Goal: Task Accomplishment & Management: Manage account settings

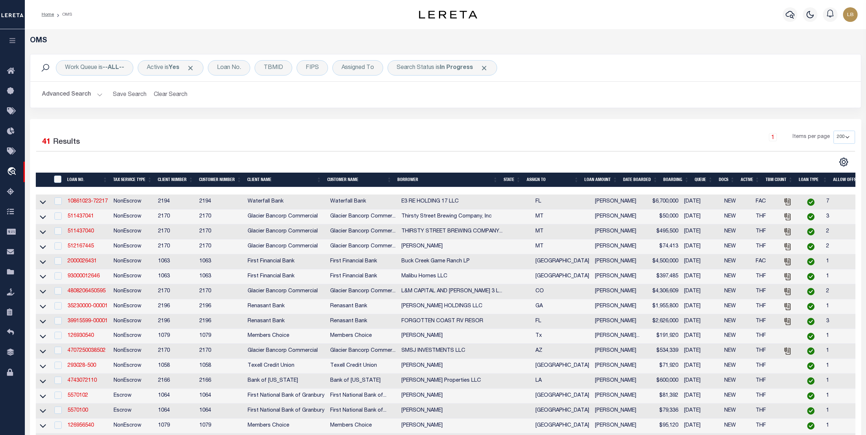
select select "200"
click at [159, 96] on button "Clear Search" at bounding box center [171, 95] width 40 height 14
click at [231, 71] on div "Loan No." at bounding box center [229, 67] width 42 height 15
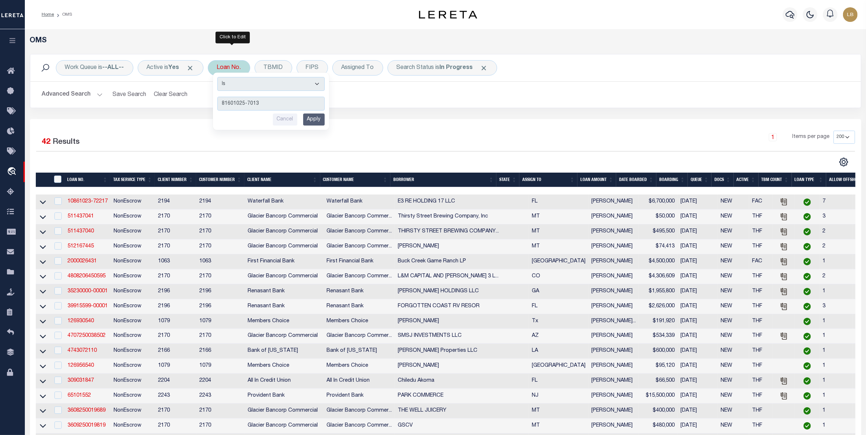
type input "81601025-70131"
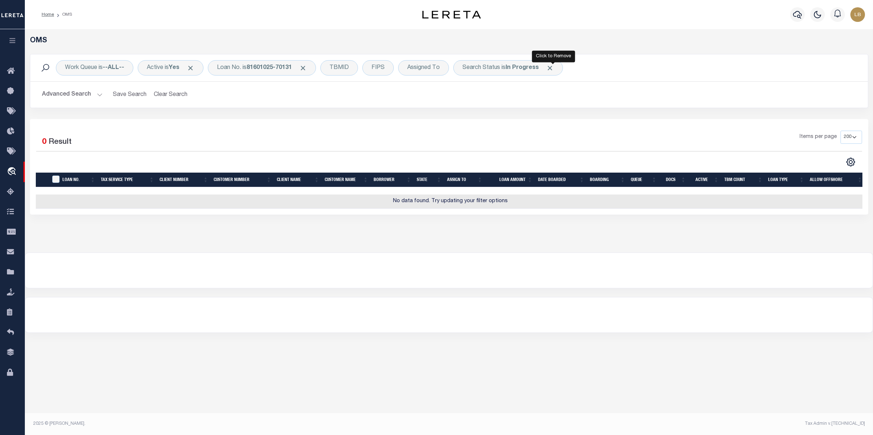
click at [554, 68] on span "Click to Remove" at bounding box center [550, 68] width 8 height 8
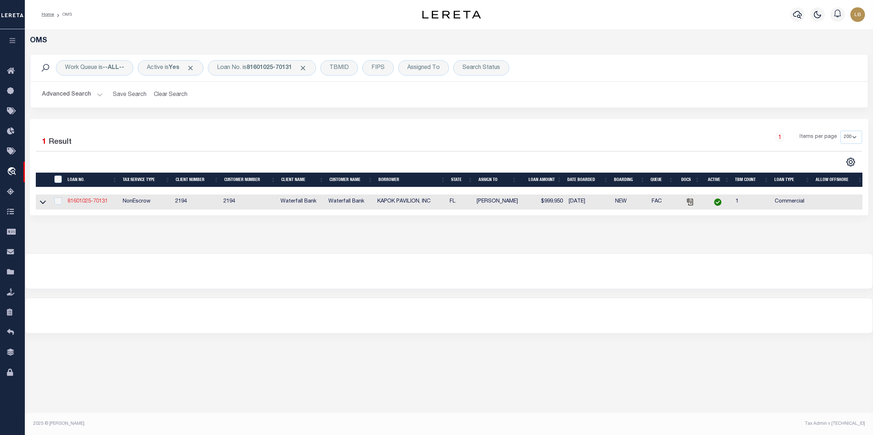
click at [81, 203] on link "81601025-70131" at bounding box center [88, 201] width 40 height 5
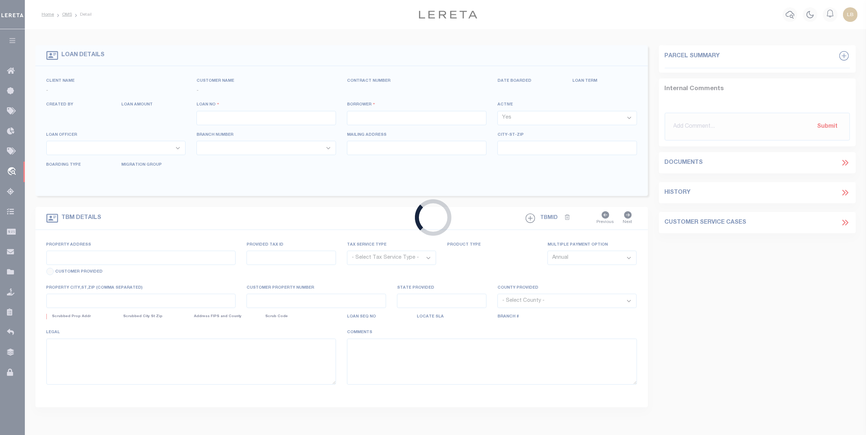
type input "81601025-70131"
type input "KAPOK PAVILION, INC"
select select
type input "[DATE]"
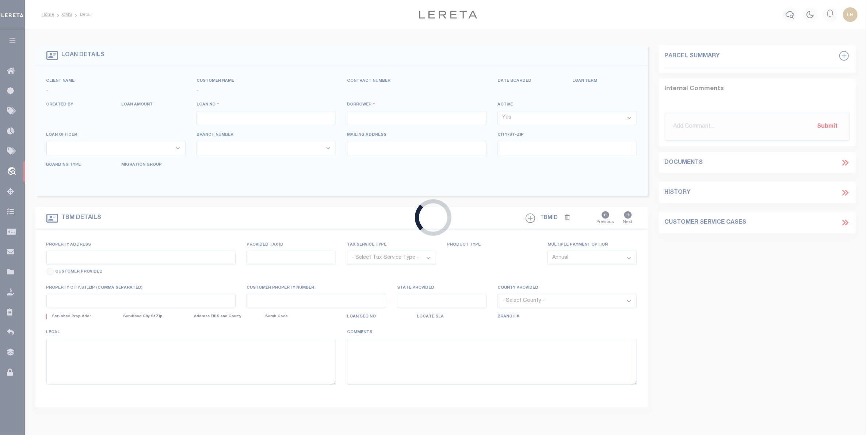
select select "10"
select select "20"
select select "NonEscrow"
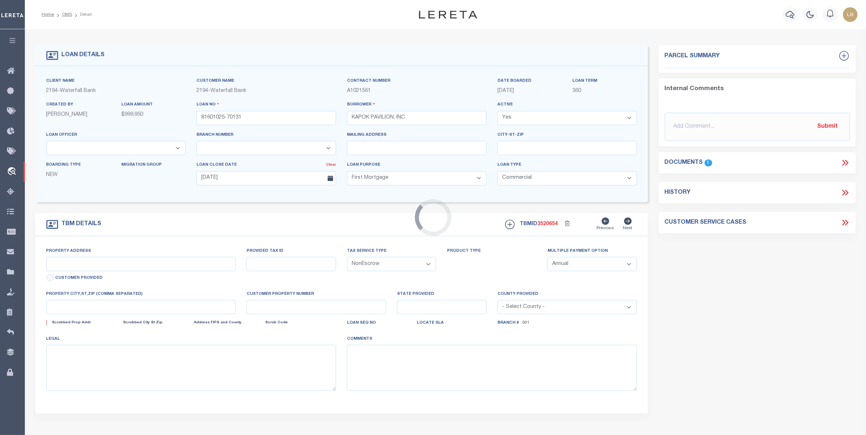
type input "923 N MCMULLEN BOOTH RD"
select select
type input "CLEARWATER FL 33759-3468"
type input "09-29-16-20808-000-0170"
type input "FL"
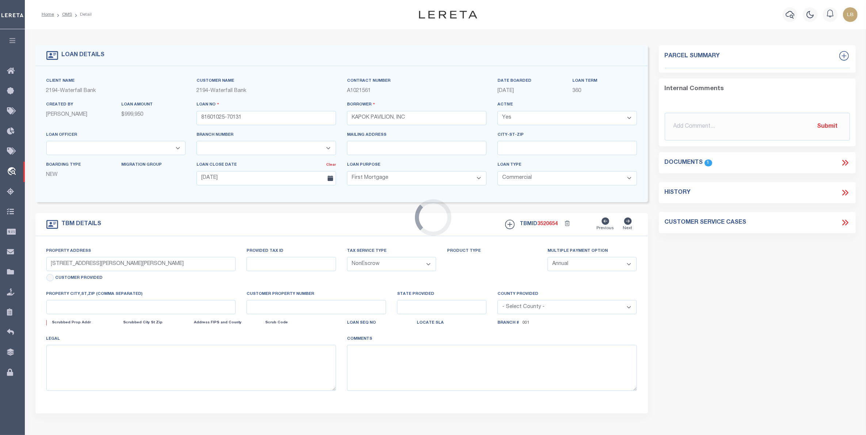
select select
select select "72097"
select select "5527"
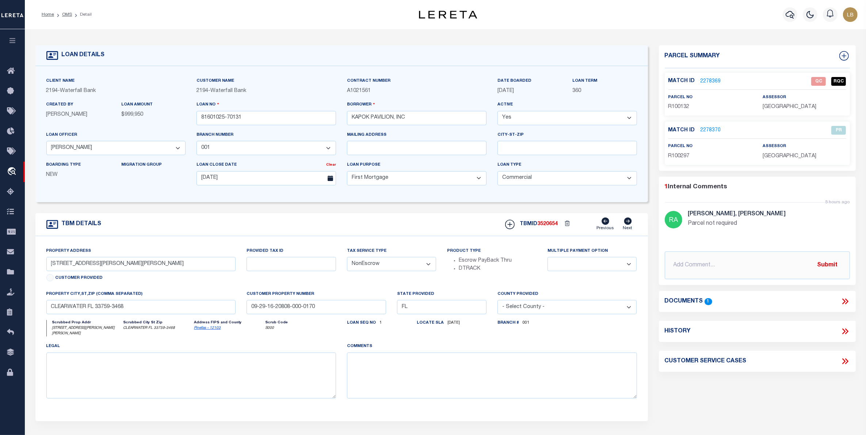
click at [844, 299] on icon at bounding box center [845, 301] width 9 height 9
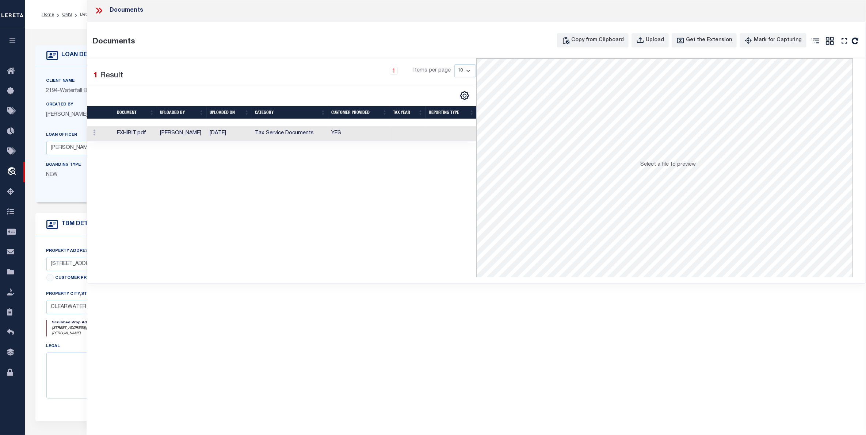
click at [251, 133] on td "[DATE]" at bounding box center [229, 133] width 45 height 15
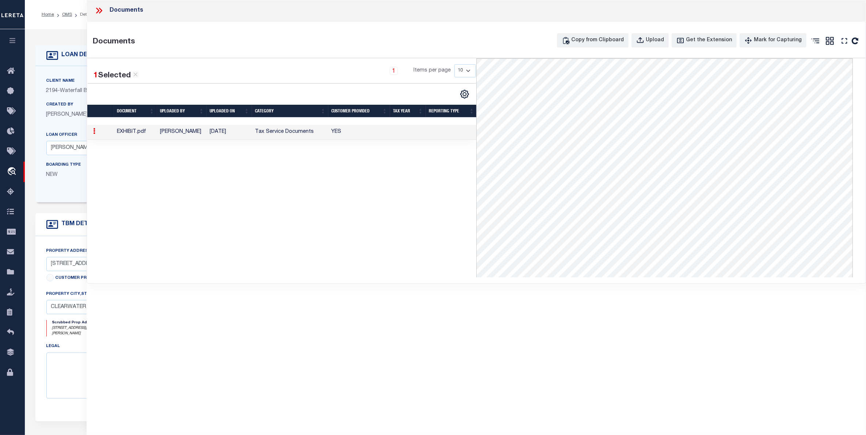
click at [63, 18] on li "OMS" at bounding box center [63, 14] width 18 height 7
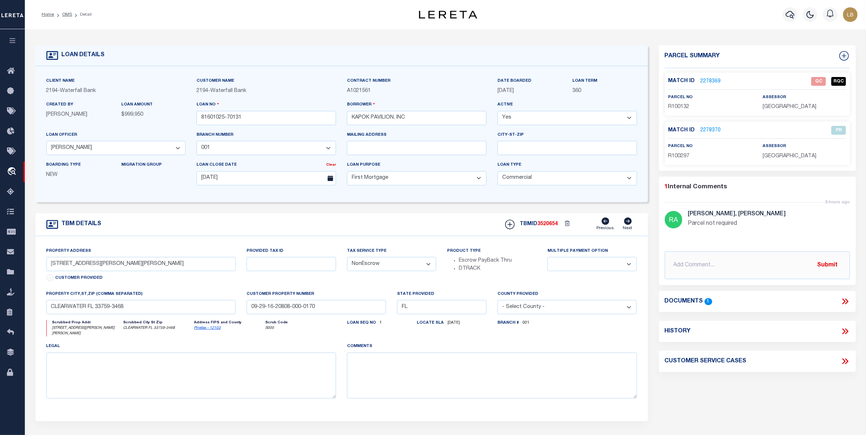
click at [705, 80] on link "2278369" at bounding box center [711, 82] width 20 height 8
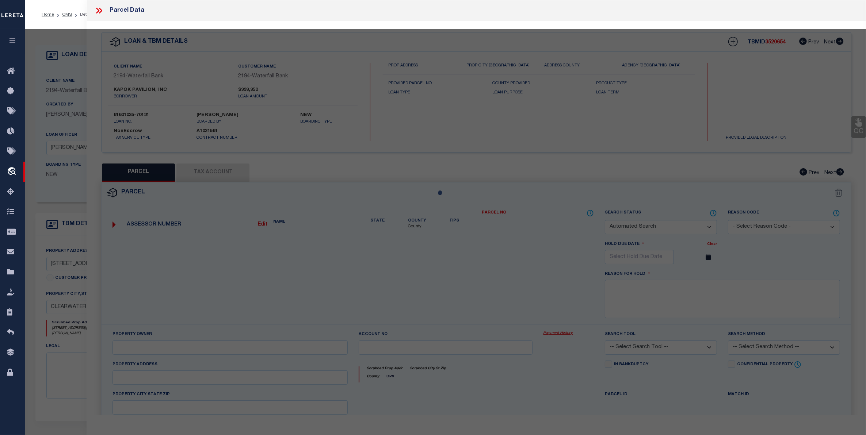
checkbox input "false"
select select "QC"
type input "KAPOK PAVILION I LTD"
select select "AGW"
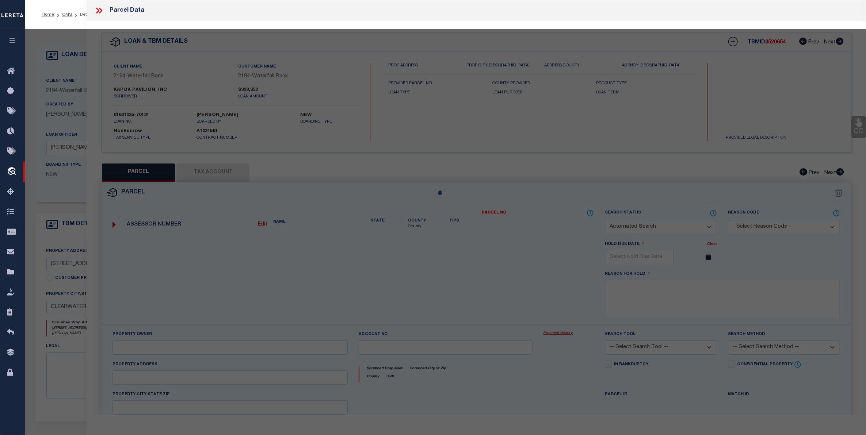
select select "LEG"
type input "923 N MCMULLEN BOOTH RD"
type input "CLEARWATER, FL 33759"
type textarea "S 466.91FT OF N 666.91FT OF E 300FT (S) OF W 334.07 FT OF NE 1/4 OF SW 1/4 AND …"
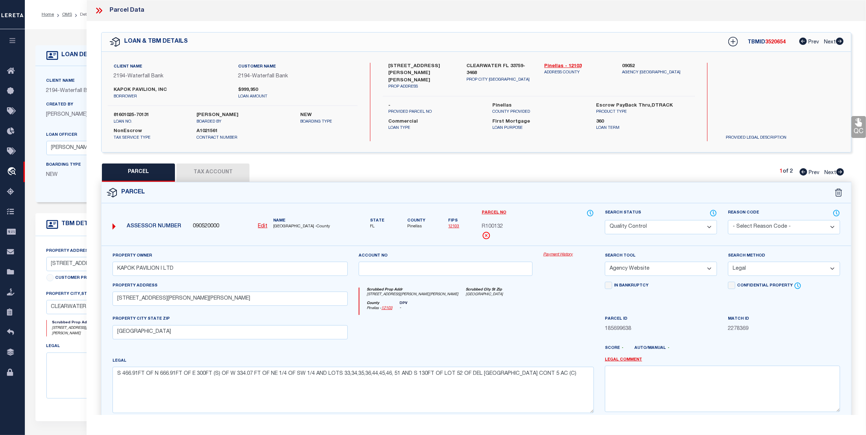
click at [830, 172] on span "Next" at bounding box center [831, 173] width 12 height 5
select select "AS"
select select
checkbox input "false"
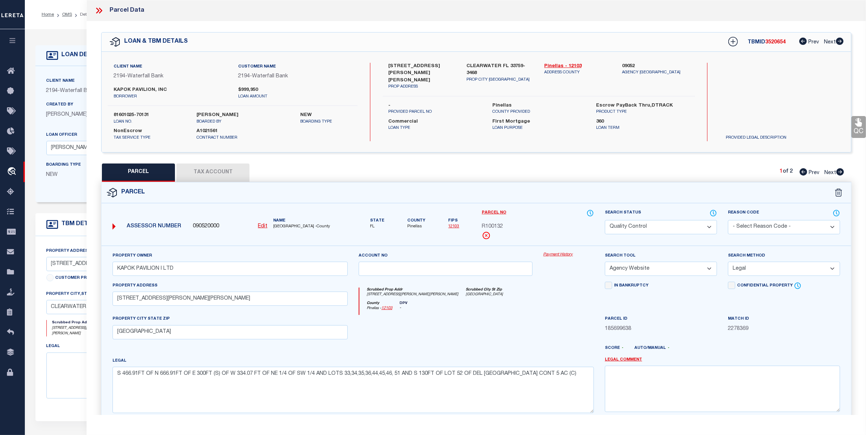
checkbox input "false"
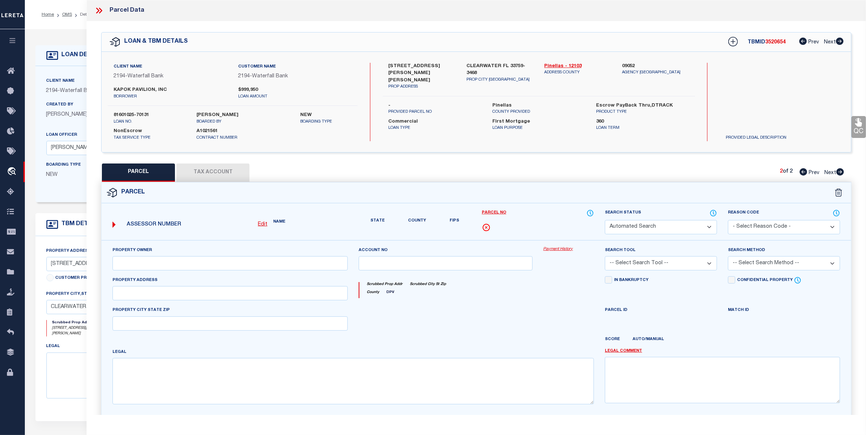
select select "PR"
select select "099"
type input "KAPOK PAVILION I"
select select "ATL"
select select "ADD"
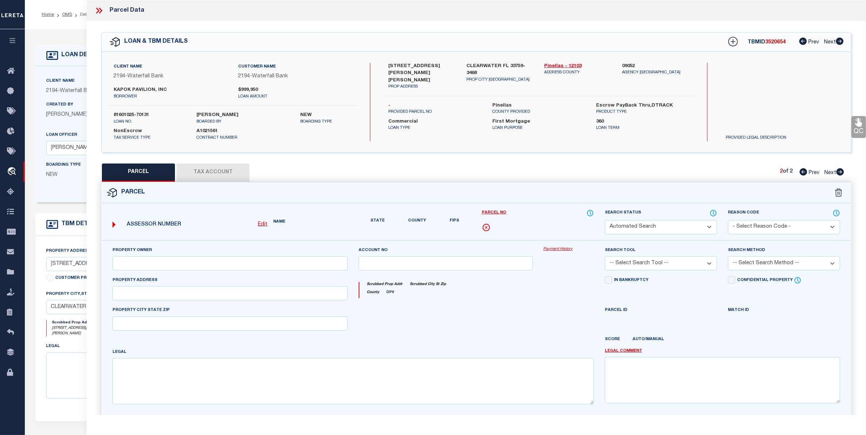
type input "N MCMULLEN BOOTH RD"
type input "CLEARWATER, FL 33759"
type textarea "DEL ORO GARDENS LOTS 17, 18, 31 AND 32 LESS R/W OF LOT 17"
type textarea "Parcel not required"
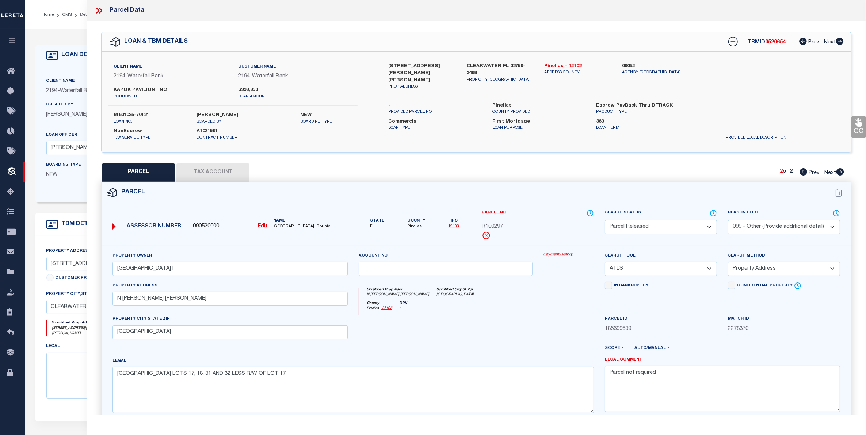
click at [810, 172] on span "Prev" at bounding box center [814, 173] width 11 height 5
select select "AS"
select select
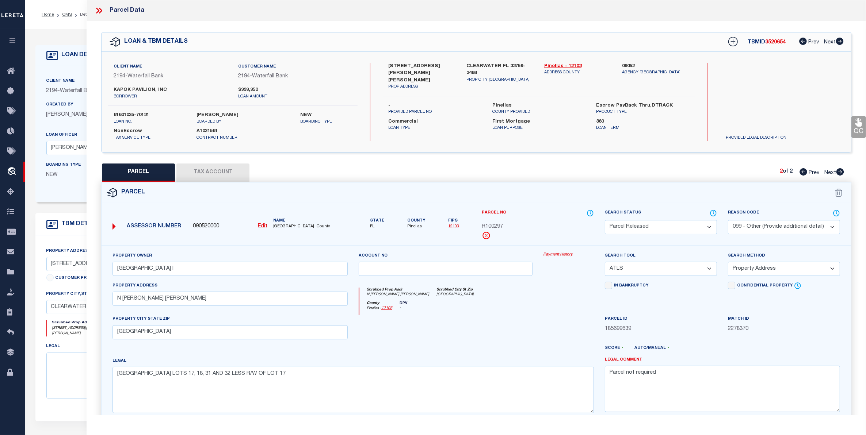
checkbox input "false"
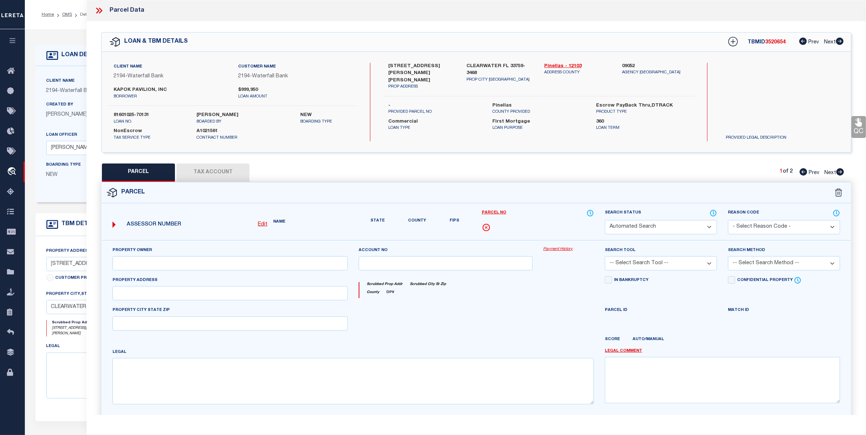
select select "QC"
type input "KAPOK PAVILION I LTD"
select select "AGW"
select select "LEG"
type input "923 N MCMULLEN BOOTH RD"
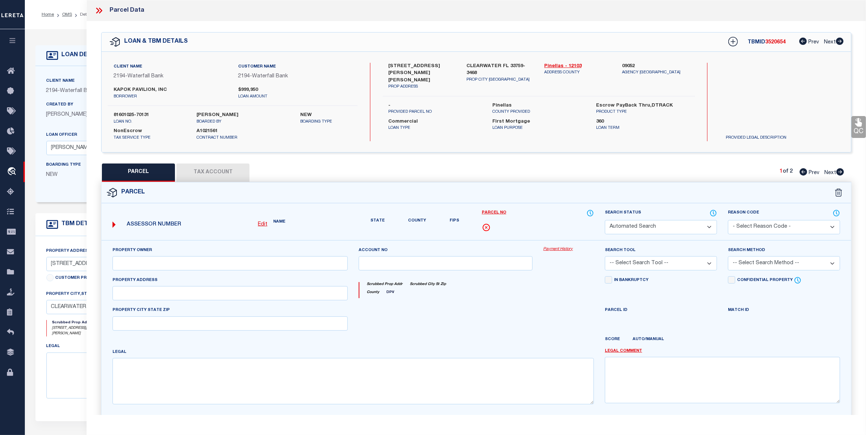
type input "CLEARWATER, FL 33759"
type textarea "S 466.91FT OF N 666.91FT OF E 300FT (S) OF W 334.07 FT OF NE 1/4 OF SW 1/4 AND …"
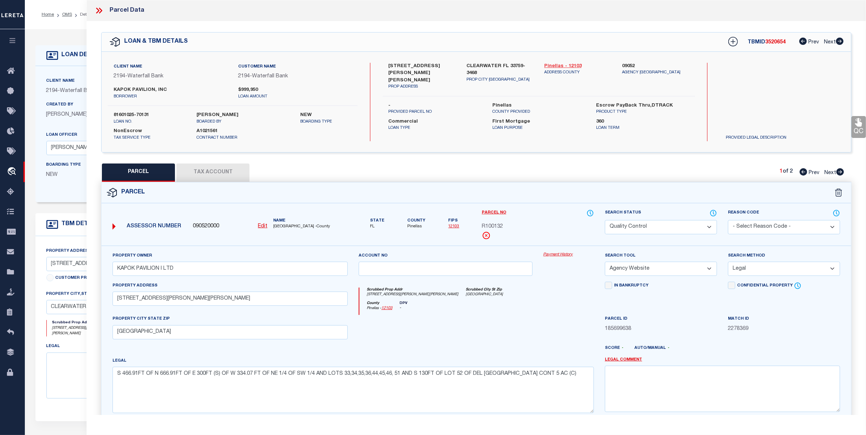
click at [556, 65] on link "Pinellas - 12103" at bounding box center [577, 66] width 67 height 7
click at [66, 27] on div "Home OMS Detail Profile Sign out" at bounding box center [445, 14] width 841 height 29
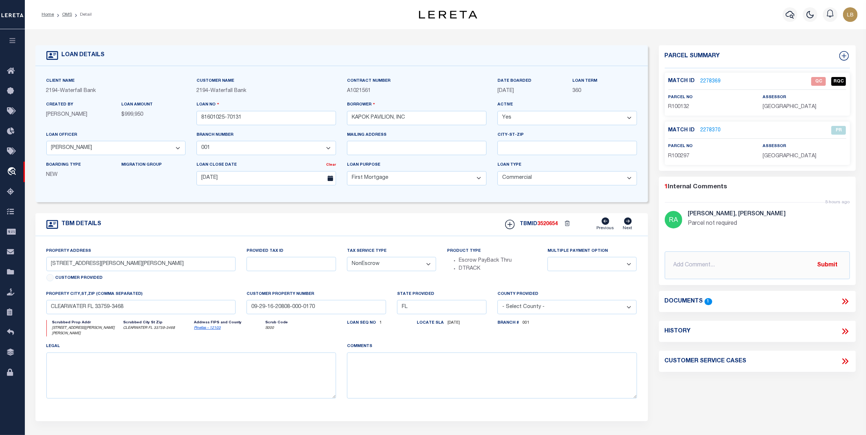
click at [843, 302] on icon at bounding box center [845, 301] width 9 height 9
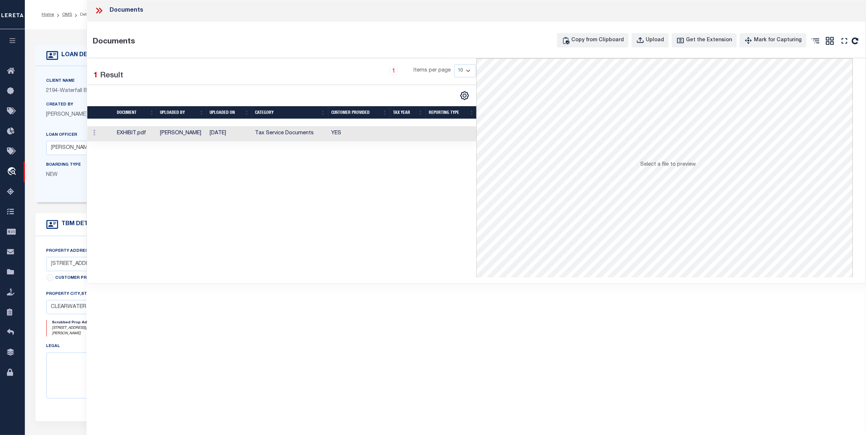
click at [256, 133] on td "Tax Service Documents" at bounding box center [290, 133] width 76 height 15
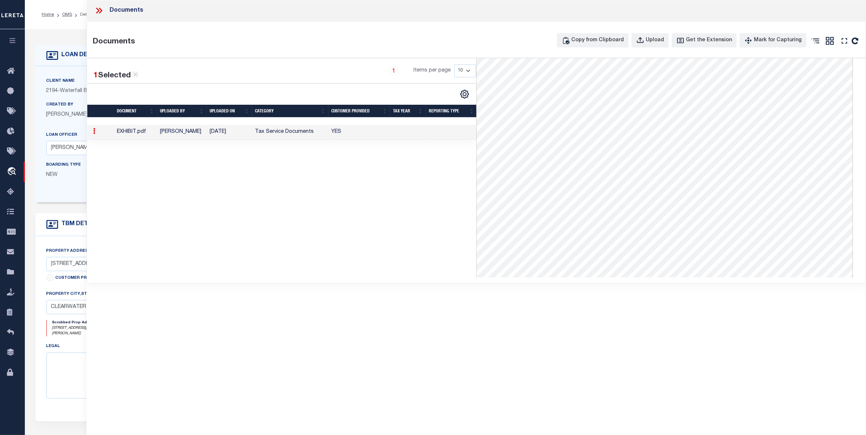
scroll to position [21, 0]
click at [76, 32] on div "LOAN DETAILS Client Name 2194" at bounding box center [445, 250] width 841 height 443
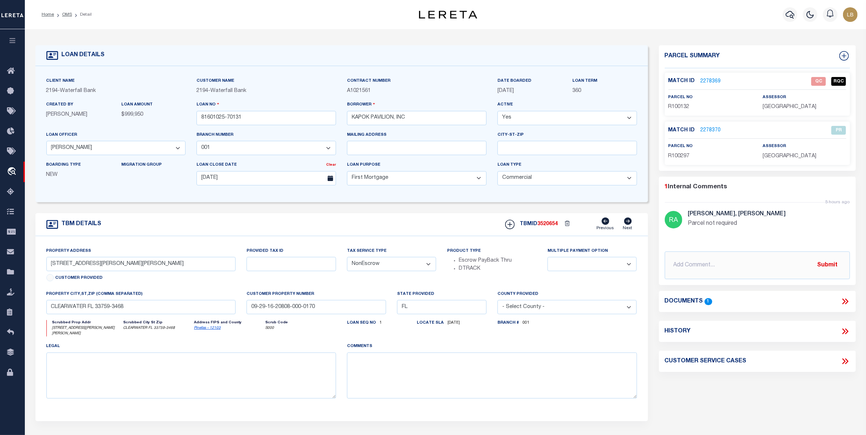
click at [711, 82] on link "2278369" at bounding box center [711, 82] width 20 height 8
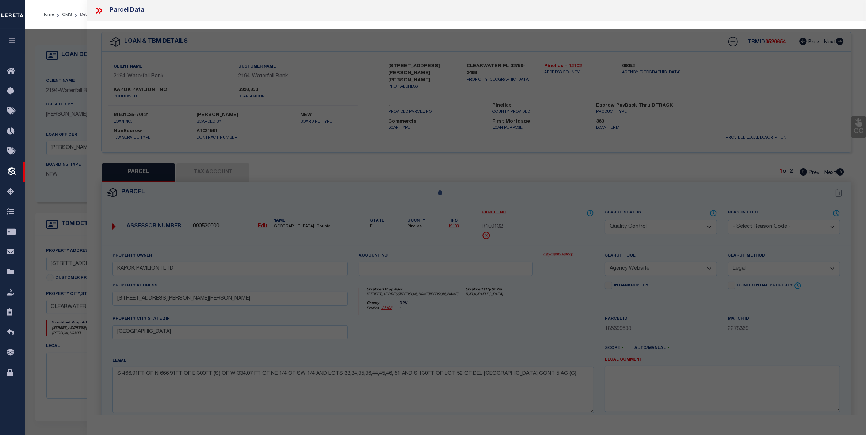
select select "AS"
select select
checkbox input "false"
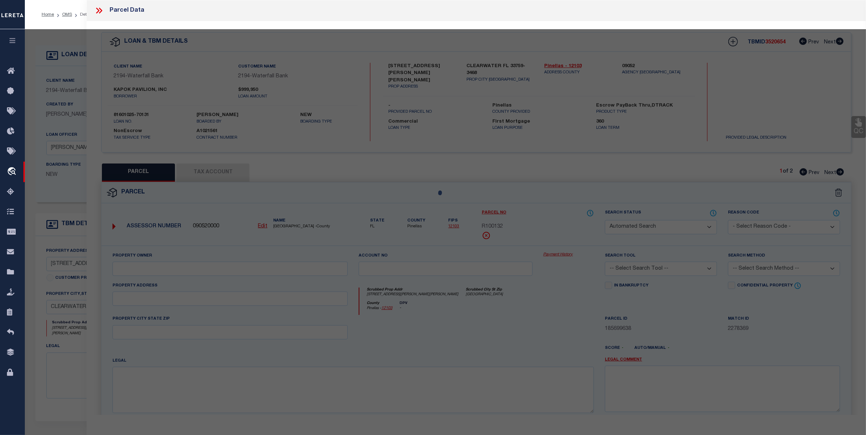
select select "QC"
type input "KAPOK PAVILION I LTD"
select select "AGW"
select select "LEG"
type input "923 N MCMULLEN BOOTH RD"
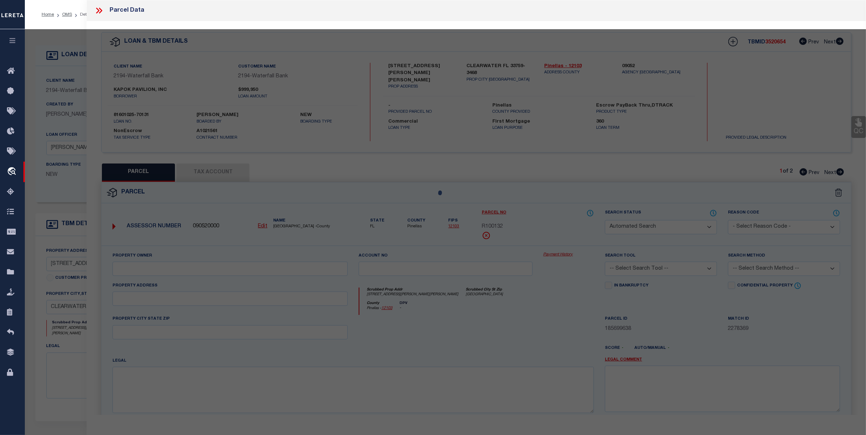
type input "CLEARWATER, FL 33759"
type textarea "S 466.91FT OF N 666.91FT OF E 300FT (S) OF W 334.07 FT OF NE 1/4 OF SW 1/4 AND …"
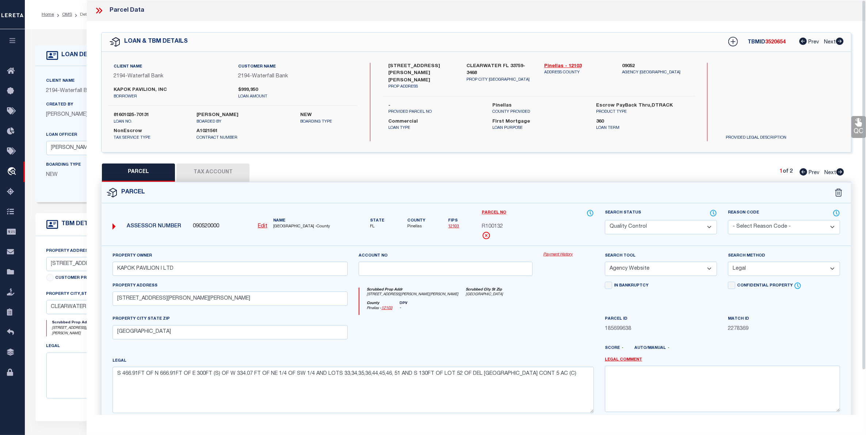
click at [827, 174] on span "Next" at bounding box center [831, 173] width 12 height 5
select select "AS"
select select
checkbox input "false"
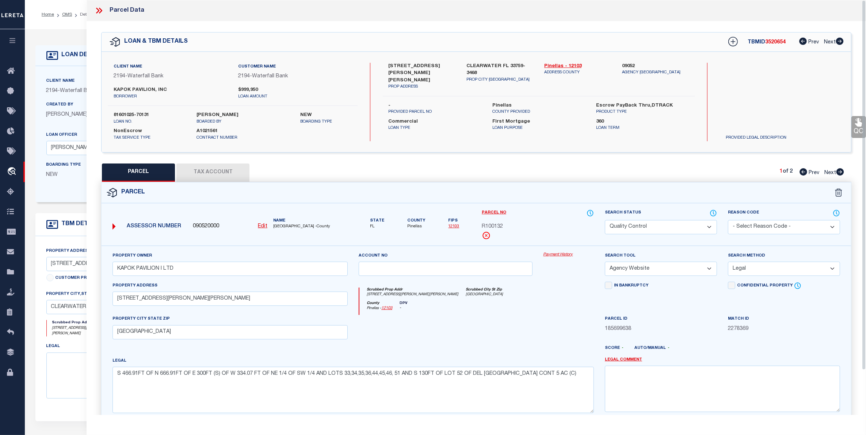
checkbox input "false"
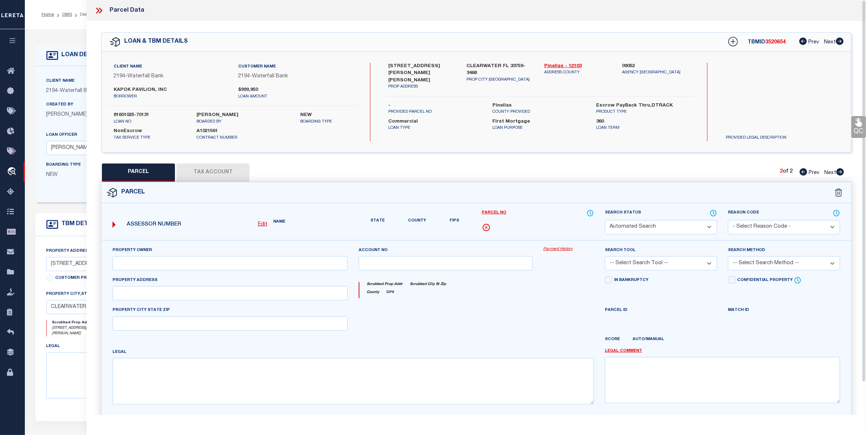
select select "PR"
select select "099"
type input "KAPOK PAVILION I"
select select "ATL"
select select "ADD"
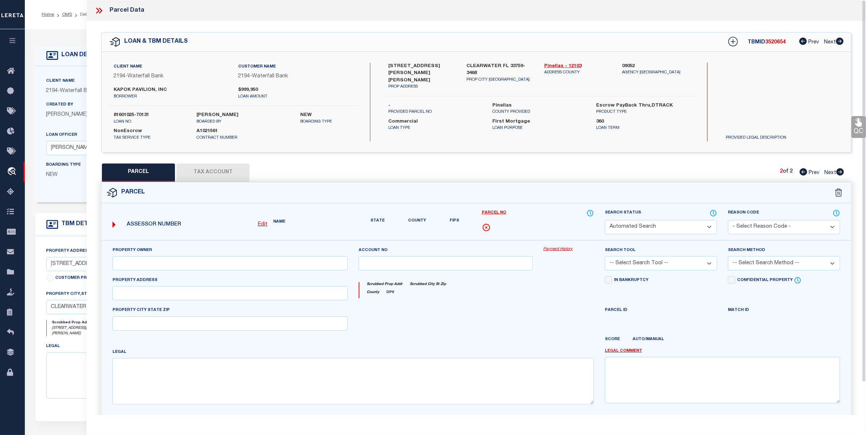
type input "N MCMULLEN BOOTH RD"
type input "CLEARWATER, FL 33759"
type textarea "DEL ORO GARDENS LOTS 17, 18, 31 AND 32 LESS R/W OF LOT 17"
type textarea "Parcel not required"
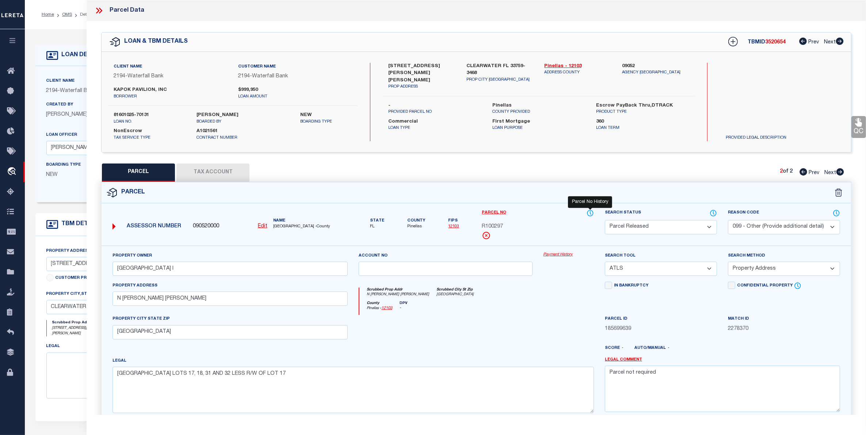
click at [589, 213] on icon at bounding box center [590, 213] width 7 height 8
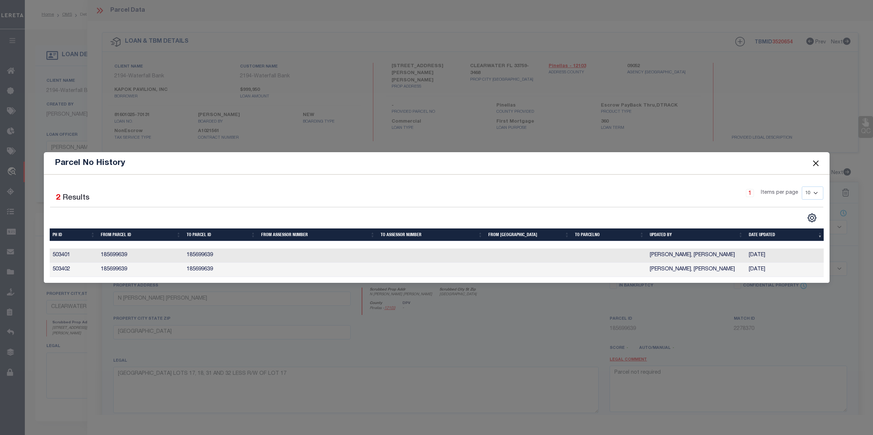
click at [817, 160] on button "Close" at bounding box center [815, 163] width 9 height 9
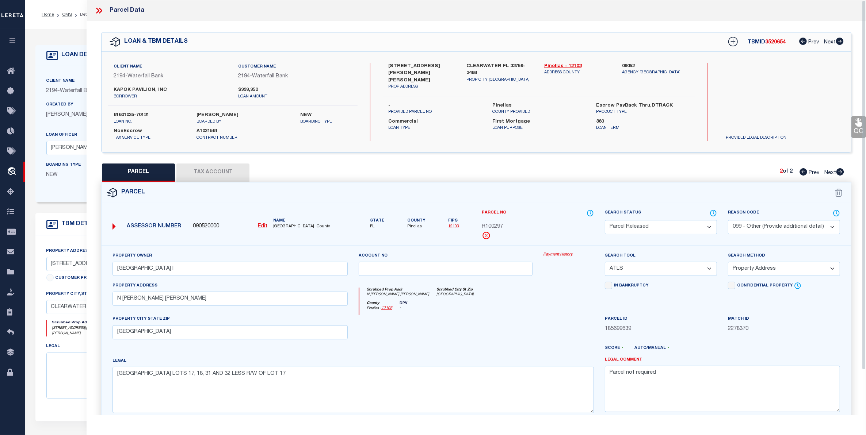
click at [98, 9] on icon at bounding box center [97, 11] width 3 height 6
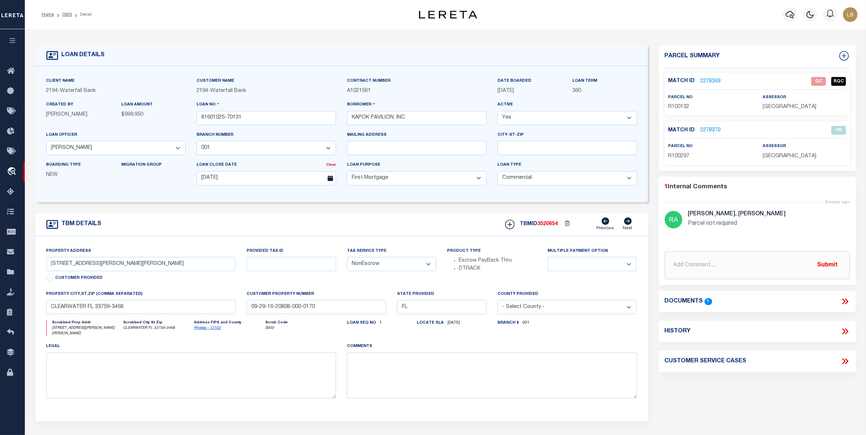
click at [843, 302] on icon at bounding box center [845, 301] width 9 height 9
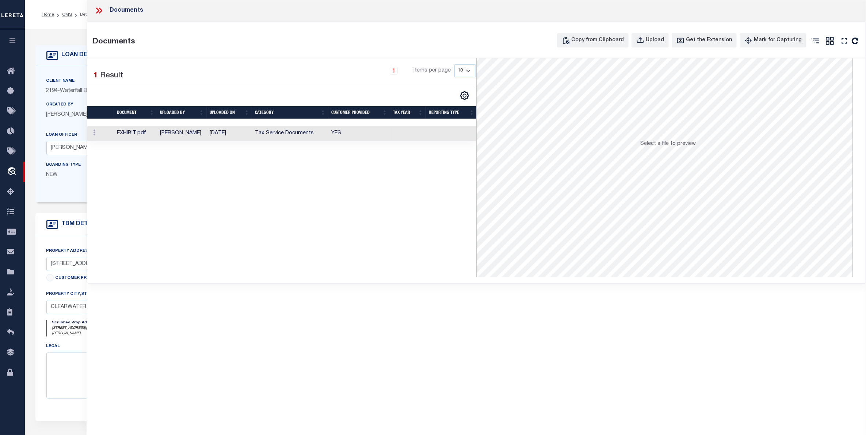
click at [251, 135] on td "10/08/2025" at bounding box center [229, 133] width 45 height 15
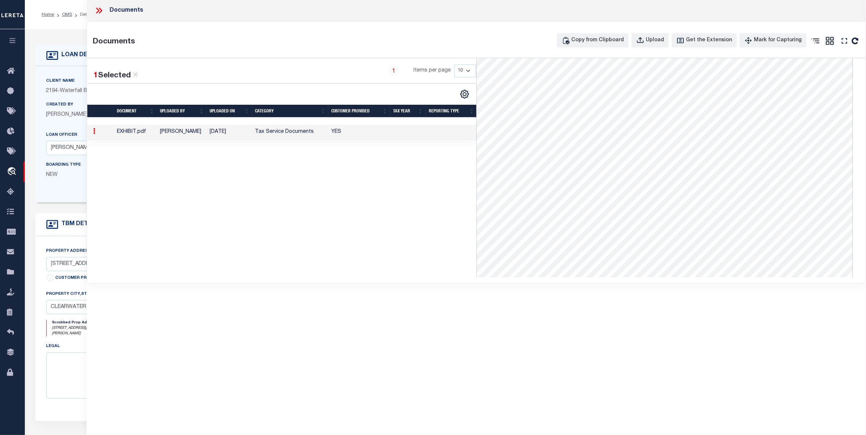
click at [97, 10] on icon at bounding box center [98, 10] width 9 height 9
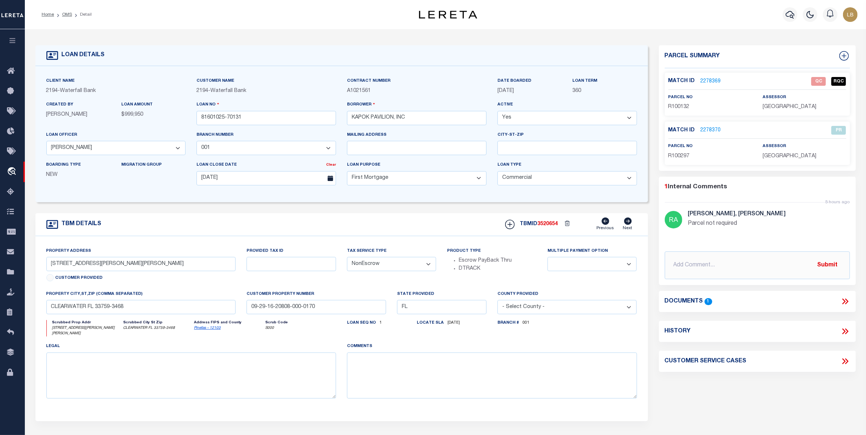
click at [708, 81] on link "2278369" at bounding box center [711, 82] width 20 height 8
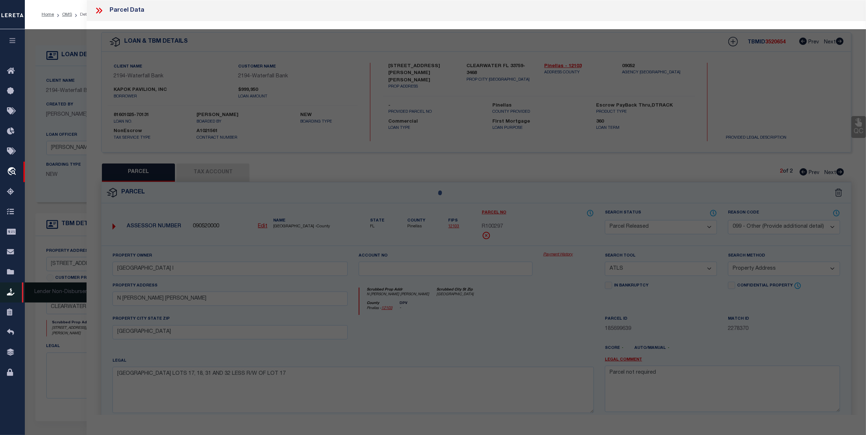
select select "AS"
select select
checkbox input "false"
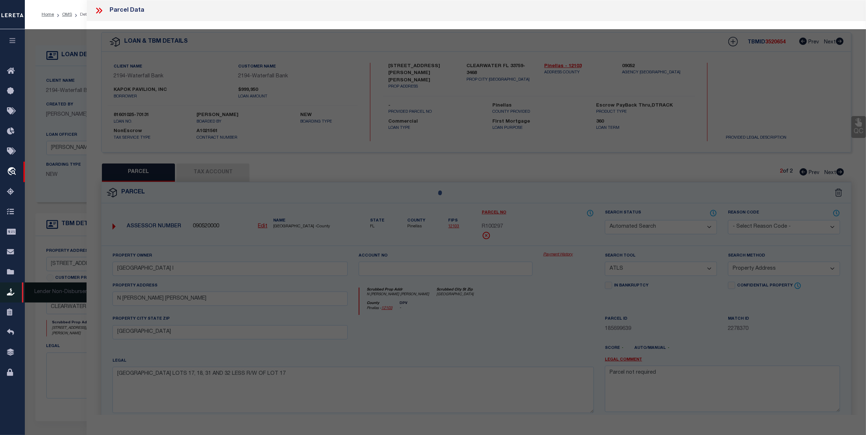
checkbox input "false"
select select "QC"
type input "KAPOK PAVILION I LTD"
select select "AGW"
select select "LEG"
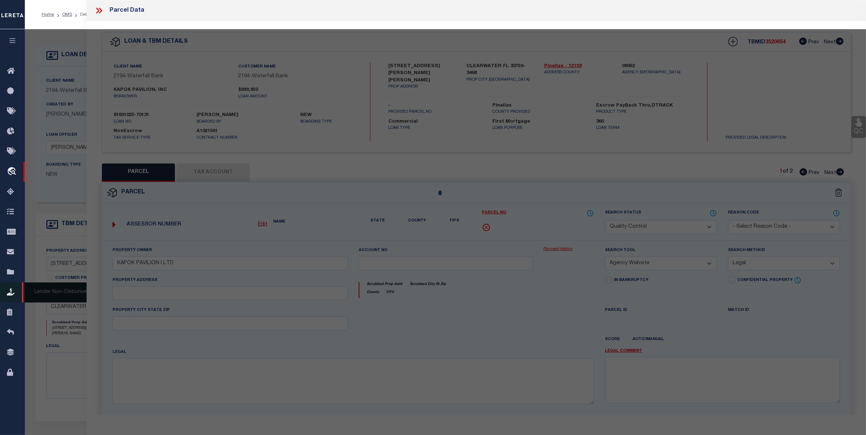
type input "923 N MCMULLEN BOOTH RD"
type input "CLEARWATER, FL 33759"
type textarea "S 466.91FT OF N 666.91FT OF E 300FT (S) OF W 334.07 FT OF NE 1/4 OF SW 1/4 AND …"
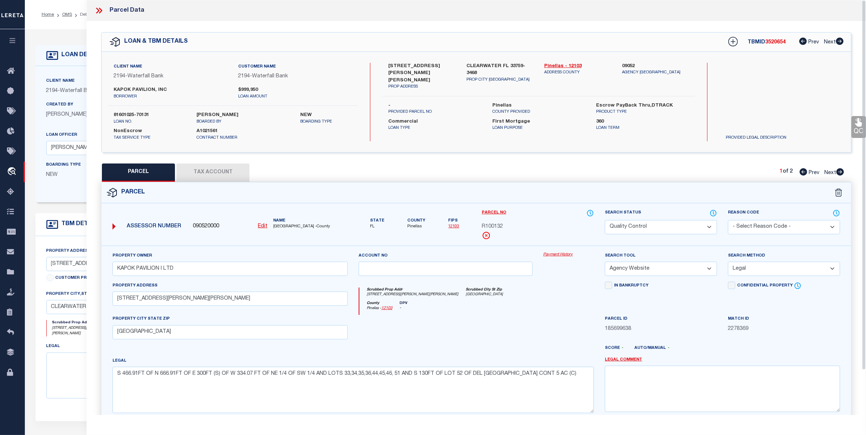
click at [96, 11] on icon at bounding box center [98, 10] width 9 height 9
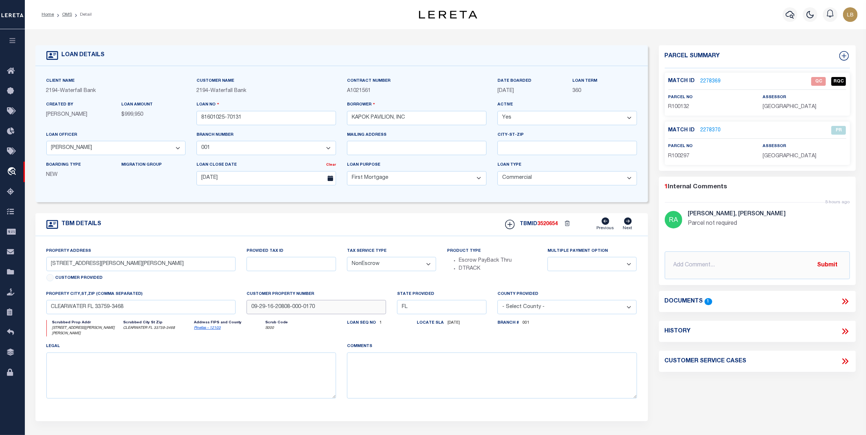
drag, startPoint x: 319, startPoint y: 309, endPoint x: 212, endPoint y: 307, distance: 106.7
click at [212, 307] on div "Property Address 923 N MCMULLEN BOOTH RD Customer Provided Provided Tax ID Tax …" at bounding box center [342, 328] width 602 height 163
click at [315, 331] on icon "S000" at bounding box center [299, 328] width 69 height 5
click at [844, 302] on icon at bounding box center [843, 302] width 3 height 6
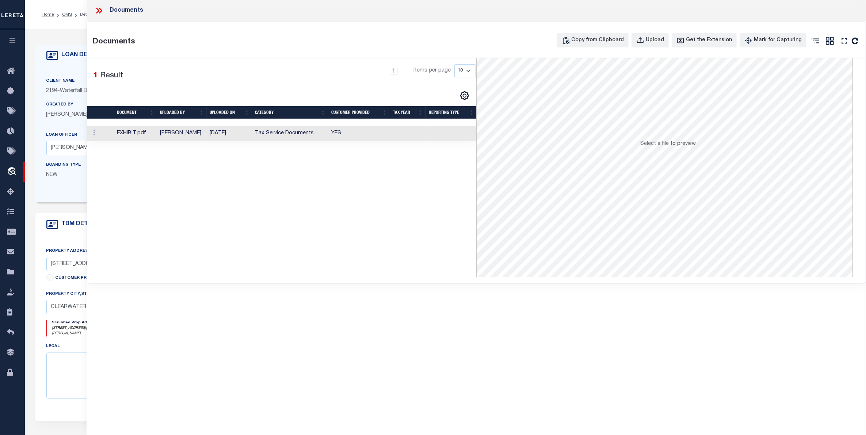
click at [280, 133] on td "Tax Service Documents" at bounding box center [290, 133] width 76 height 15
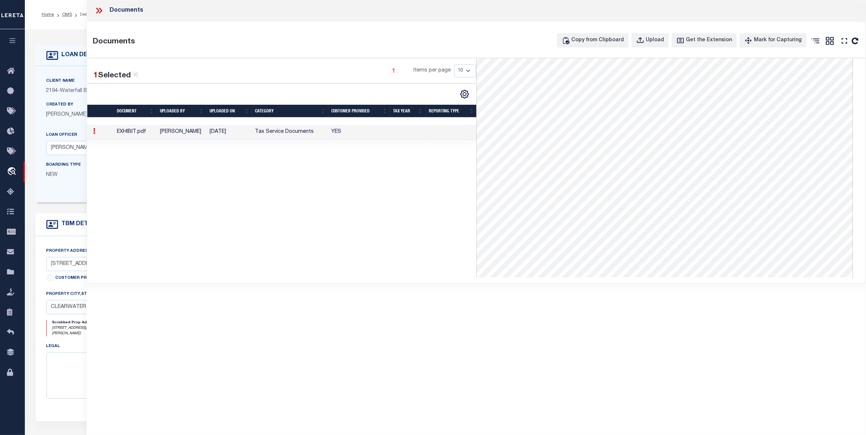
click at [102, 10] on icon at bounding box center [100, 11] width 3 height 6
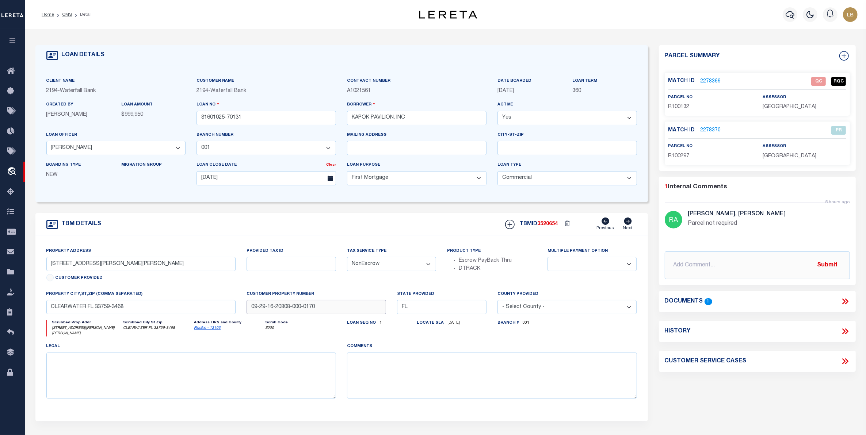
drag, startPoint x: 324, startPoint y: 312, endPoint x: 240, endPoint y: 312, distance: 84.4
click at [240, 312] on div "Property Address 923 N MCMULLEN BOOTH RD Customer Provided Provided Tax ID Tax …" at bounding box center [342, 328] width 602 height 163
click at [321, 312] on input "09-29-16-20808-000-0170" at bounding box center [317, 307] width 140 height 14
drag, startPoint x: 321, startPoint y: 312, endPoint x: 245, endPoint y: 309, distance: 76.8
click at [245, 309] on div "Customer Property Number 09-29-16-20808-000-0170" at bounding box center [316, 305] width 151 height 30
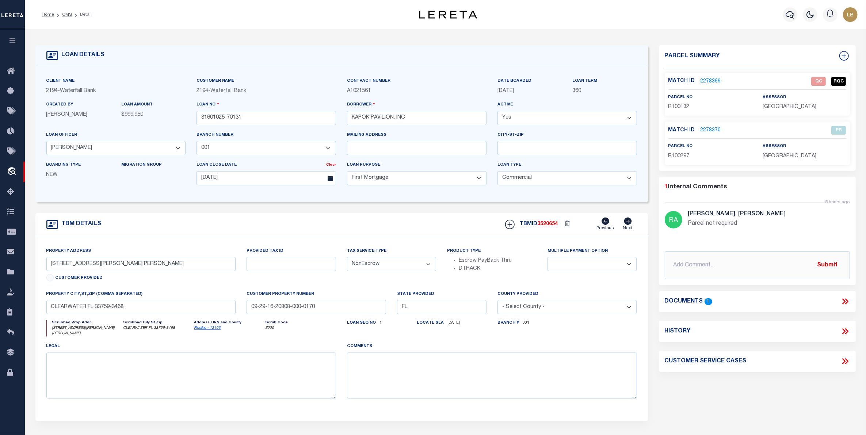
click at [331, 319] on div "Customer Property Number 09-29-16-20808-000-0170" at bounding box center [316, 305] width 151 height 30
click at [326, 307] on input "09-29-16-20808-000-0170" at bounding box center [317, 307] width 140 height 14
click at [708, 82] on link "2278369" at bounding box center [711, 82] width 20 height 8
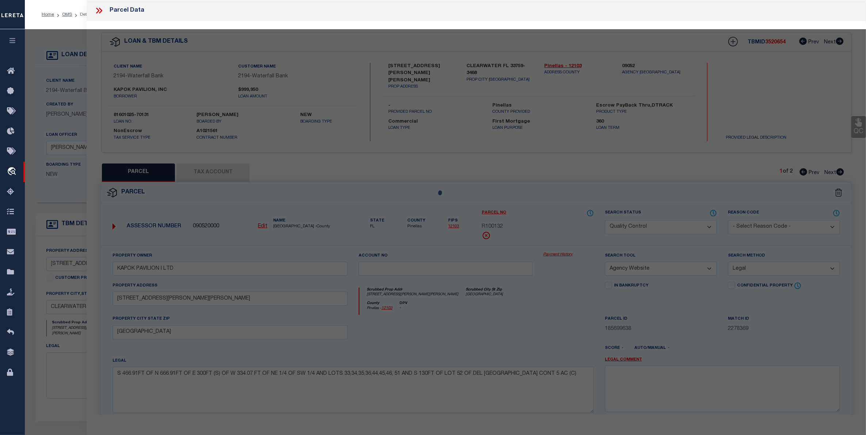
select select "AS"
select select
checkbox input "false"
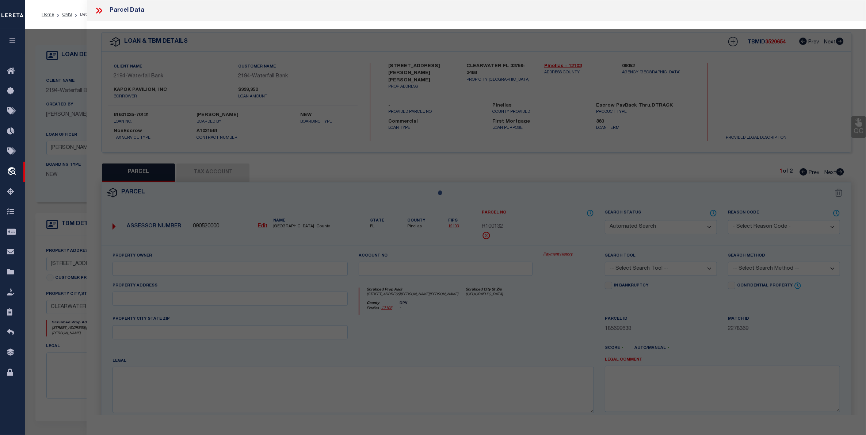
select select "QC"
type input "KAPOK PAVILION I LTD"
select select "AGW"
select select "LEG"
type input "923 N MCMULLEN BOOTH RD"
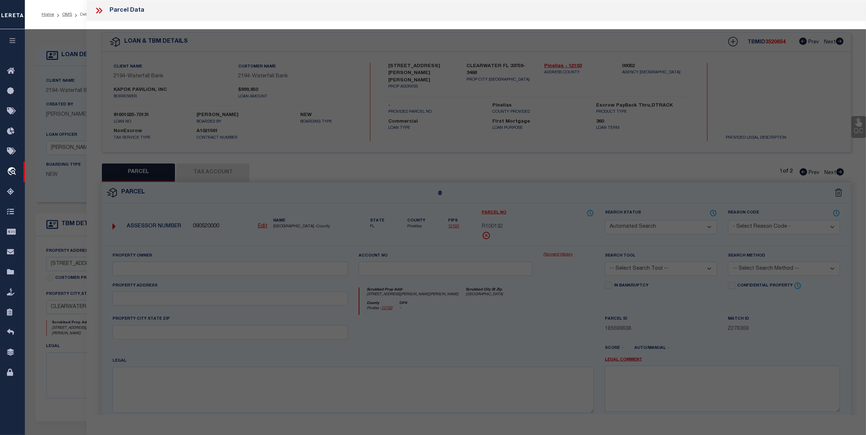
type input "CLEARWATER, FL 33759"
type textarea "S 466.91FT OF N 666.91FT OF E 300FT (S) OF W 334.07 FT OF NE 1/4 OF SW 1/4 AND …"
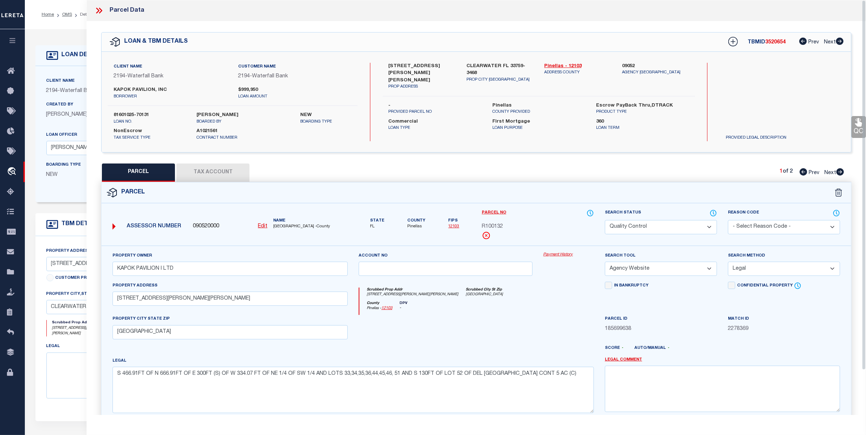
click at [828, 171] on span "Next" at bounding box center [831, 173] width 12 height 5
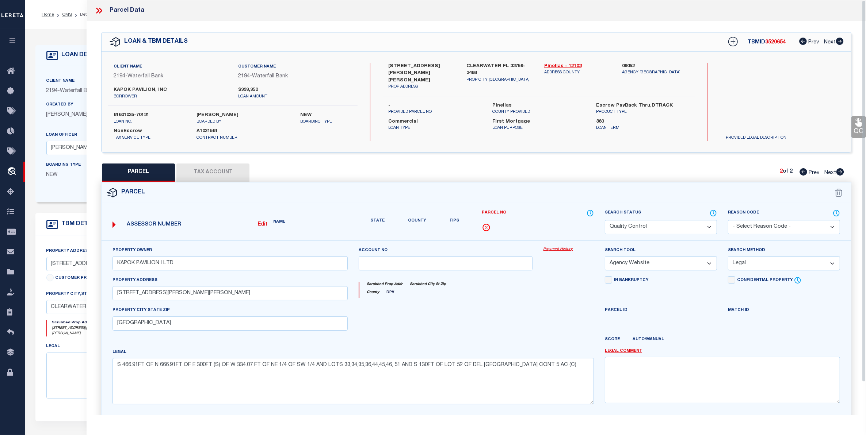
select select "AS"
select select
checkbox input "false"
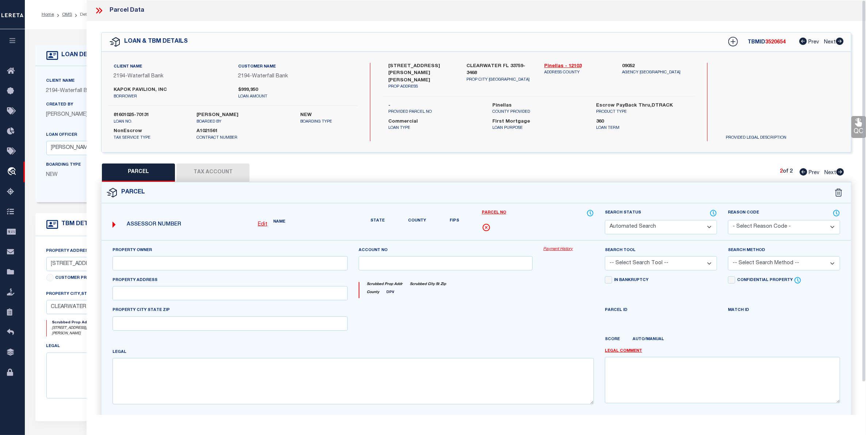
select select "PR"
select select "099"
type input "KAPOK PAVILION I"
select select "ATL"
select select "ADD"
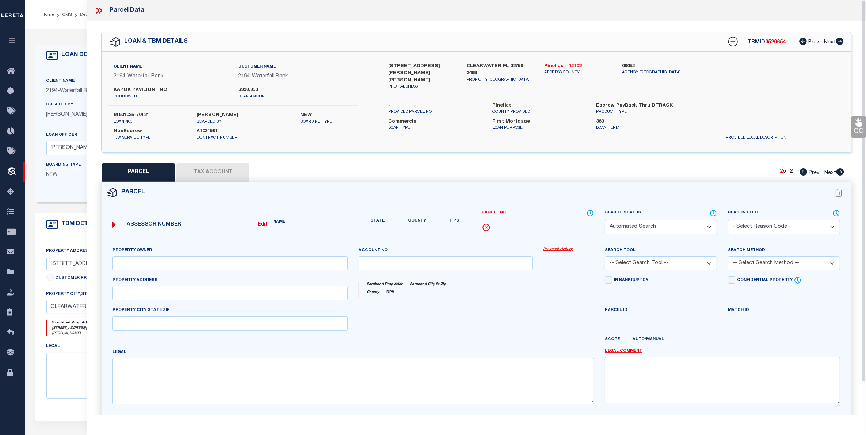
type input "N MCMULLEN BOOTH RD"
type input "CLEARWATER, FL 33759"
type textarea "DEL ORO GARDENS LOTS 17, 18, 31 AND 32 LESS R/W OF LOT 17"
type textarea "Parcel not required"
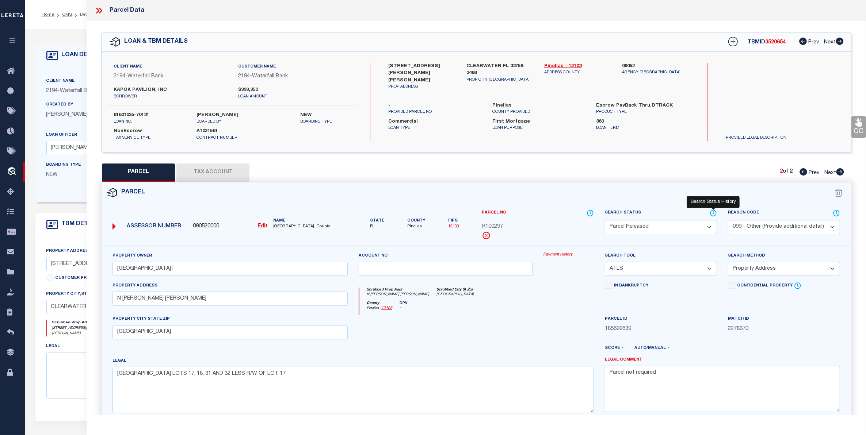
click at [714, 211] on icon at bounding box center [713, 213] width 7 height 8
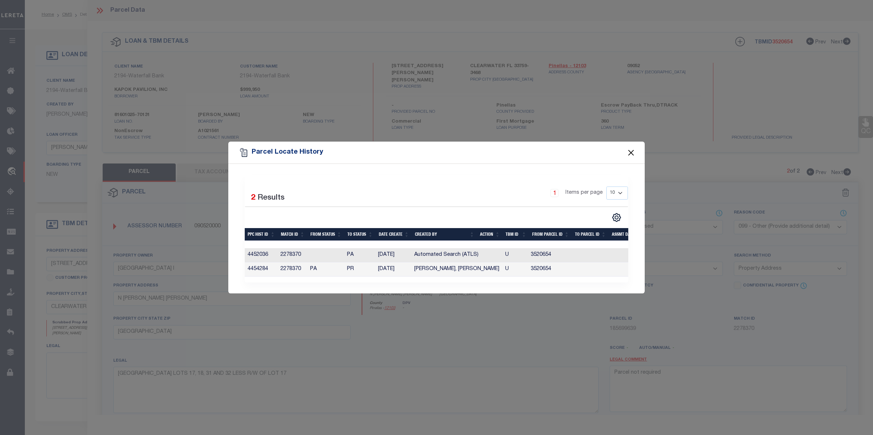
click at [633, 152] on button "Close" at bounding box center [631, 152] width 9 height 9
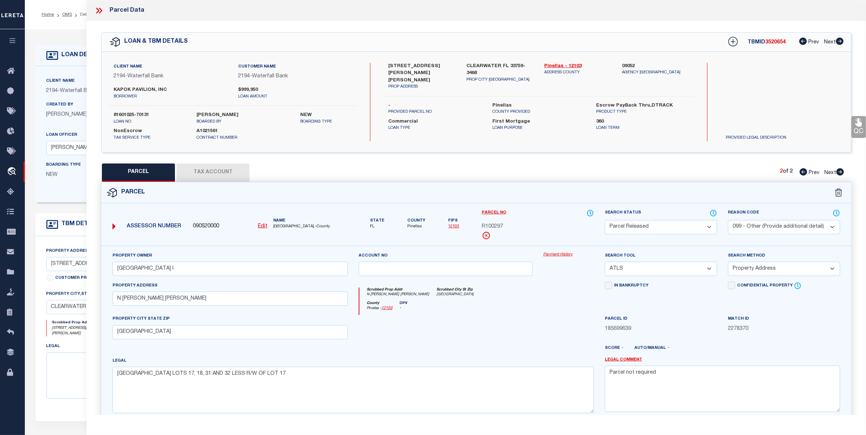
click at [99, 11] on icon at bounding box center [98, 10] width 9 height 9
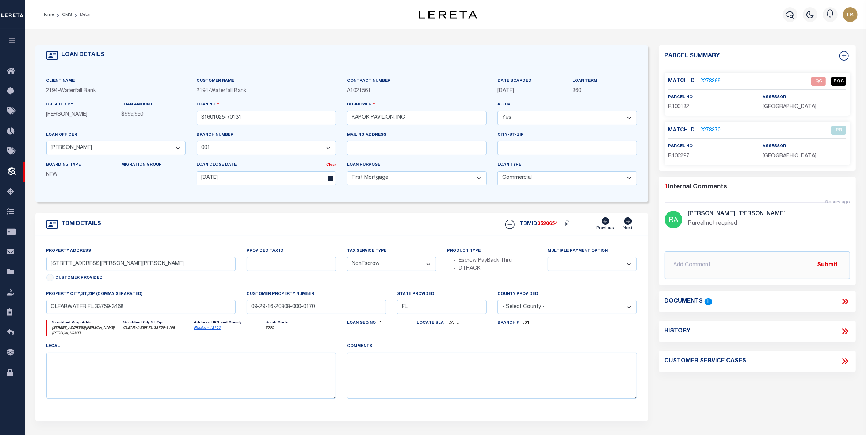
click at [709, 129] on link "2278370" at bounding box center [711, 131] width 20 height 8
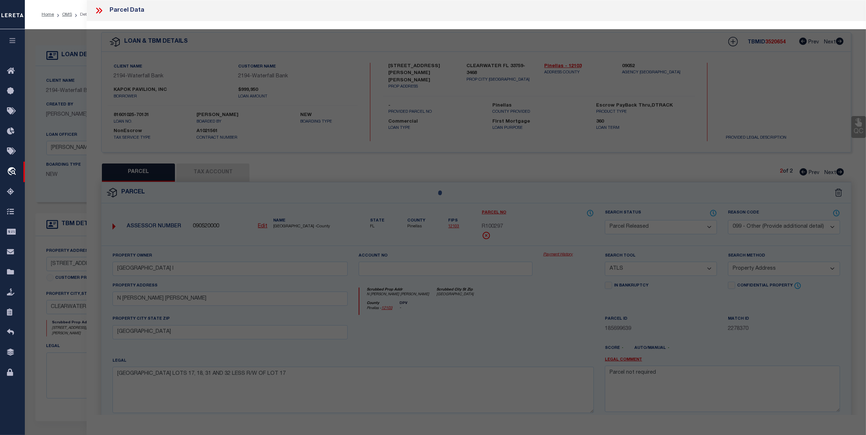
select select "AS"
select select
checkbox input "false"
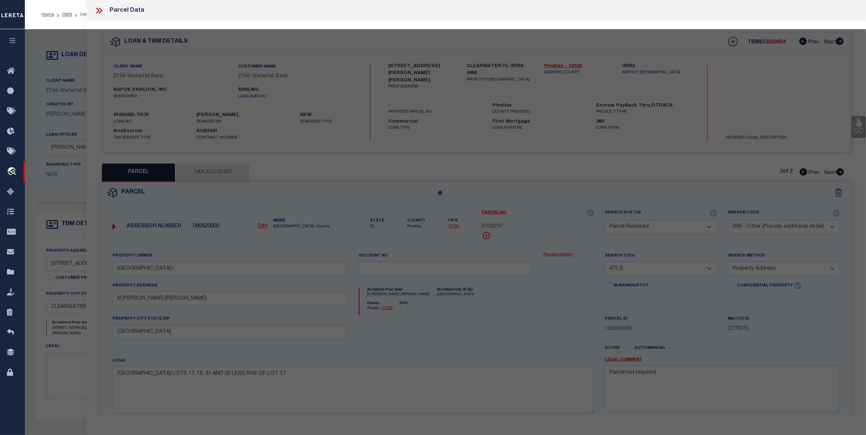
checkbox input "false"
select select "PR"
select select "099"
type input "KAPOK PAVILION I"
select select "ATL"
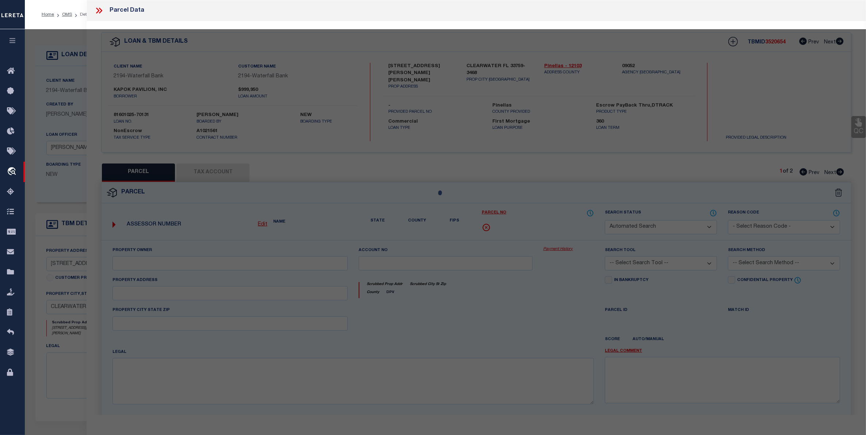
select select "ADD"
type input "N MCMULLEN BOOTH RD"
type input "CLEARWATER, FL 33759"
type textarea "DEL ORO GARDENS LOTS 17, 18, 31 AND 32 LESS R/W OF LOT 17"
type textarea "Parcel not required"
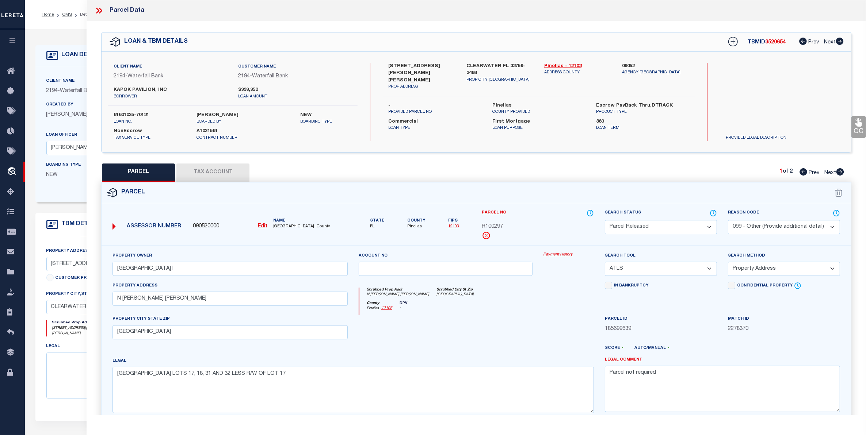
click at [58, 30] on div "LOAN DETAILS Client Name 2194" at bounding box center [445, 250] width 841 height 443
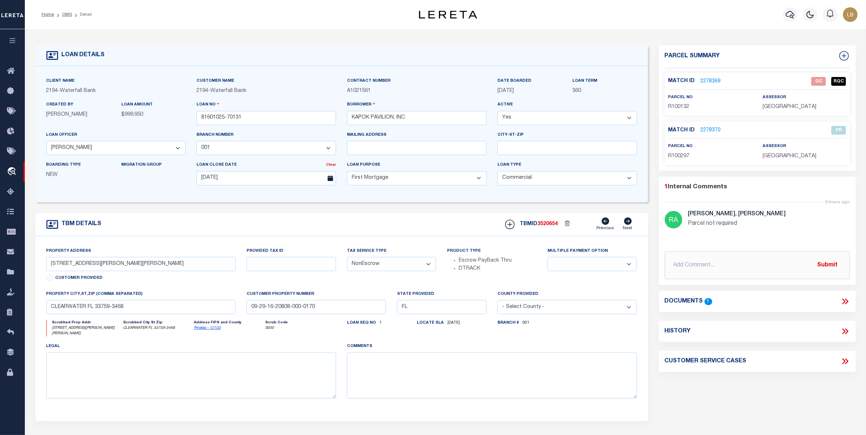
click at [711, 79] on link "2278369" at bounding box center [711, 82] width 20 height 8
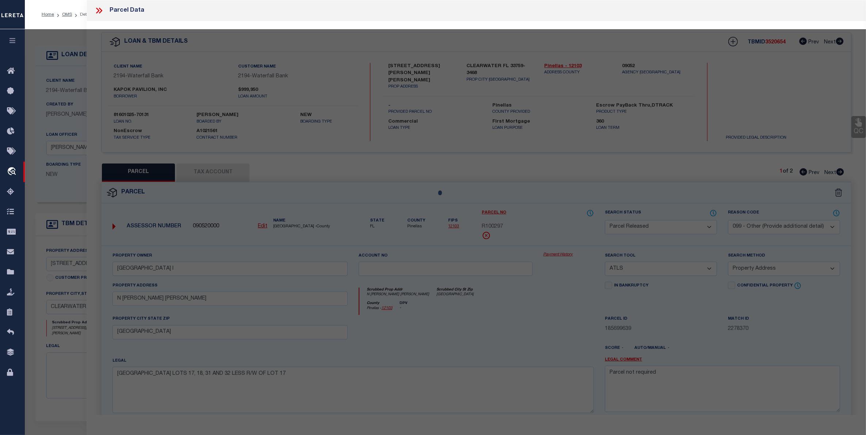
select select "AS"
select select
checkbox input "false"
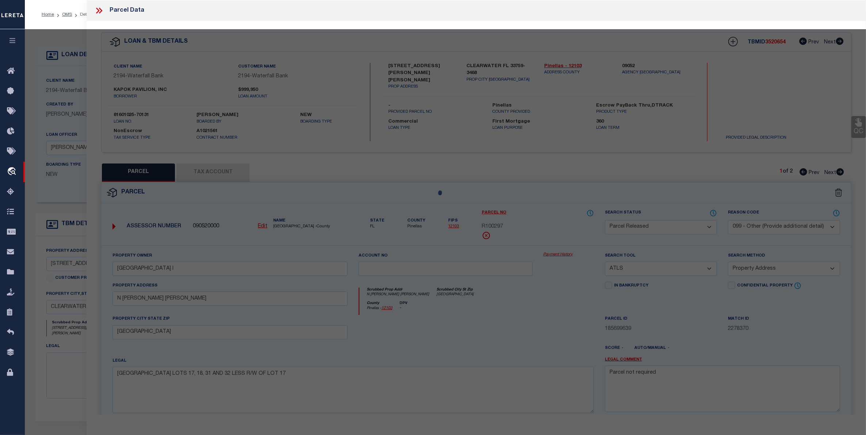
checkbox input "false"
select select "QC"
type input "KAPOK PAVILION I LTD"
select select "AGW"
select select "LEG"
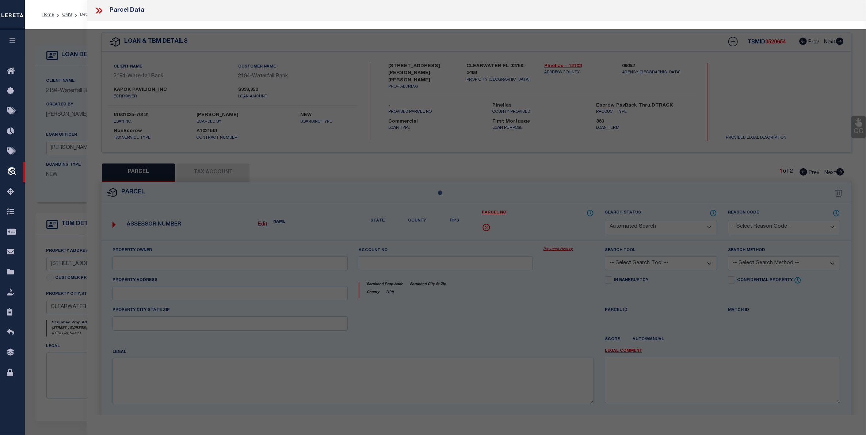
type input "923 N MCMULLEN BOOTH RD"
type input "CLEARWATER, FL 33759"
type textarea "S 466.91FT OF N 666.91FT OF E 300FT (S) OF W 334.07 FT OF NE 1/4 OF SW 1/4 AND …"
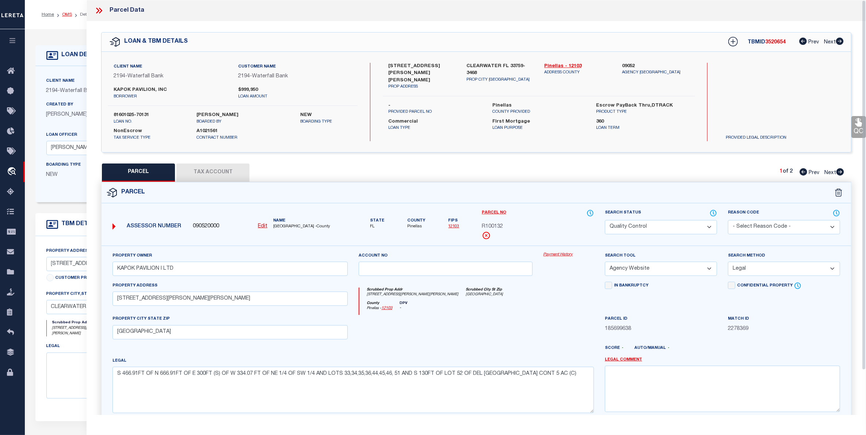
click at [68, 16] on link "OMS" at bounding box center [67, 14] width 10 height 4
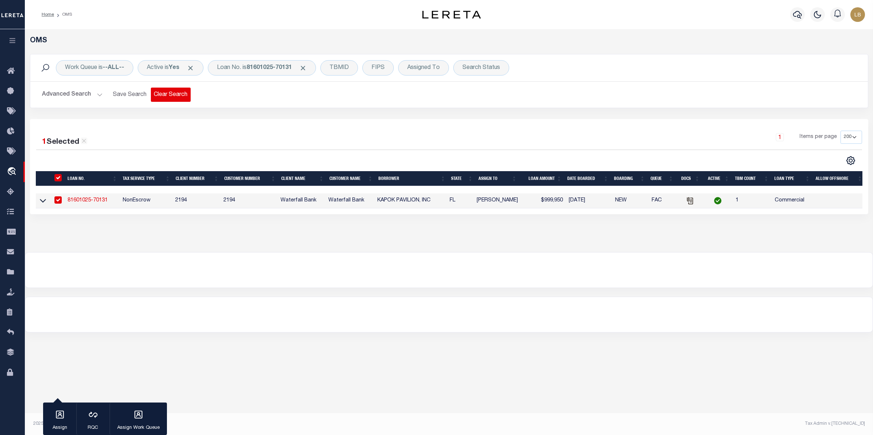
click at [167, 100] on button "Clear Search" at bounding box center [171, 95] width 40 height 14
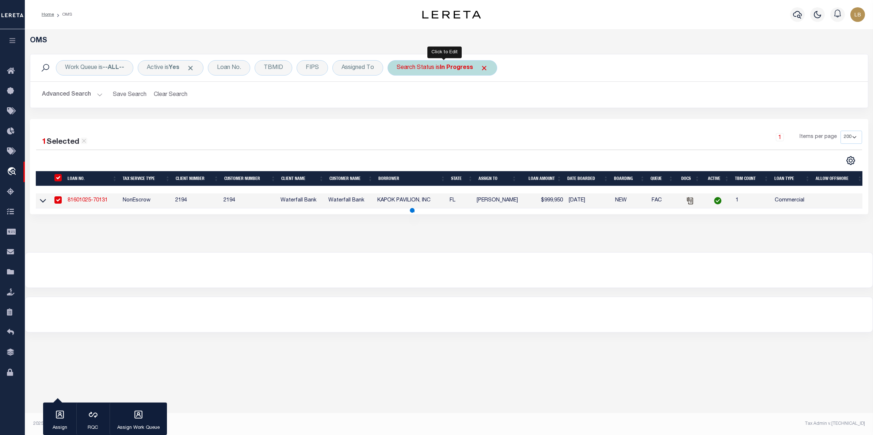
click at [456, 68] on b "In Progress" at bounding box center [456, 68] width 33 height 6
click at [415, 107] on select "Automated Search Bad Parcel Complete Duplicate Parcel High Dollar Reporting In …" at bounding box center [450, 104] width 107 height 14
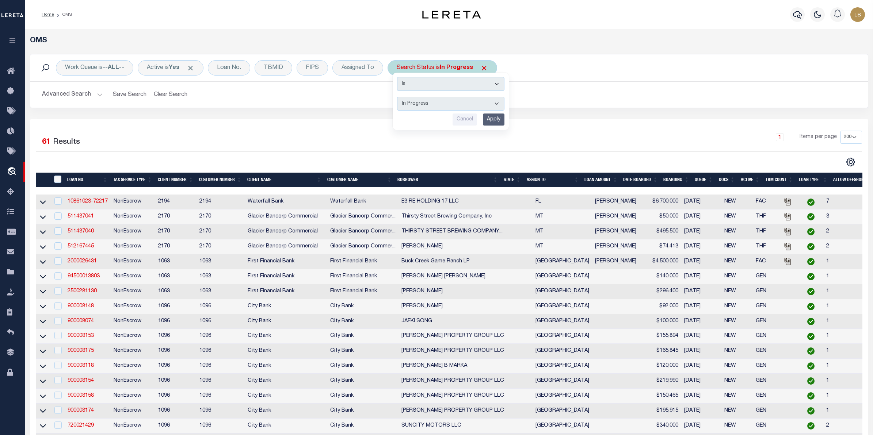
select select "QC"
click at [399, 97] on select "Automated Search Bad Parcel Complete Duplicate Parcel High Dollar Reporting In …" at bounding box center [450, 104] width 107 height 14
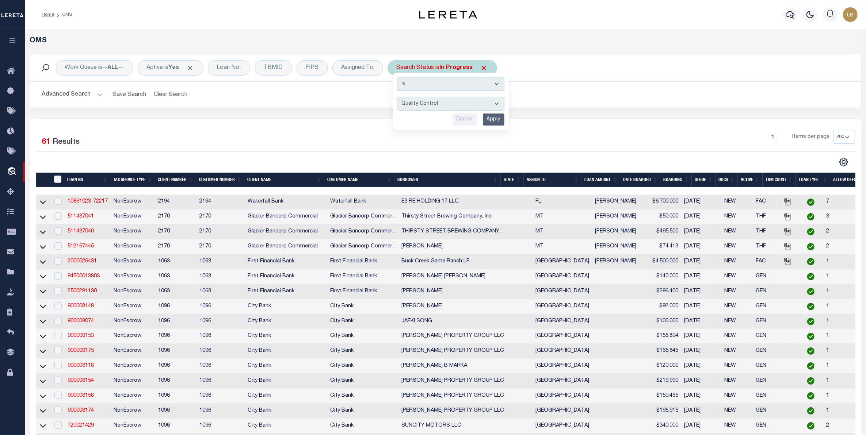
click at [495, 119] on input "Apply" at bounding box center [494, 120] width 22 height 12
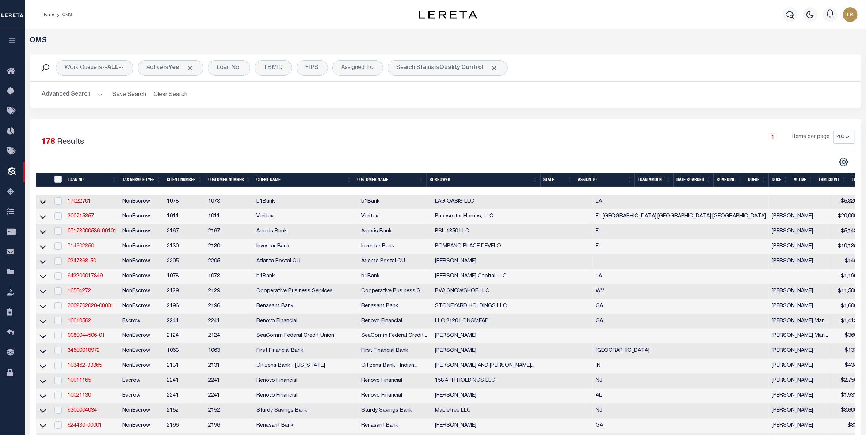
click at [84, 249] on link "714502850" at bounding box center [81, 246] width 26 height 5
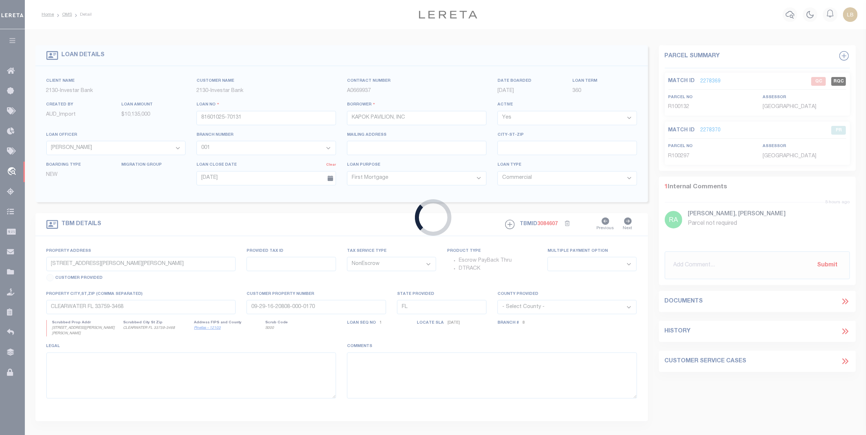
type input "714502850"
type input "POMPANO PLACE DEVELO"
select select
type input "219 BLUE LAKE RD"
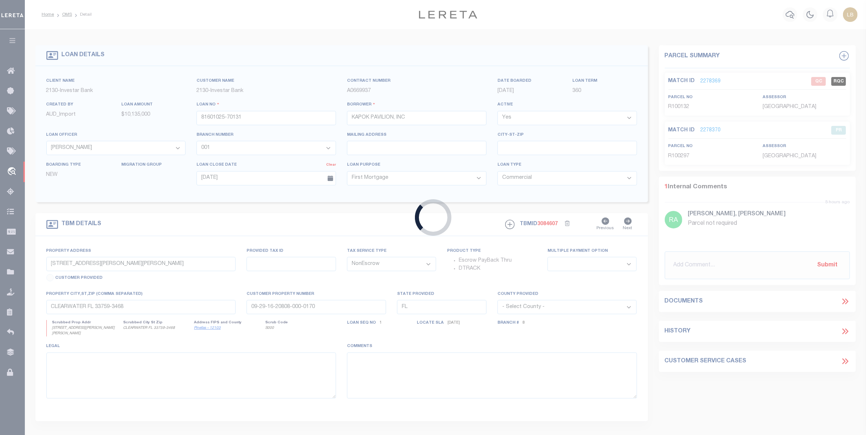
type input "SANTA ROSA BEACH FL 32459"
select select
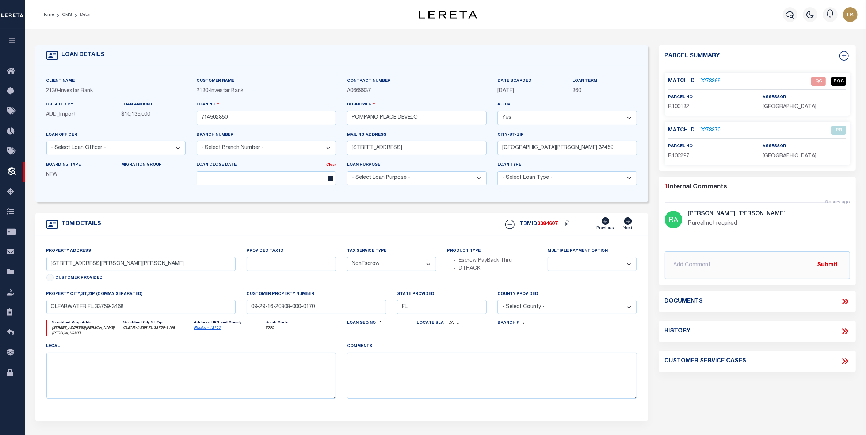
select select "4941"
type input "LOT 177 SEC 36 T3S R18W WALTON COUNTY"
select select
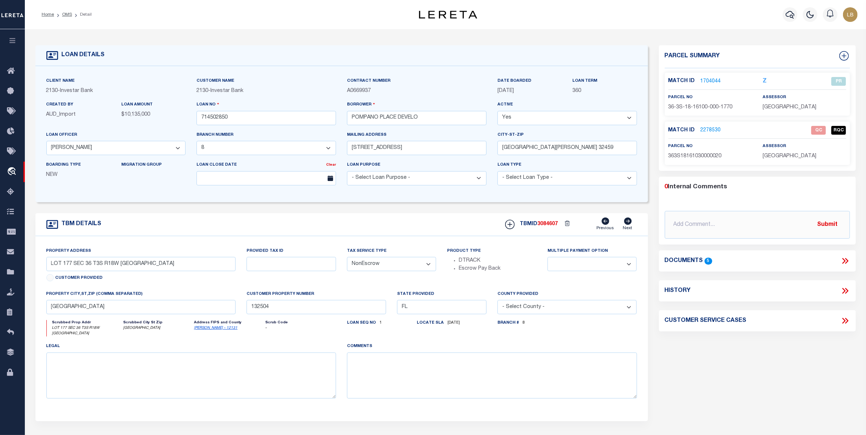
click at [709, 79] on link "1704044" at bounding box center [711, 82] width 20 height 8
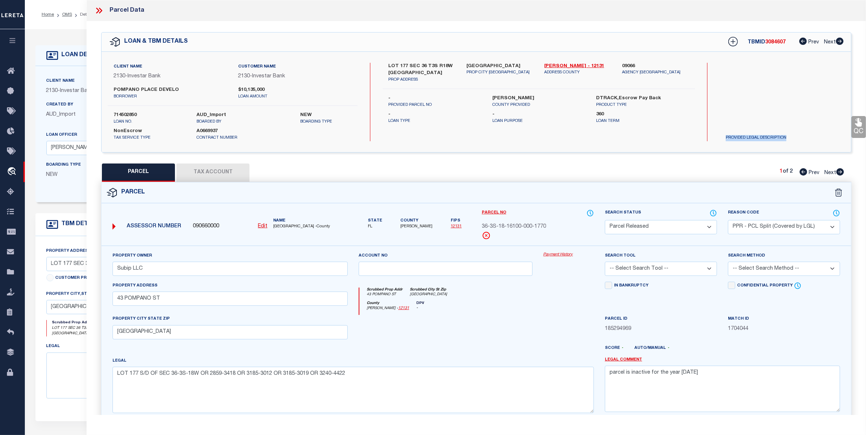
drag, startPoint x: 724, startPoint y: 136, endPoint x: 796, endPoint y: 139, distance: 72.0
click at [796, 139] on p "PROVIDED LEGAL DESCRIPTION" at bounding box center [770, 138] width 100 height 6
click at [68, 378] on textarea at bounding box center [191, 376] width 290 height 46
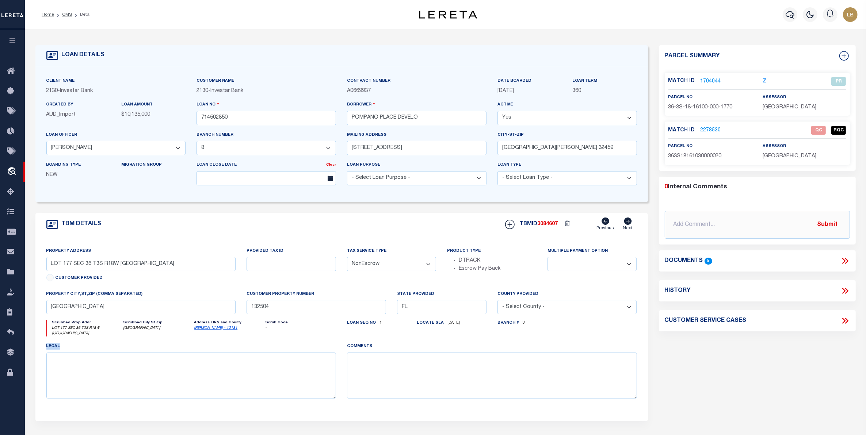
drag, startPoint x: 43, startPoint y: 349, endPoint x: 88, endPoint y: 361, distance: 47.0
click at [88, 361] on div "legal" at bounding box center [191, 374] width 301 height 62
click at [88, 370] on textarea at bounding box center [191, 376] width 290 height 46
click at [65, 13] on link "OMS" at bounding box center [67, 14] width 10 height 4
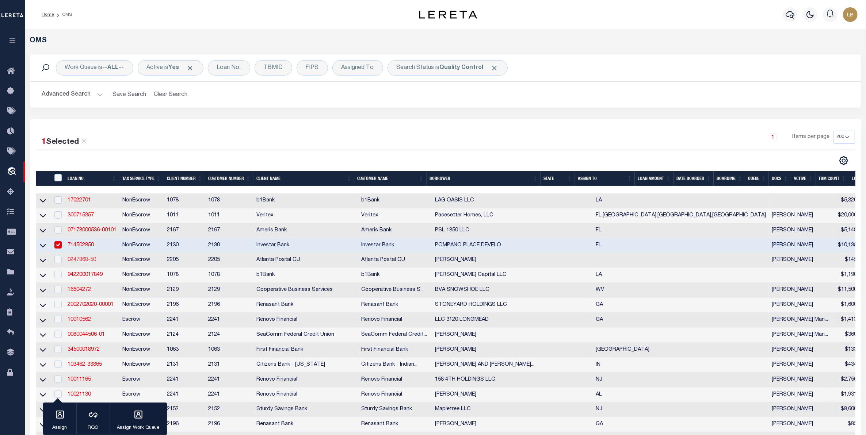
click at [85, 261] on link "0247868-50" at bounding box center [82, 260] width 28 height 5
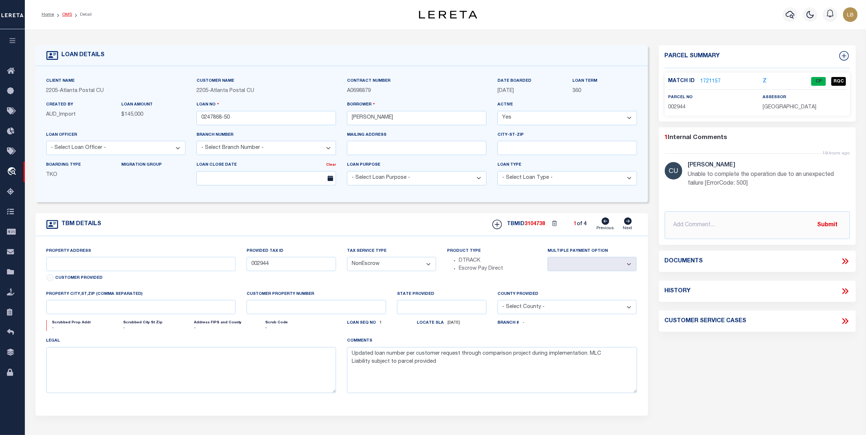
click at [69, 13] on link "OMS" at bounding box center [67, 14] width 10 height 4
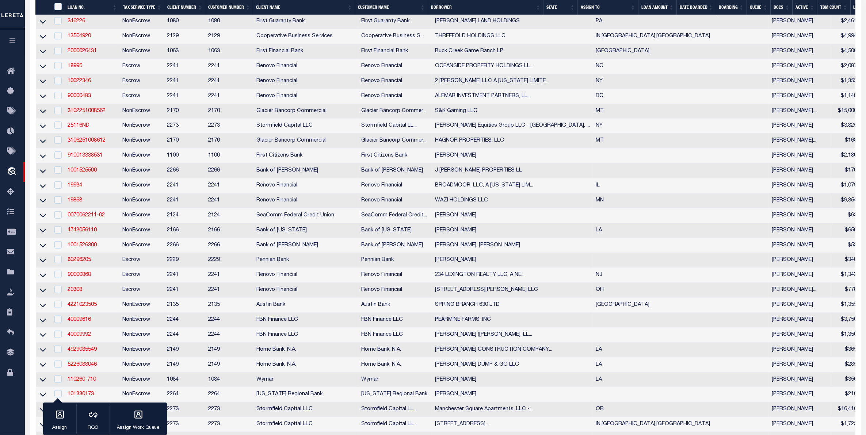
scroll to position [228, 0]
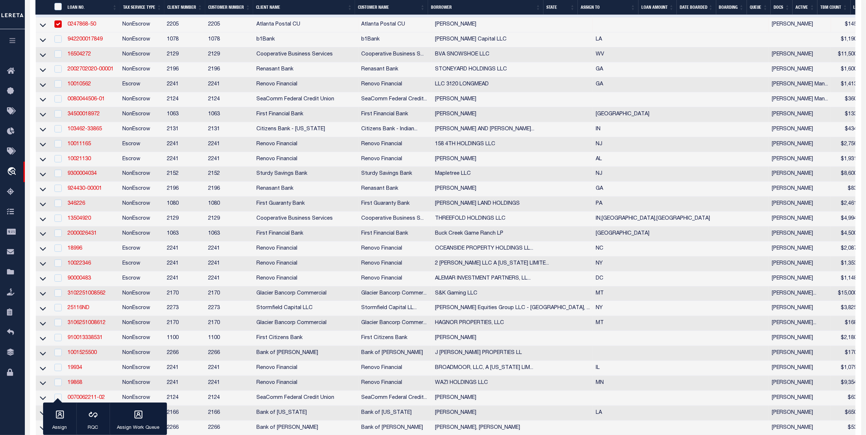
click at [267, 4] on th "Client Name" at bounding box center [304, 7] width 102 height 15
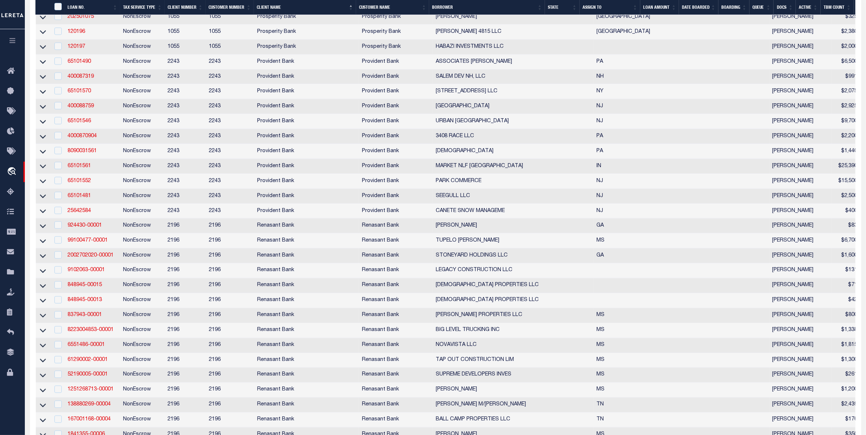
scroll to position [1371, 0]
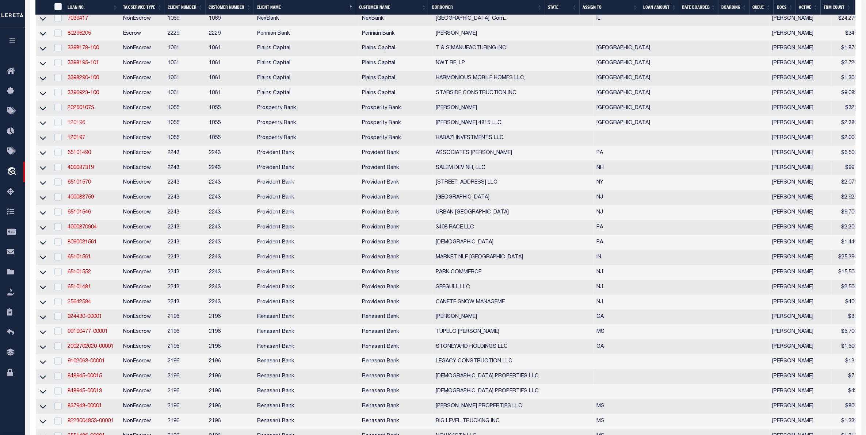
click at [75, 126] on link "120196" at bounding box center [77, 123] width 18 height 5
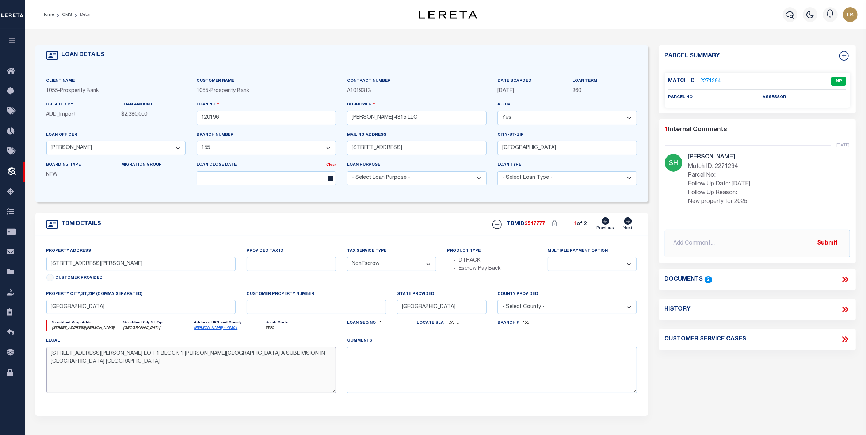
drag, startPoint x: 47, startPoint y: 359, endPoint x: 348, endPoint y: 362, distance: 300.3
click at [348, 362] on div "Property Address 4813 MILAM ST Customer Provided Provided Tax ID Tax Service Ty…" at bounding box center [342, 326] width 602 height 158
click at [316, 371] on textarea "4813 MILAM ST HOUSTON TX 77006 LOT 1 BLOCK 1 MILAM PLACE A SUBDIVISION IN HARRI…" at bounding box center [191, 370] width 290 height 46
drag, startPoint x: 327, startPoint y: 361, endPoint x: 42, endPoint y: 357, distance: 285.3
click at [42, 357] on div "legal 4813 MILAM ST HOUSTON TX 77006 LOT 1 BLOCK 1 MILAM PLACE A SUBDIVISION IN…" at bounding box center [191, 368] width 301 height 62
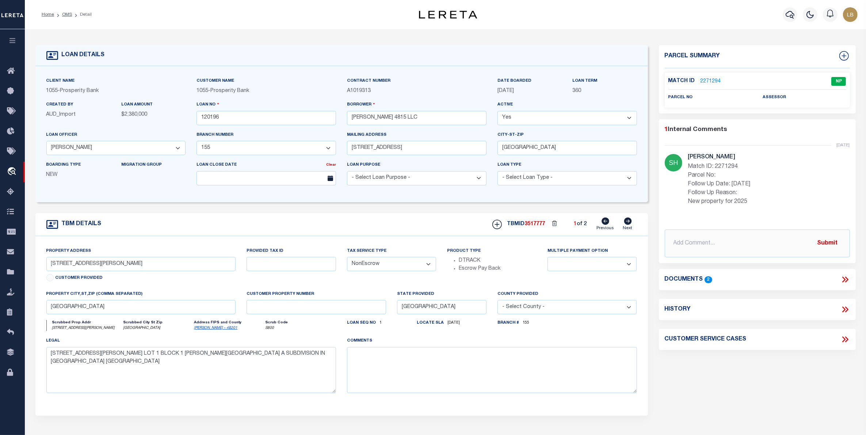
click at [706, 79] on link "2271294" at bounding box center [711, 82] width 20 height 8
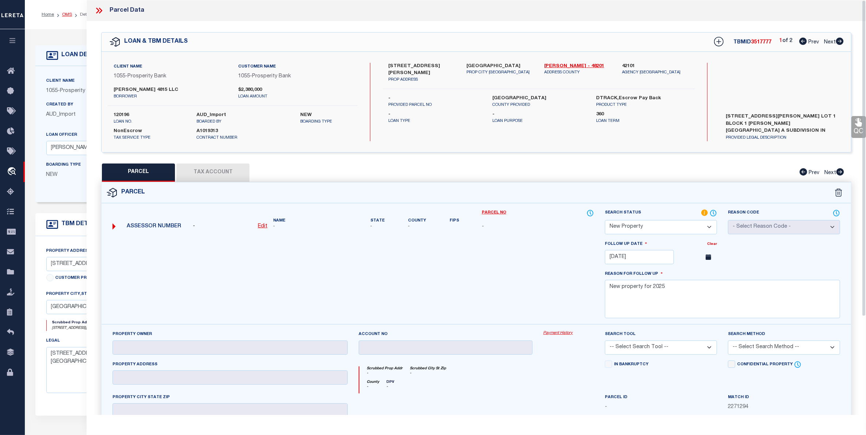
click at [67, 14] on link "OMS" at bounding box center [67, 14] width 10 height 4
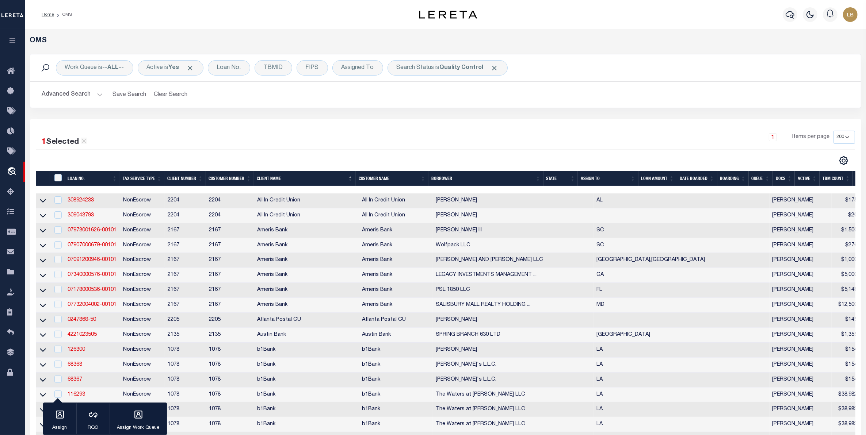
click at [284, 139] on div "1 Items per page 10 25 50 100 200" at bounding box center [550, 140] width 612 height 19
click at [80, 248] on link "07907000679-00101" at bounding box center [92, 245] width 49 height 5
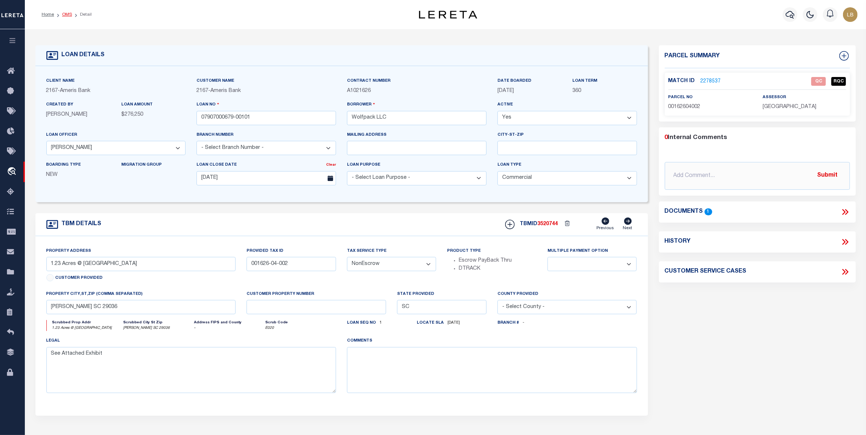
click at [63, 14] on link "OMS" at bounding box center [67, 14] width 10 height 4
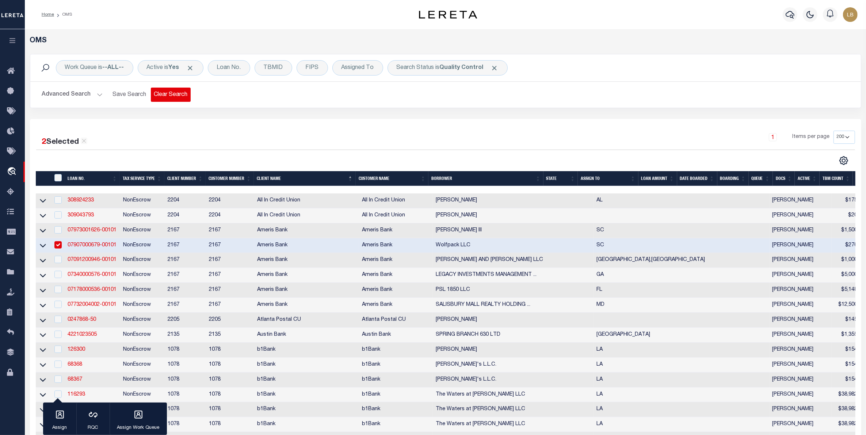
click at [169, 98] on button "Clear Search" at bounding box center [171, 95] width 40 height 14
click at [74, 94] on button "Advanced Search" at bounding box center [72, 95] width 61 height 14
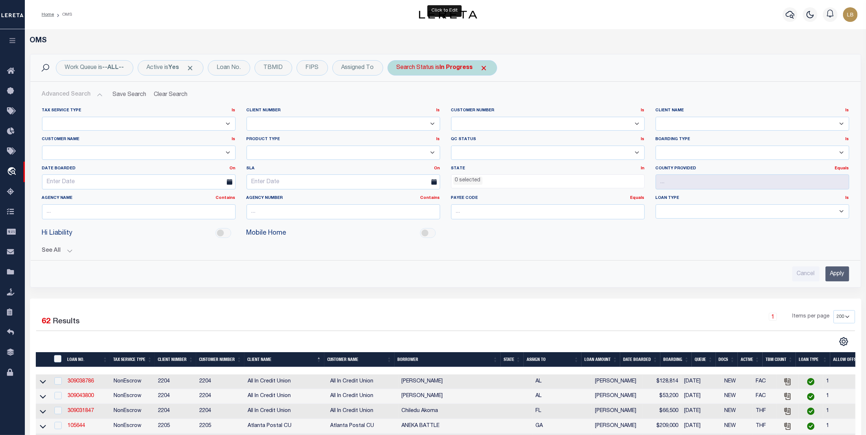
click at [461, 71] on b "In Progress" at bounding box center [456, 68] width 33 height 6
click at [415, 104] on select "Automated Search Bad Parcel Complete Duplicate Parcel High Dollar Reporting In …" at bounding box center [450, 104] width 107 height 14
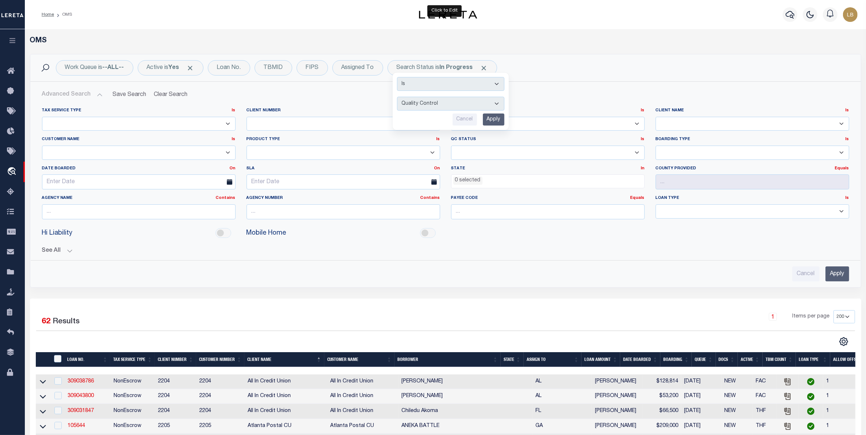
click at [399, 97] on select "Automated Search Bad Parcel Complete Duplicate Parcel High Dollar Reporting In …" at bounding box center [450, 104] width 107 height 14
click at [490, 123] on input "Apply" at bounding box center [494, 120] width 22 height 12
click at [494, 183] on ul "0 selected" at bounding box center [548, 180] width 193 height 10
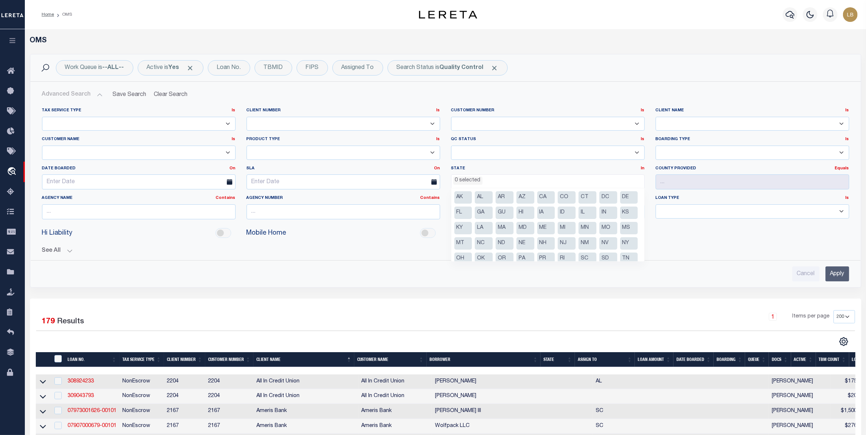
click at [576, 227] on li "MI" at bounding box center [567, 228] width 18 height 12
click at [454, 247] on ul "AK AL AR AZ CA CO CT DC DE FL GA GU HI IA ID IL IN KS KY LA MA MD ME MI MN MO M…" at bounding box center [548, 225] width 193 height 73
click at [579, 235] on li "MN" at bounding box center [588, 228] width 18 height 12
click at [576, 227] on li "MI" at bounding box center [567, 228] width 18 height 12
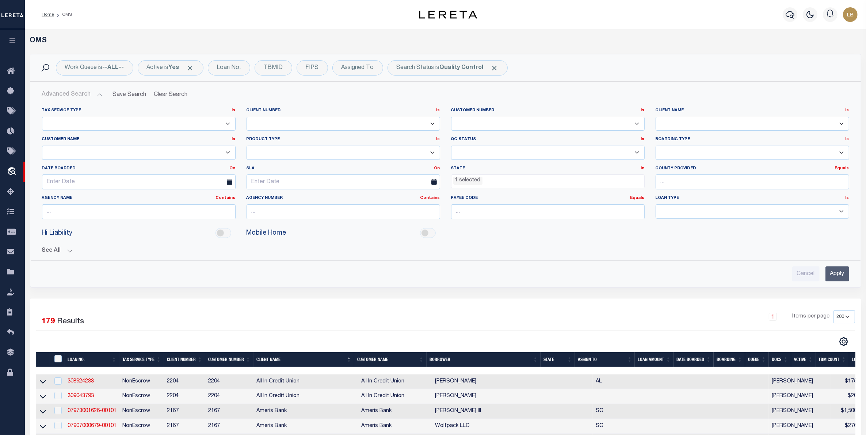
click at [835, 275] on input "Apply" at bounding box center [838, 274] width 24 height 15
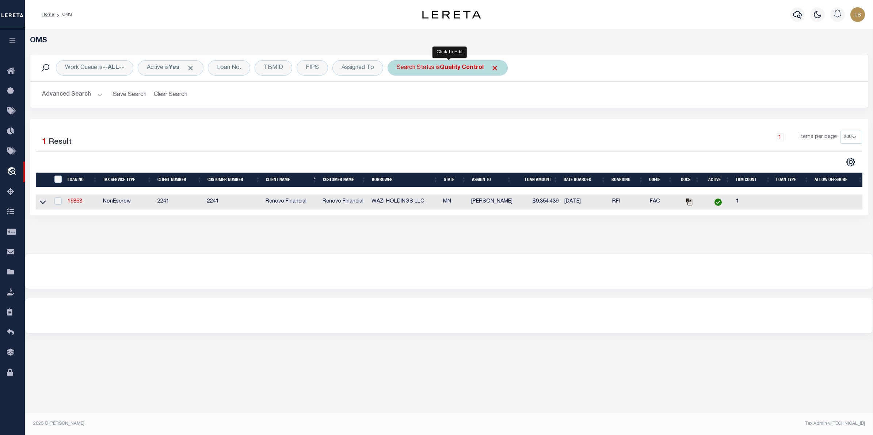
click at [449, 70] on b "Quality Control" at bounding box center [462, 68] width 44 height 6
click at [423, 102] on select "Automated Search Bad Parcel Complete Duplicate Parcel High Dollar Reporting In …" at bounding box center [450, 104] width 107 height 14
click at [399, 97] on select "Automated Search Bad Parcel Complete Duplicate Parcel High Dollar Reporting In …" at bounding box center [450, 104] width 107 height 14
click at [495, 121] on input "Apply" at bounding box center [494, 120] width 22 height 12
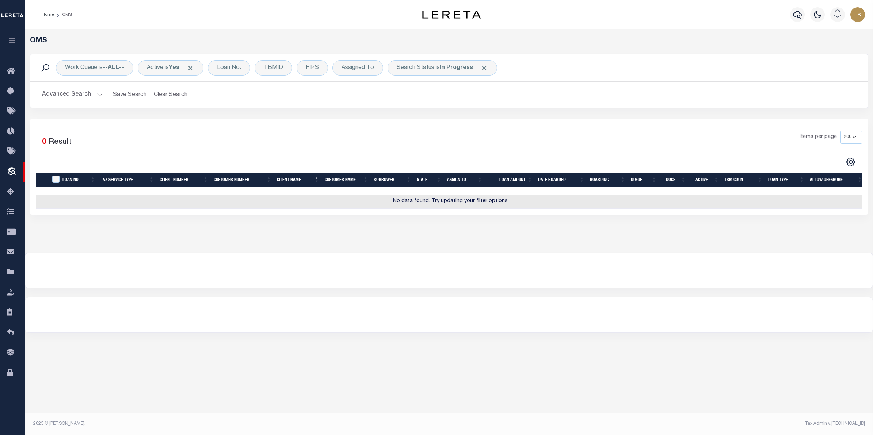
click at [89, 89] on button "Advanced Search" at bounding box center [72, 95] width 61 height 14
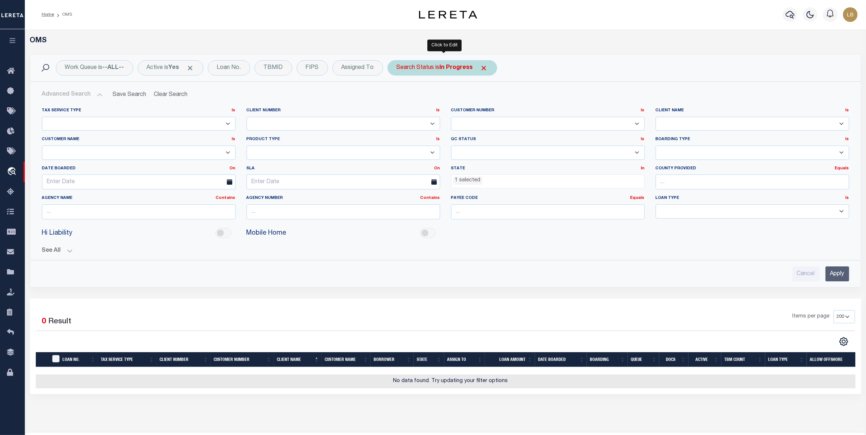
click at [451, 69] on b "In Progress" at bounding box center [456, 68] width 33 height 6
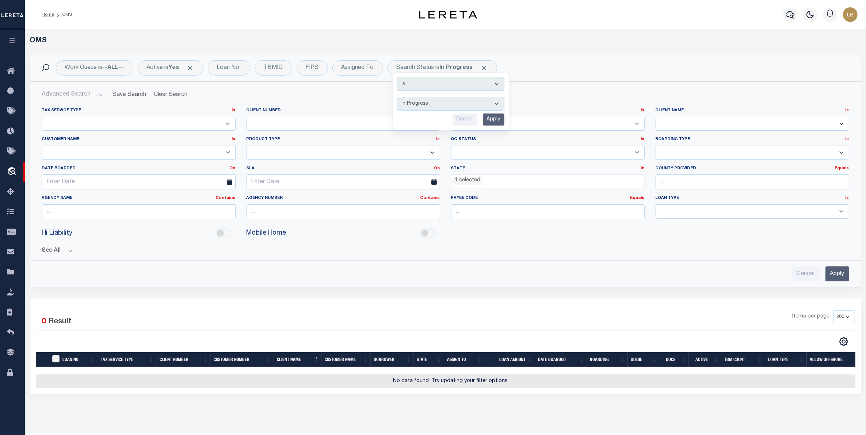
click at [488, 184] on ul "1 selected" at bounding box center [548, 180] width 193 height 10
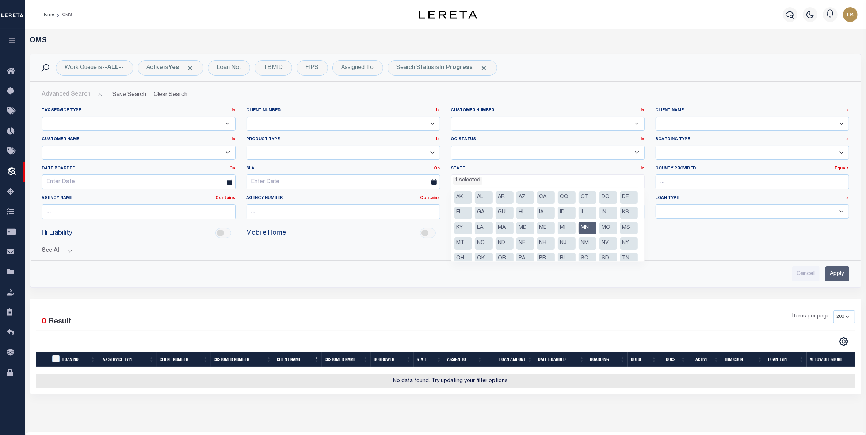
click at [579, 235] on li "MN" at bounding box center [588, 228] width 18 height 12
click at [600, 235] on li "MO" at bounding box center [609, 228] width 18 height 12
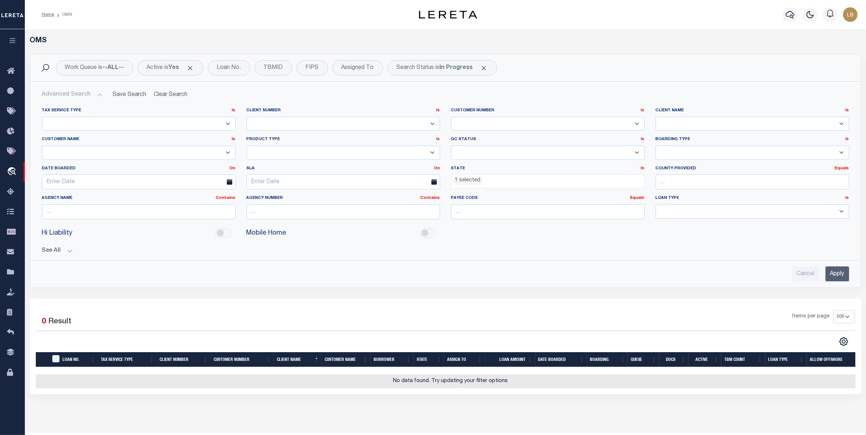
click at [826, 275] on input "Apply" at bounding box center [838, 274] width 24 height 15
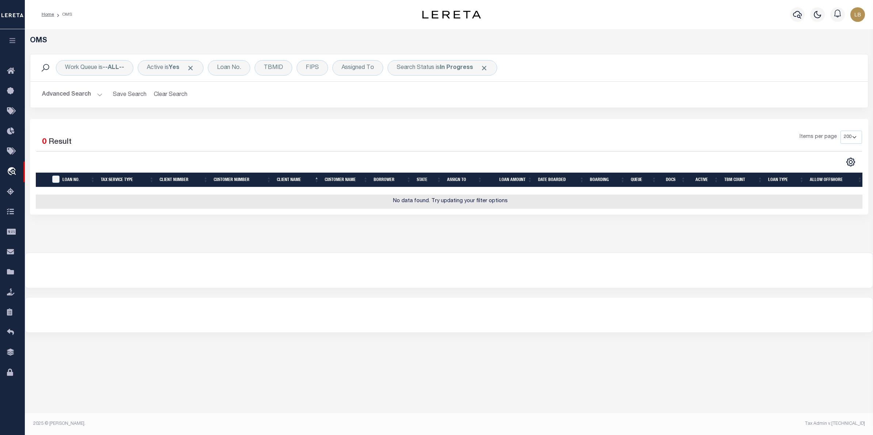
click at [81, 94] on button "Advanced Search" at bounding box center [72, 95] width 61 height 14
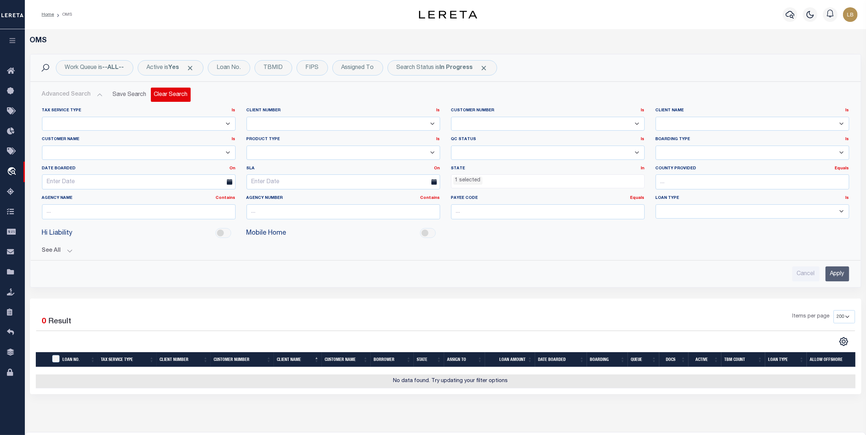
click at [160, 96] on button "Clear Search" at bounding box center [171, 95] width 40 height 14
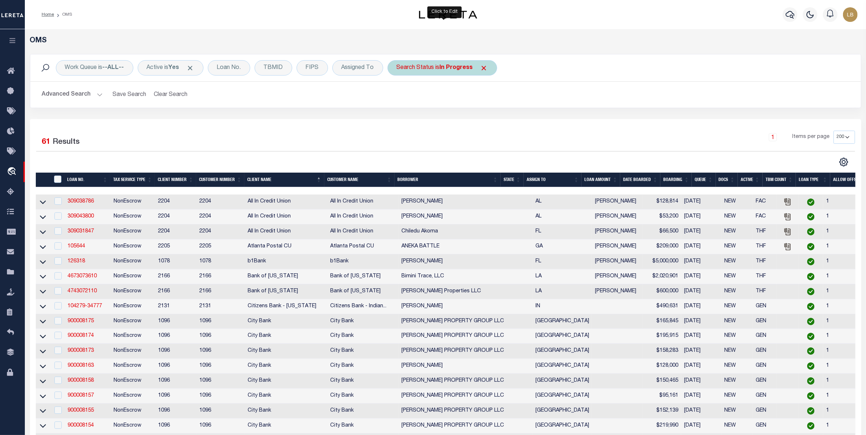
click at [431, 69] on div "Search Status is In Progress" at bounding box center [443, 67] width 110 height 15
click at [485, 106] on select "Automated Search Bad Parcel Complete Duplicate Parcel High Dollar Reporting In …" at bounding box center [450, 104] width 107 height 14
click at [476, 102] on select "Automated Search Bad Parcel Complete Duplicate Parcel High Dollar Reporting In …" at bounding box center [450, 104] width 107 height 14
click at [399, 97] on select "Automated Search Bad Parcel Complete Duplicate Parcel High Dollar Reporting In …" at bounding box center [450, 104] width 107 height 14
click at [494, 121] on input "Apply" at bounding box center [494, 120] width 22 height 12
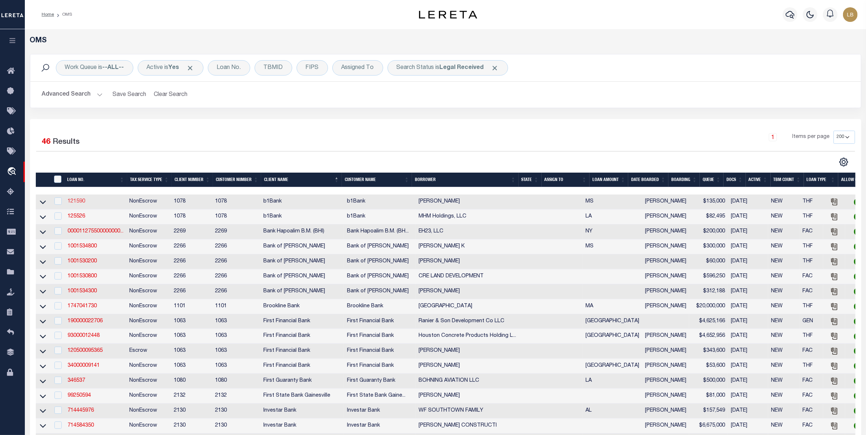
click at [79, 203] on link "121590" at bounding box center [77, 201] width 18 height 5
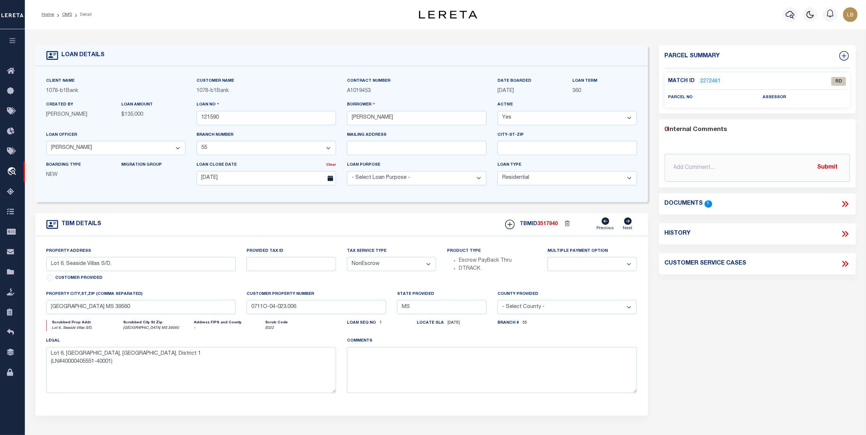
click at [844, 203] on icon at bounding box center [845, 203] width 9 height 9
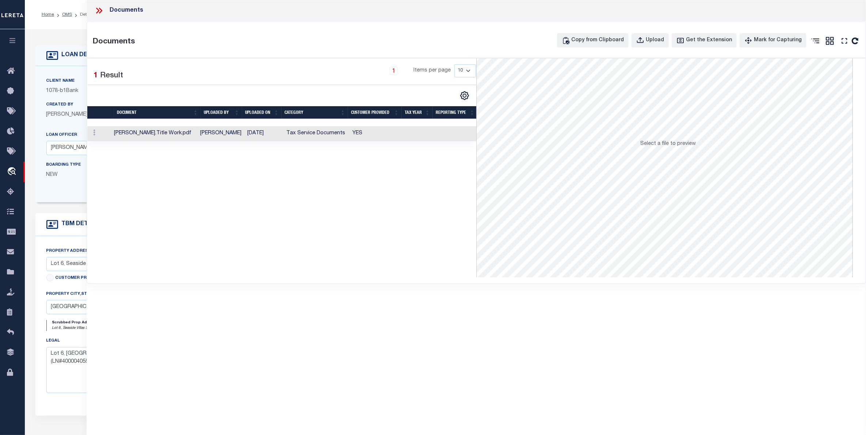
click at [294, 136] on td "Tax Service Documents" at bounding box center [316, 133] width 66 height 15
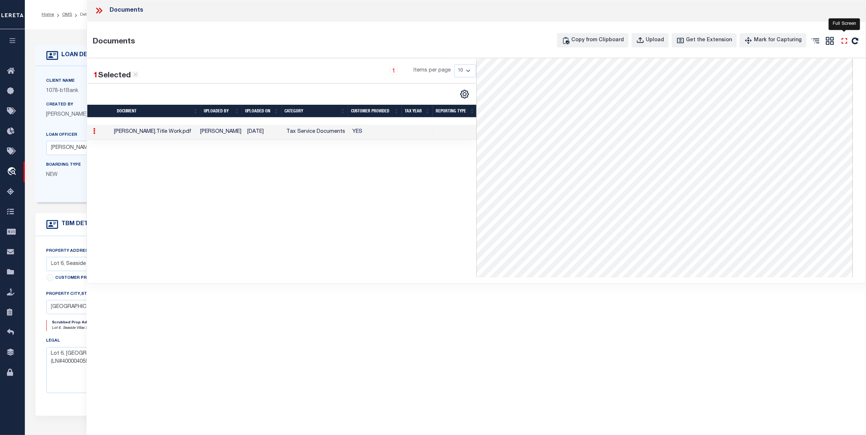
click at [844, 40] on icon at bounding box center [844, 40] width 9 height 9
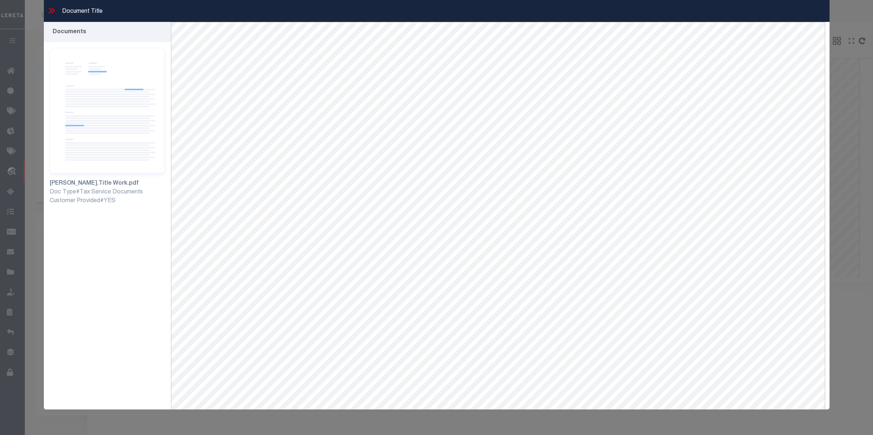
click at [49, 11] on icon at bounding box center [51, 10] width 9 height 9
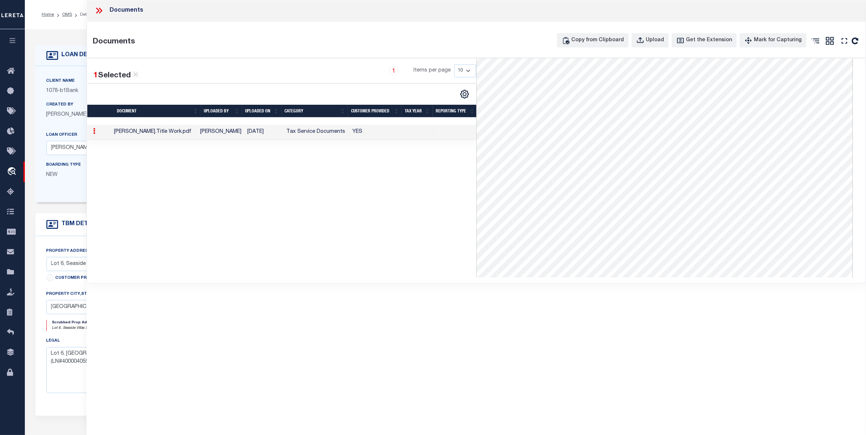
click at [81, 182] on div "Boarding Type NEW" at bounding box center [78, 173] width 75 height 24
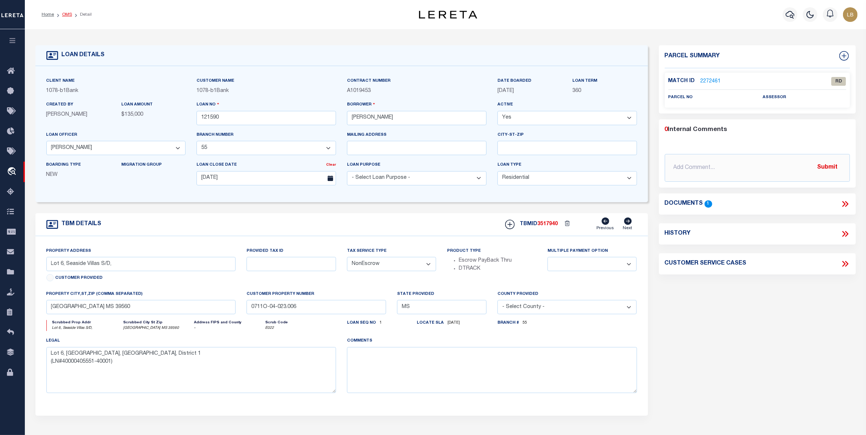
click at [66, 13] on link "OMS" at bounding box center [67, 14] width 10 height 4
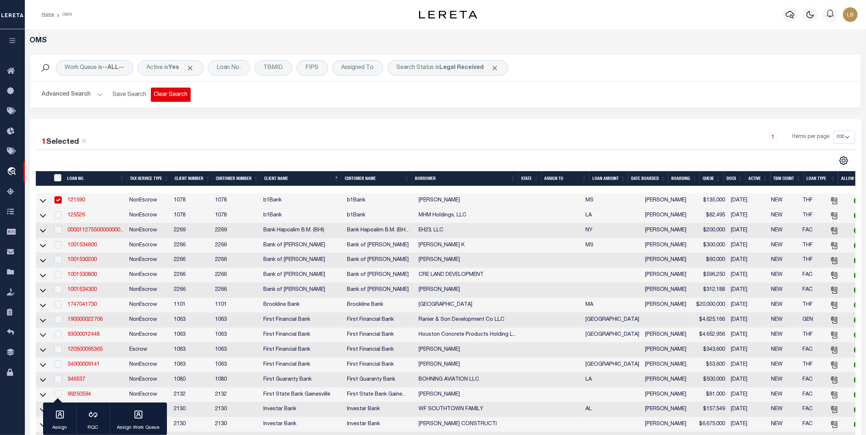
click at [164, 96] on button "Clear Search" at bounding box center [171, 95] width 40 height 14
click at [460, 70] on b "In Progress" at bounding box center [456, 68] width 33 height 6
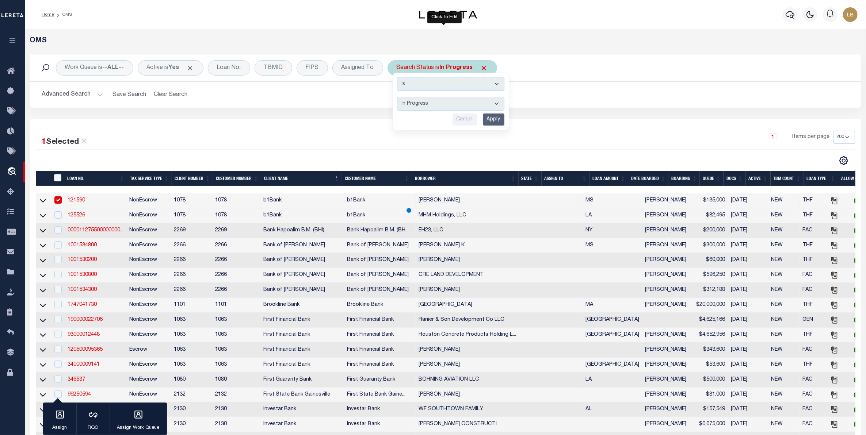
click at [425, 107] on select "Automated Search Bad Parcel Complete Duplicate Parcel High Dollar Reporting In …" at bounding box center [450, 104] width 107 height 14
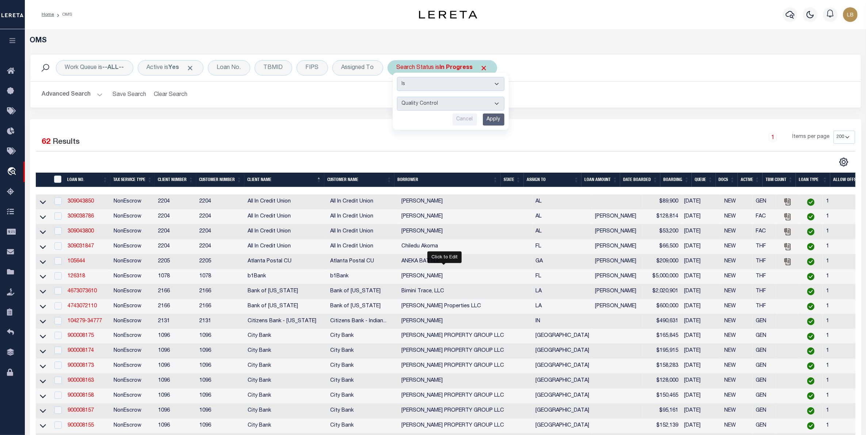
click at [399, 97] on select "Automated Search Bad Parcel Complete Duplicate Parcel High Dollar Reporting In …" at bounding box center [450, 104] width 107 height 14
click at [486, 119] on input "Apply" at bounding box center [494, 120] width 22 height 12
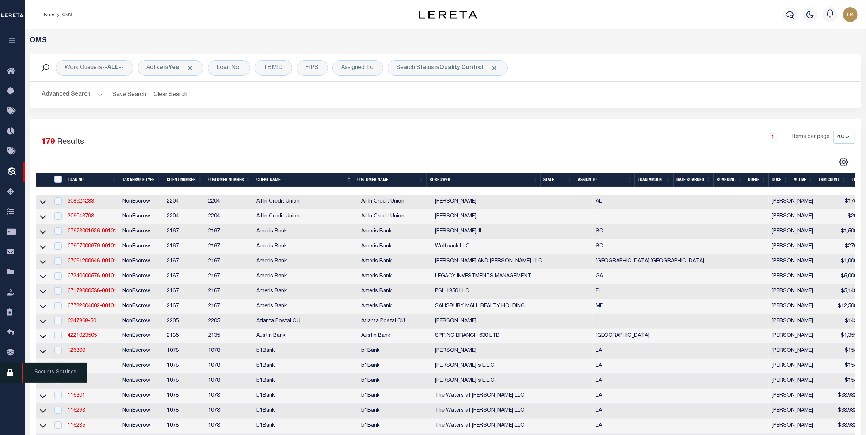
click at [12, 376] on icon at bounding box center [13, 373] width 12 height 9
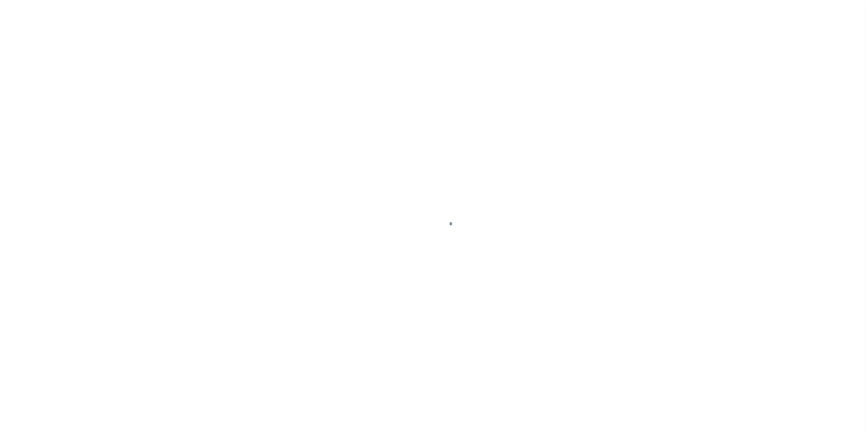
select select "100"
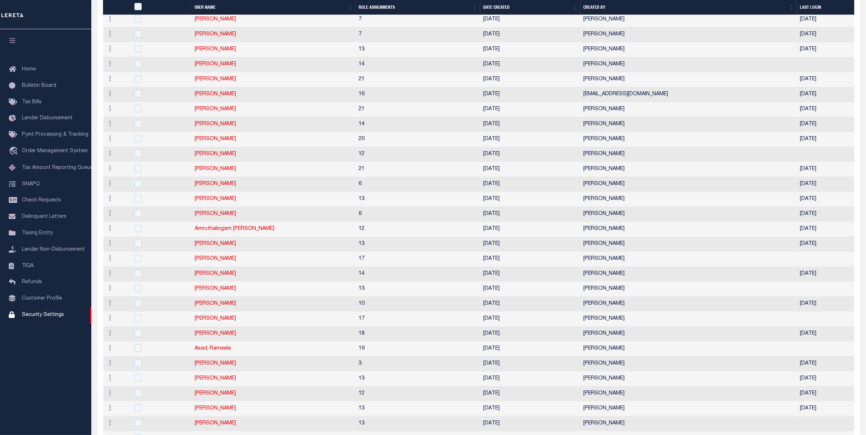
scroll to position [46, 0]
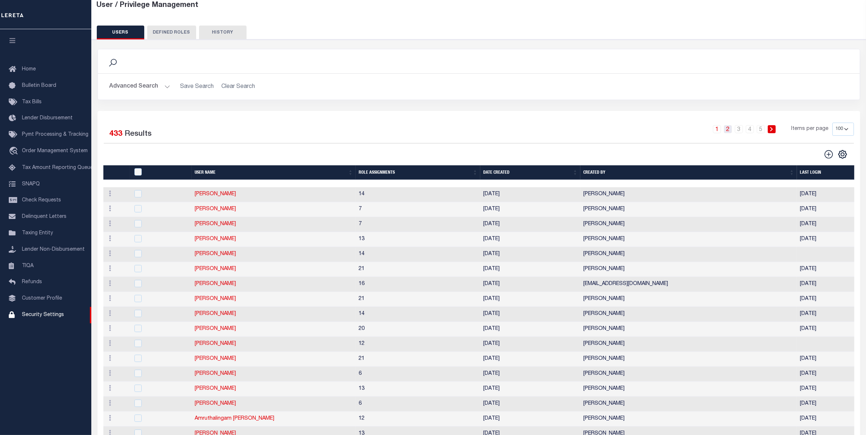
click at [729, 132] on link "2" at bounding box center [728, 129] width 8 height 8
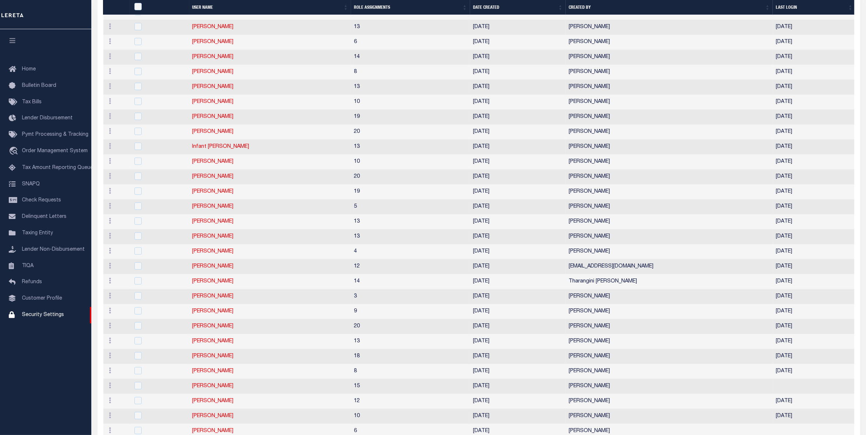
scroll to position [868, 0]
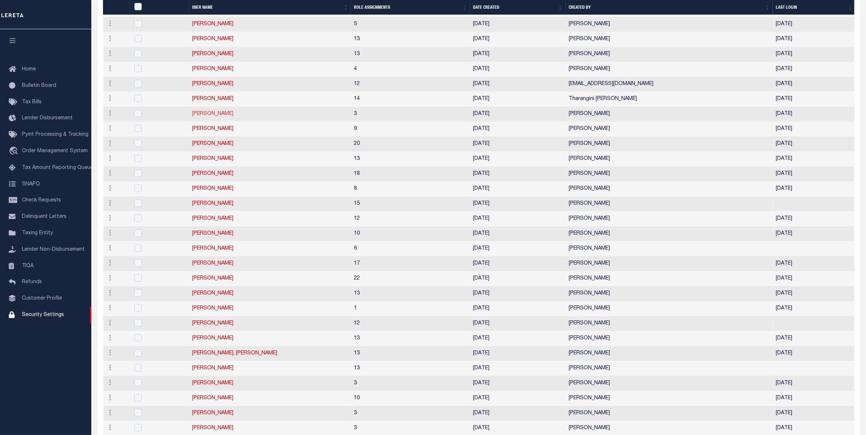
click at [214, 117] on link "[PERSON_NAME]" at bounding box center [212, 113] width 41 height 5
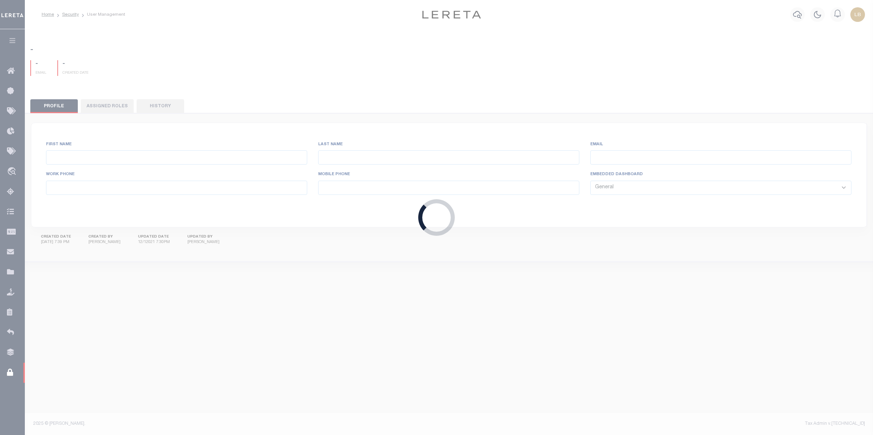
type input "Jithin"
type input "Pandith"
type input "Jithin.Pandith@accumatch.com"
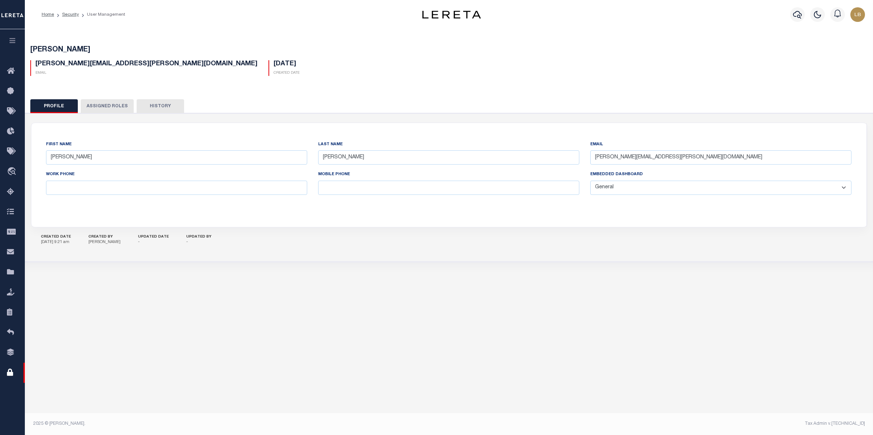
click at [99, 103] on button "Assigned Roles" at bounding box center [107, 106] width 53 height 14
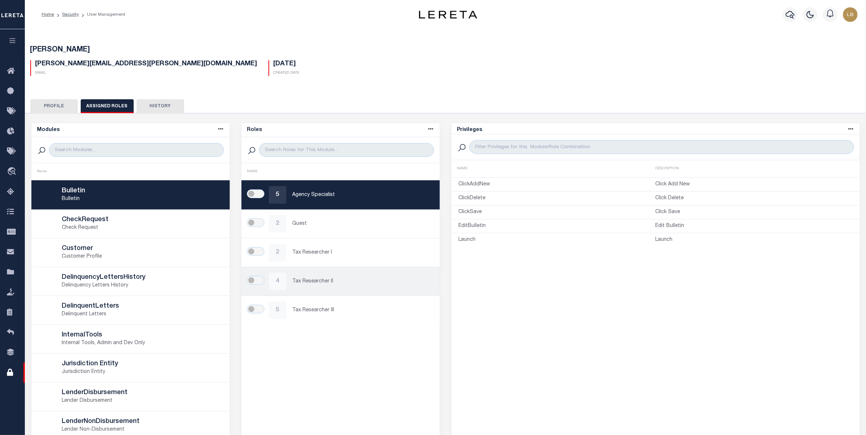
click at [293, 280] on p "Tax Researcher II" at bounding box center [362, 282] width 140 height 8
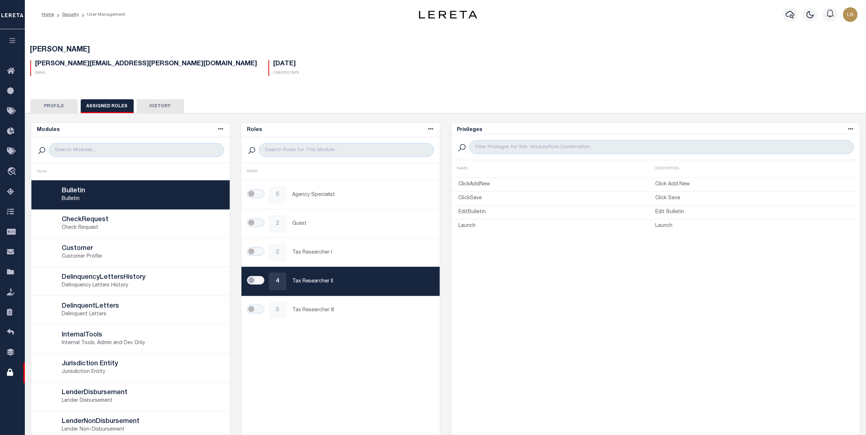
click at [255, 283] on input "checkbox" at bounding box center [256, 280] width 18 height 9
checkbox input "true"
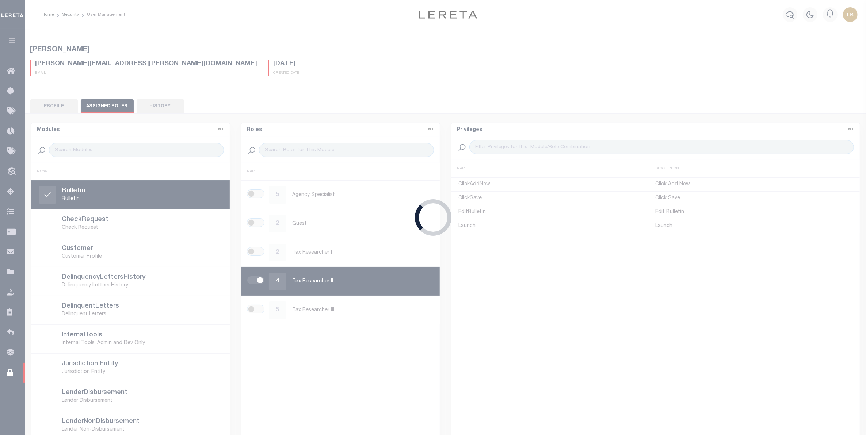
scroll to position [45, 0]
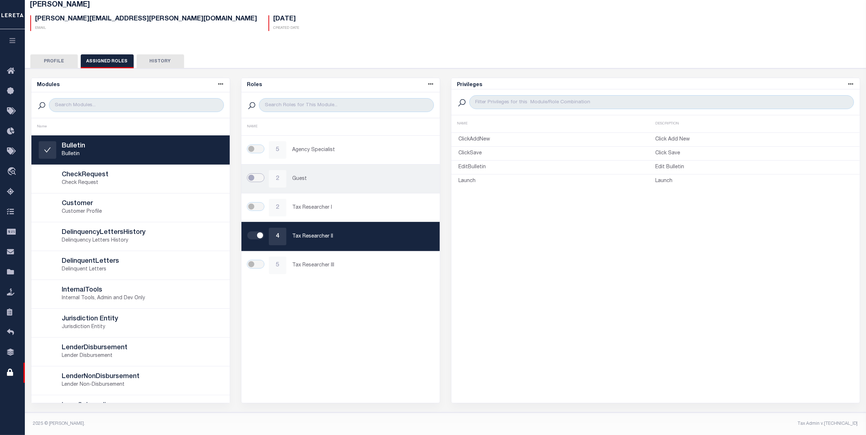
click at [253, 177] on input "checkbox" at bounding box center [256, 178] width 18 height 9
checkbox input "true"
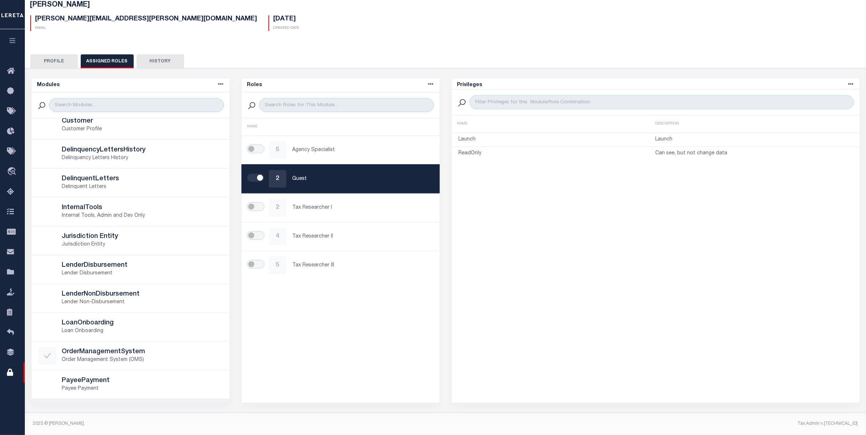
scroll to position [183, 0]
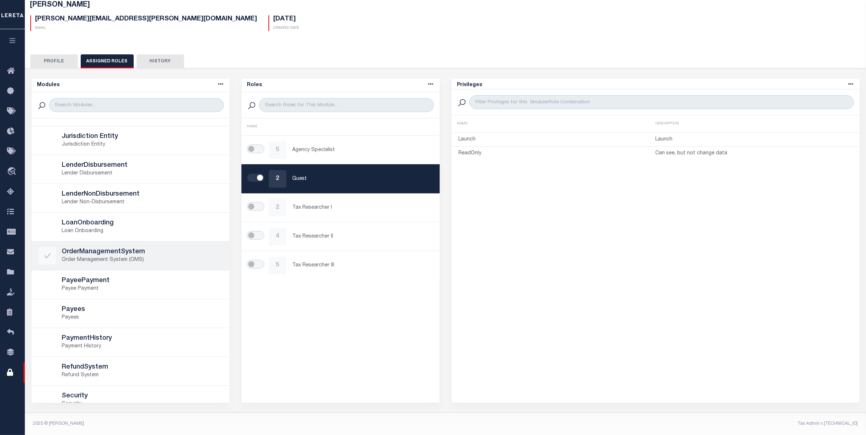
click at [107, 260] on p "Order Management System (OMS)" at bounding box center [142, 260] width 160 height 8
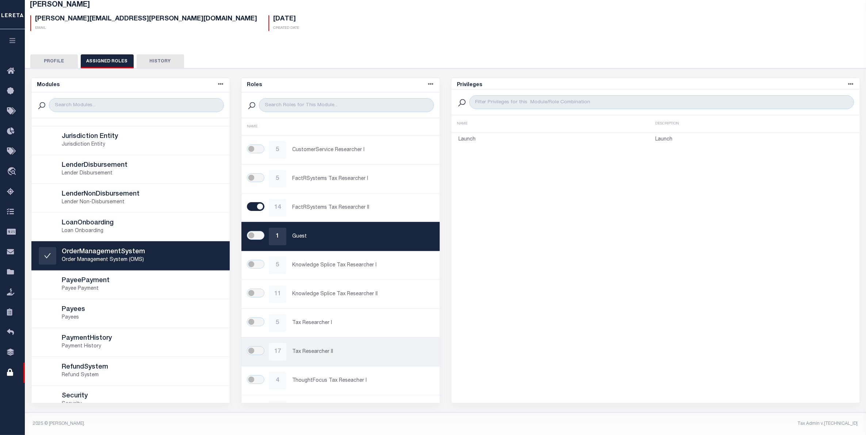
click at [294, 353] on p "Tax Researcher II" at bounding box center [362, 353] width 140 height 8
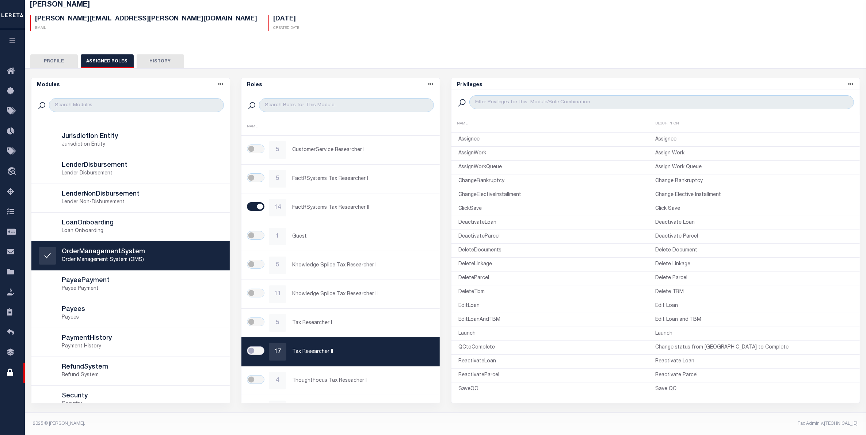
click at [260, 353] on input "checkbox" at bounding box center [256, 351] width 18 height 9
checkbox input "true"
click at [14, 173] on icon "travel_explore" at bounding box center [13, 171] width 12 height 9
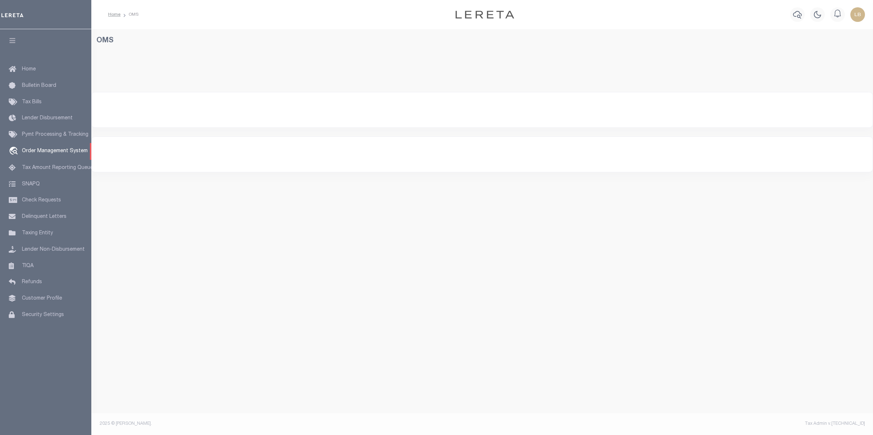
select select "200"
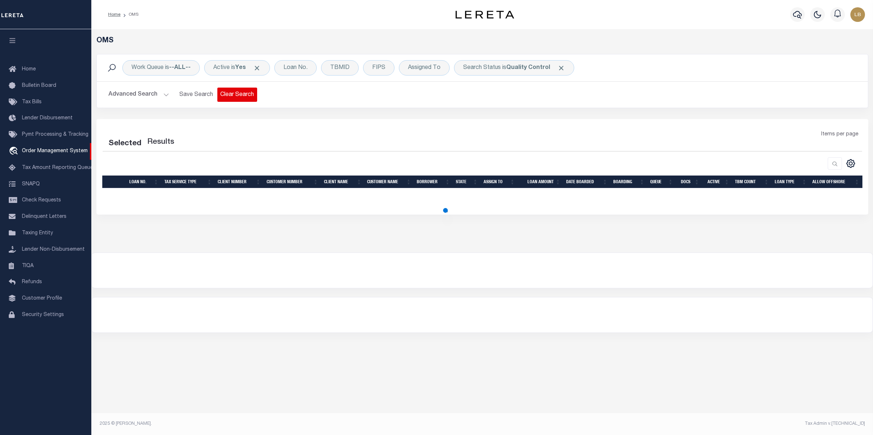
select select "200"
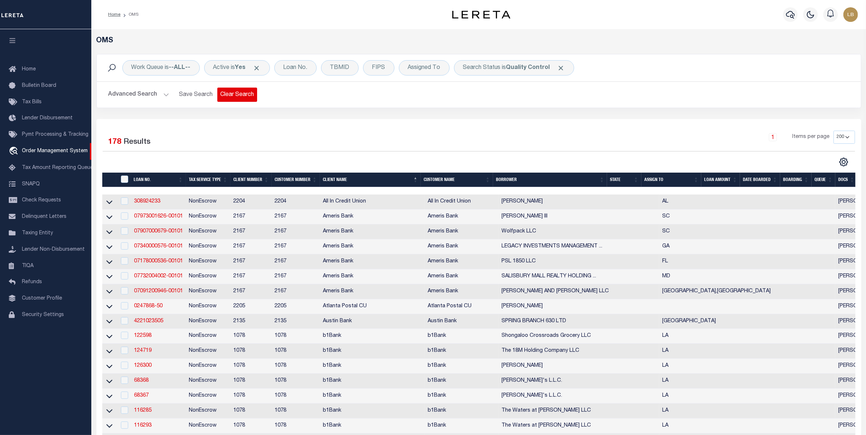
click at [232, 97] on button "Clear Search" at bounding box center [237, 95] width 40 height 14
click at [295, 66] on div "Loan No." at bounding box center [295, 67] width 42 height 15
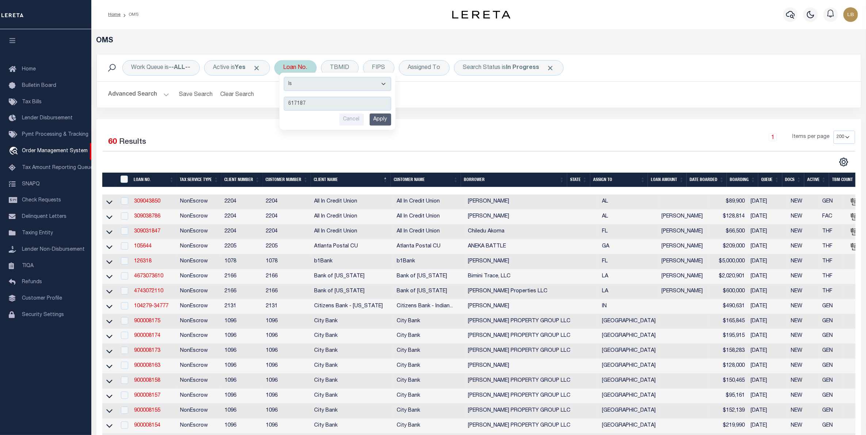
type input "6171871"
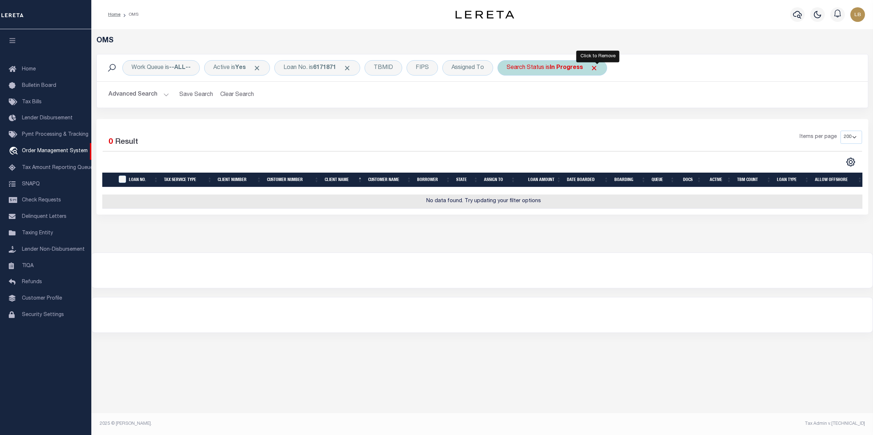
click at [598, 68] on span "Click to Remove" at bounding box center [594, 68] width 8 height 8
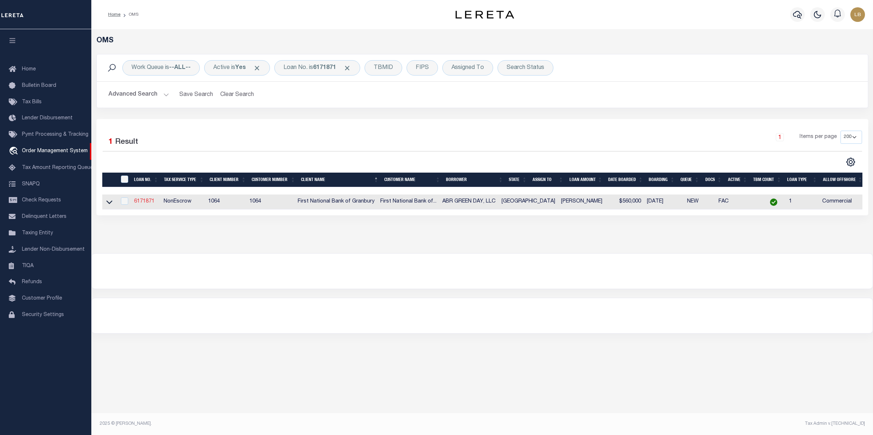
click at [140, 204] on link "6171871" at bounding box center [144, 201] width 20 height 5
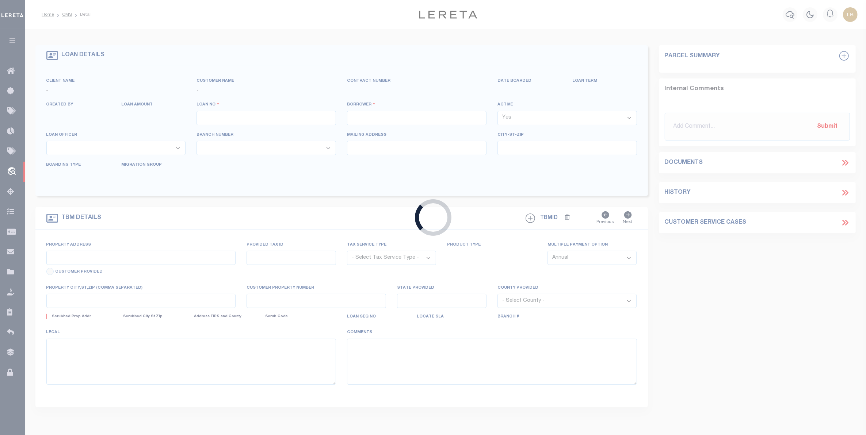
type input "6171871"
type input "ABR GREEN DAY, LLC"
select select
type input "05/21/2025"
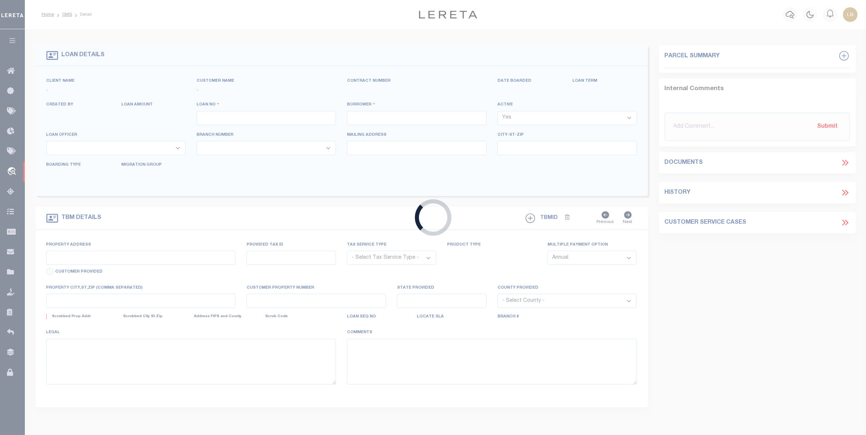
select select "20"
select select "NonEscrow"
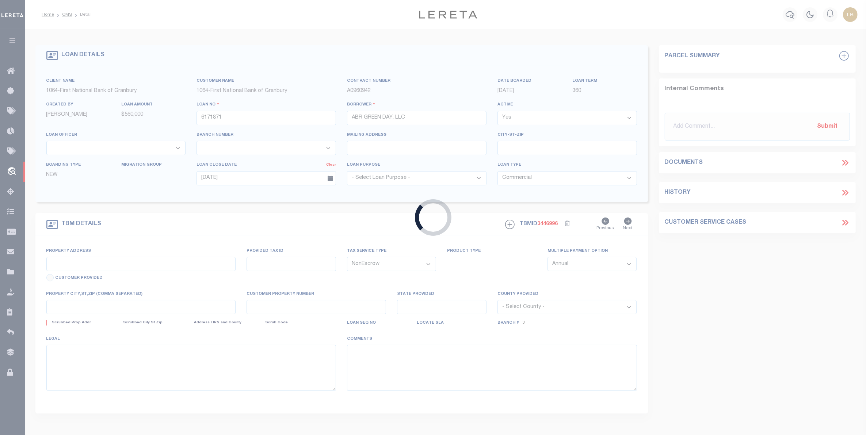
select select "1234"
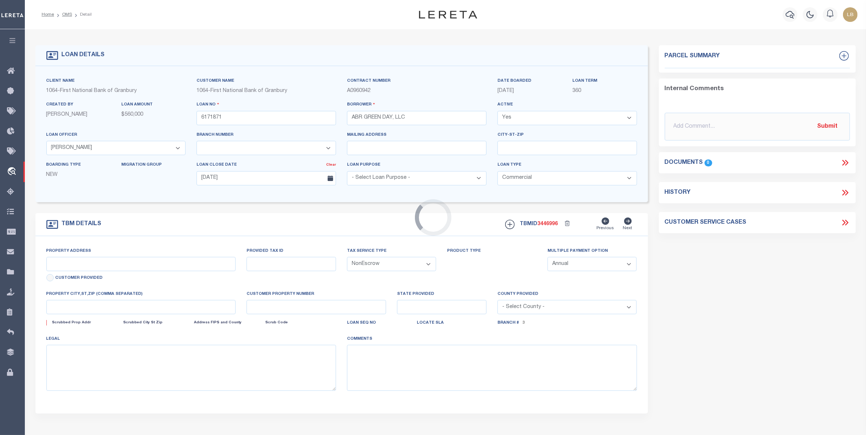
type input "4918 BEN DAY MURRIN RD"
select select
type input "FORT WORTH TX 76126-5401"
type input "[GEOGRAPHIC_DATA]"
select select
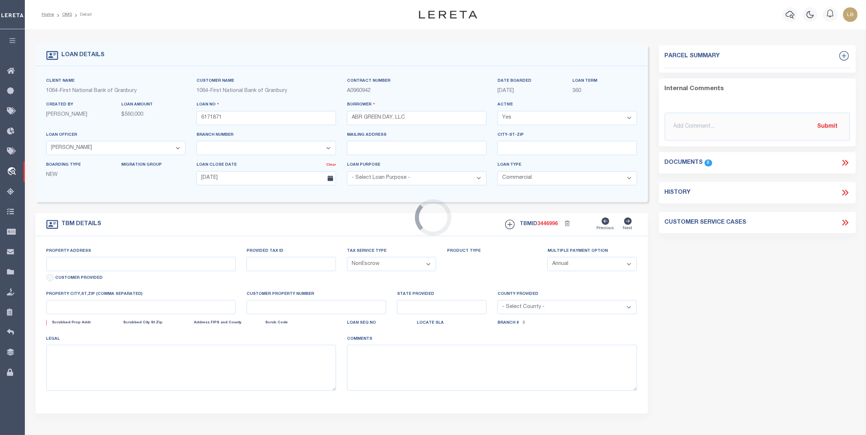
type textarea "2.44 AC, TC HAWPE SVY A-701, TARRANT CO, TX"
type textarea "TAX ID Update last comment: Parcel not required."
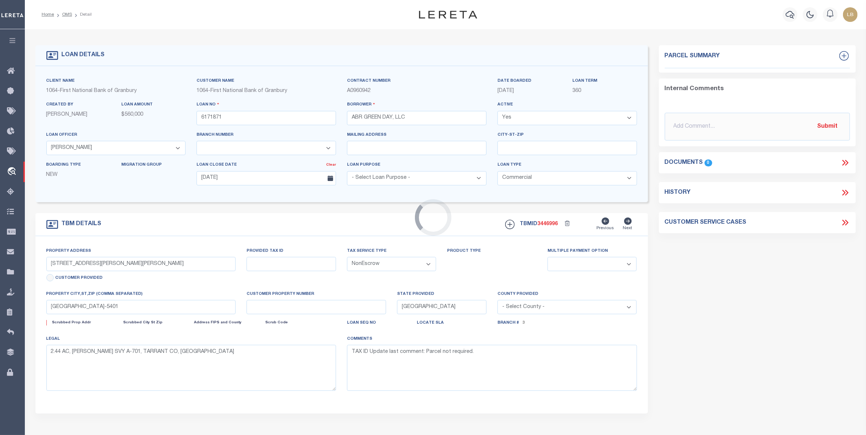
select select "211"
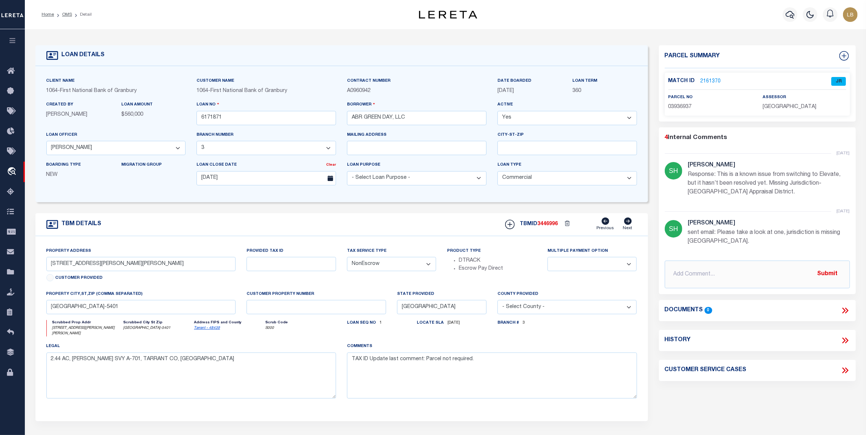
click at [706, 82] on link "2161370" at bounding box center [711, 82] width 20 height 8
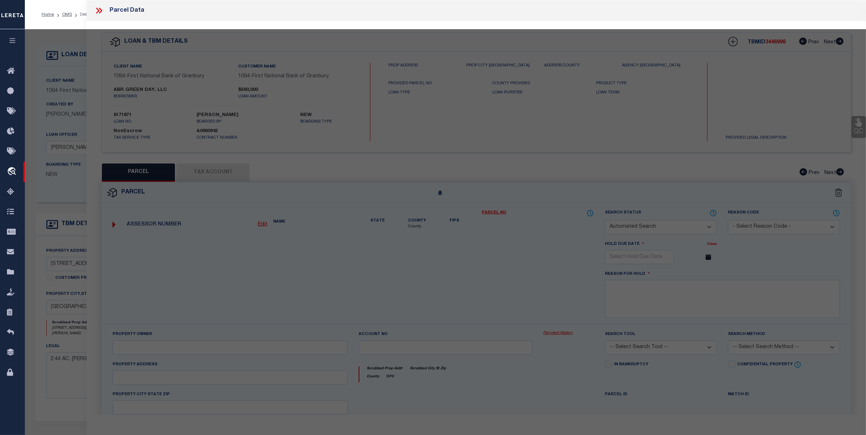
checkbox input "false"
select select "JR"
type input "ABR GREEN DAY LLC"
select select "AGW"
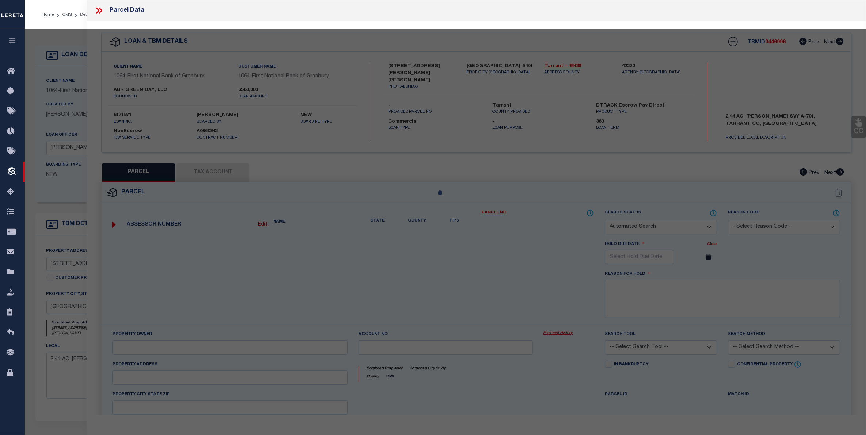
select select "LEG"
type input "4918 BEN DAY MURRIN RD"
type input "FORT WORTH TX 76126-5401"
type textarea "HAWPE, T C SURVEY Abstract 701 Tract 7P ABST 701 TRS 7P & 7Q"
type textarea "Parker county tax agency is not listed in jurisdiction list. Completed as per s…"
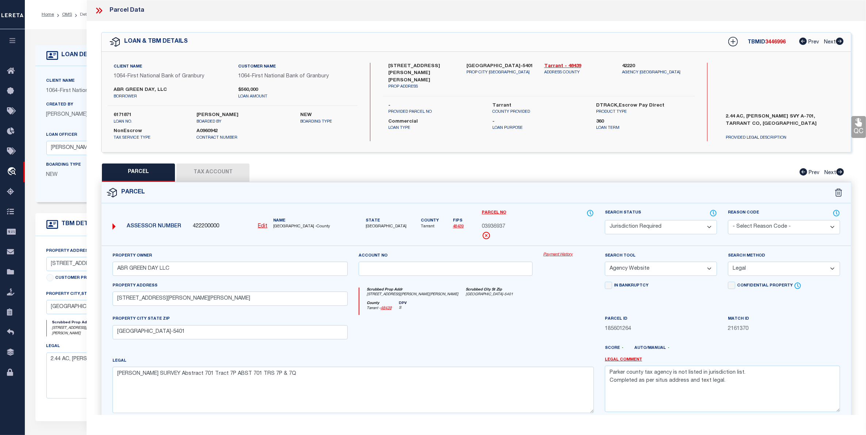
click at [214, 168] on button "Tax Account" at bounding box center [212, 173] width 73 height 18
select select "100"
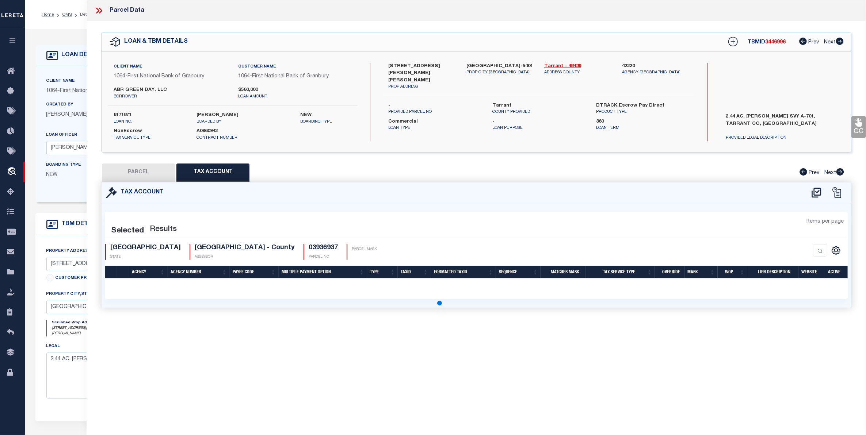
select select "100"
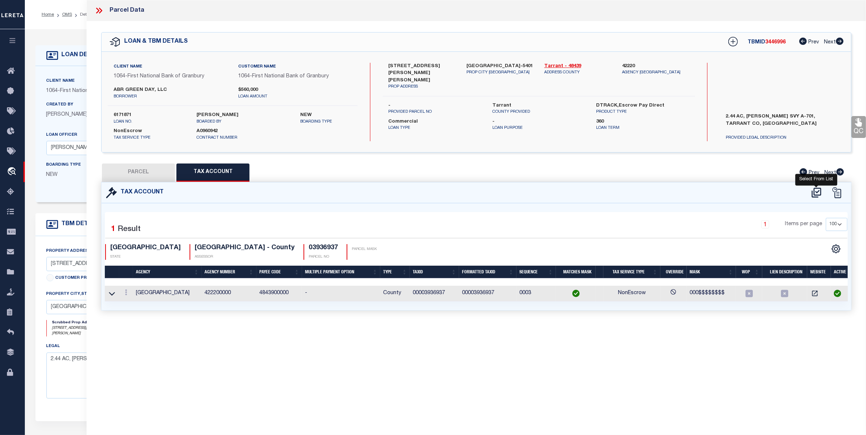
click at [814, 188] on icon at bounding box center [816, 193] width 9 height 10
select select "100"
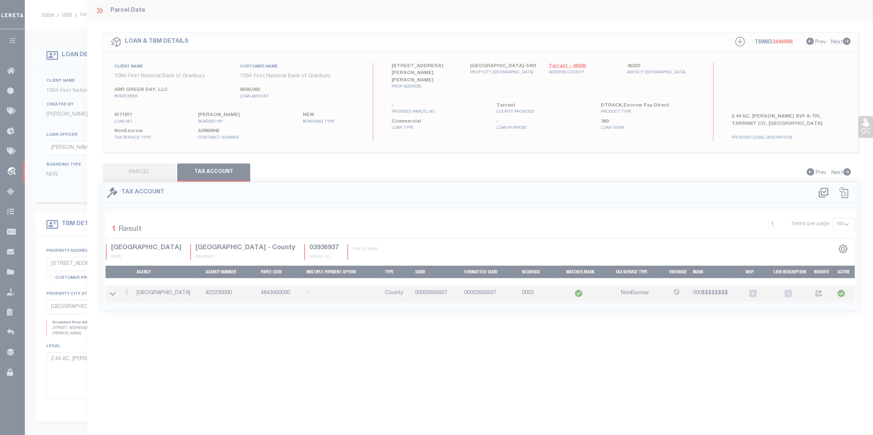
select select "100"
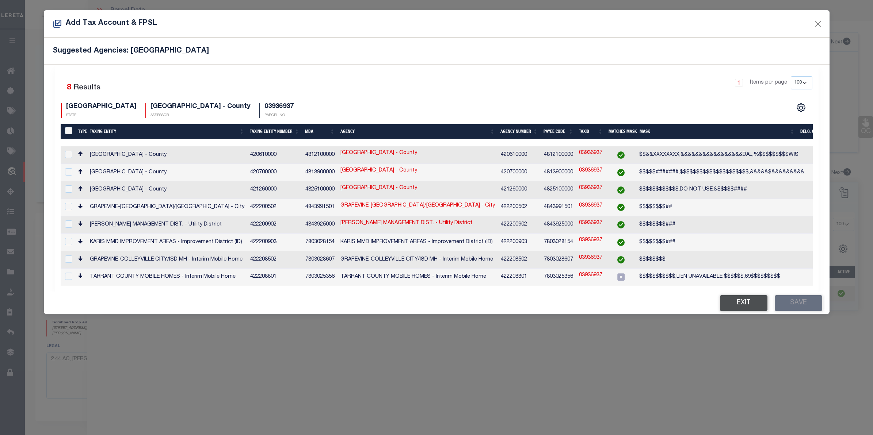
click at [742, 297] on button "Exit" at bounding box center [743, 304] width 47 height 16
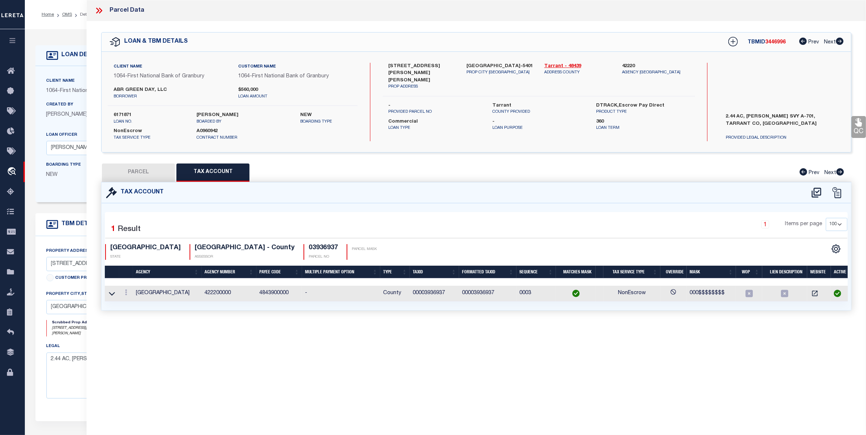
click at [98, 11] on icon at bounding box center [97, 11] width 3 height 6
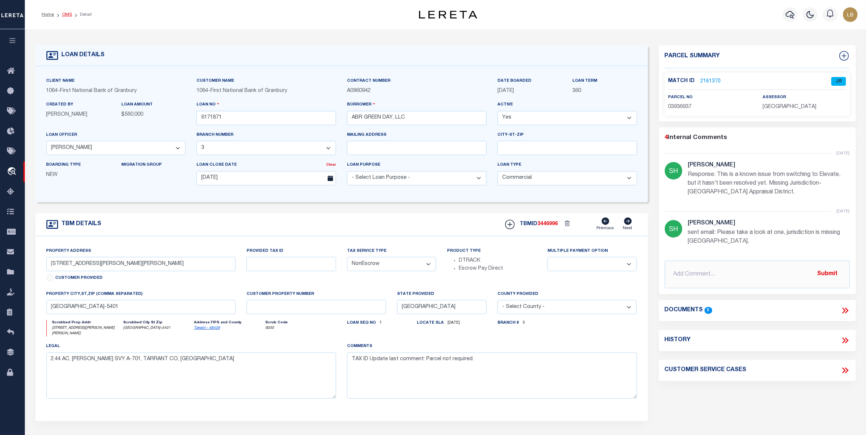
click at [66, 13] on link "OMS" at bounding box center [67, 14] width 10 height 4
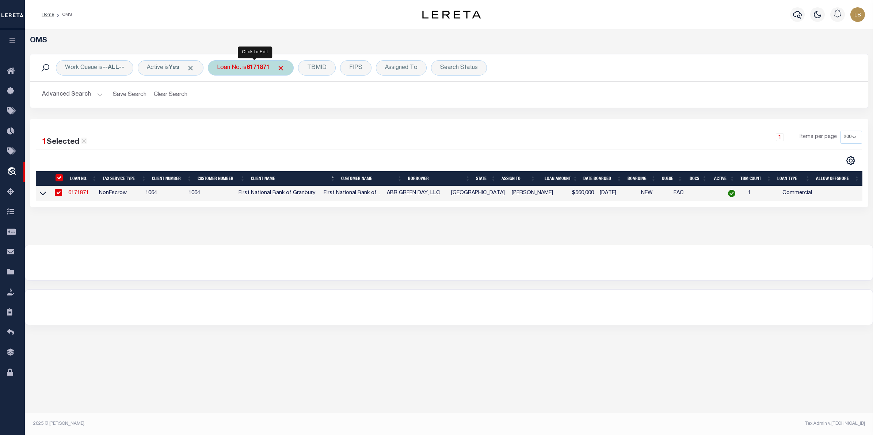
click at [263, 68] on b "6171871" at bounding box center [258, 68] width 23 height 6
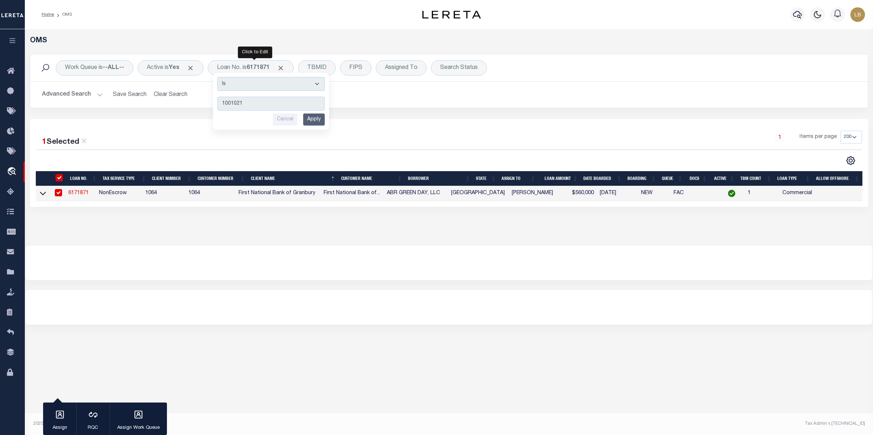
type input "10010216"
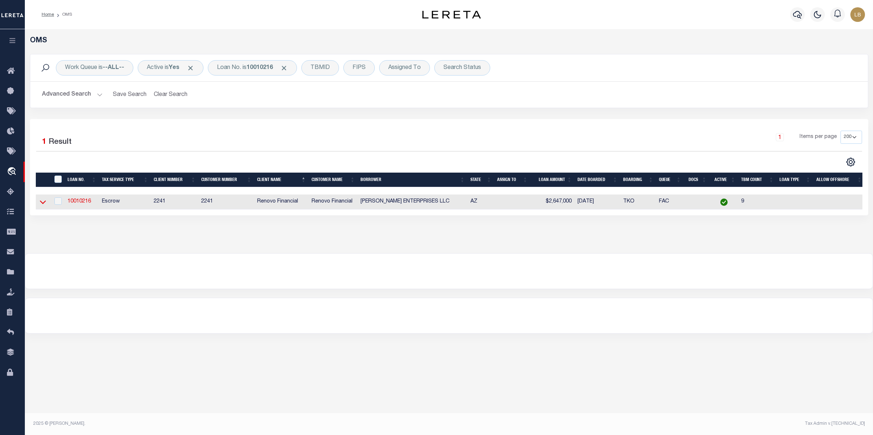
click at [43, 206] on icon at bounding box center [43, 202] width 6 height 8
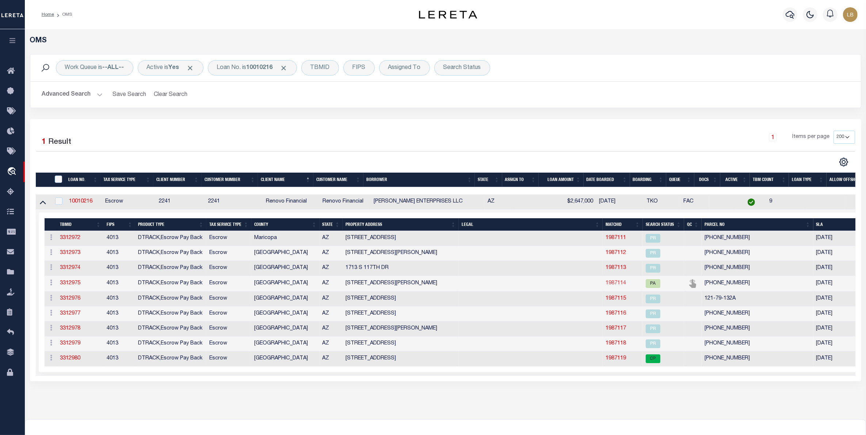
click at [614, 286] on link "1987114" at bounding box center [616, 283] width 20 height 5
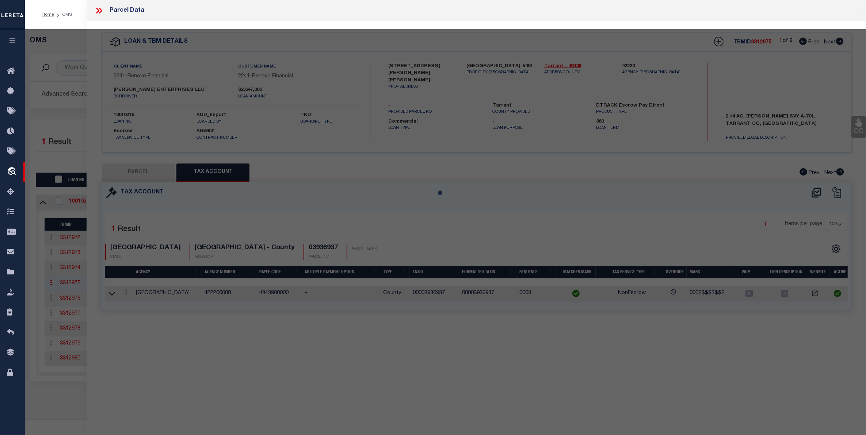
select select "AS"
select select
checkbox input "false"
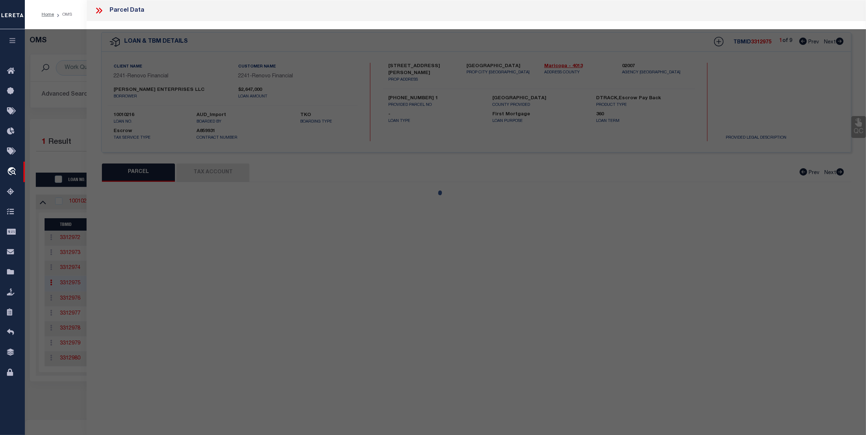
select select "PA"
type input "10489085 0"
select select "AGW"
select select "ADD"
type input "[STREET_ADDRESS][PERSON_NAME]"
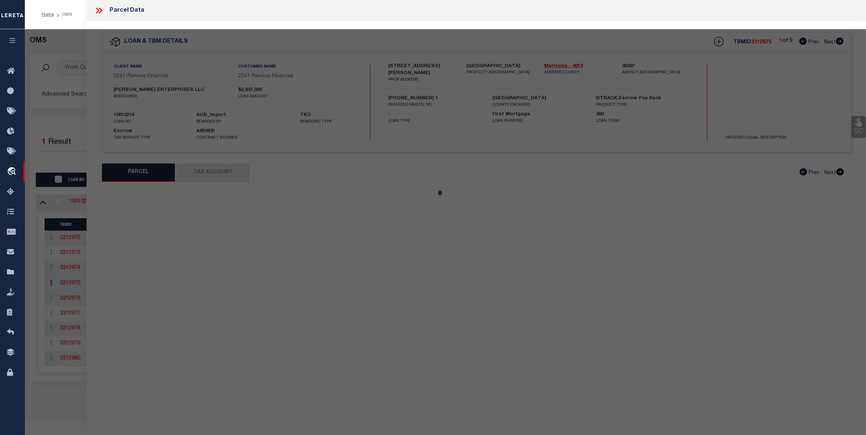
type textarea "10/7/25 I contacted Scott because loan 10010216 is inactive and he submitted a …"
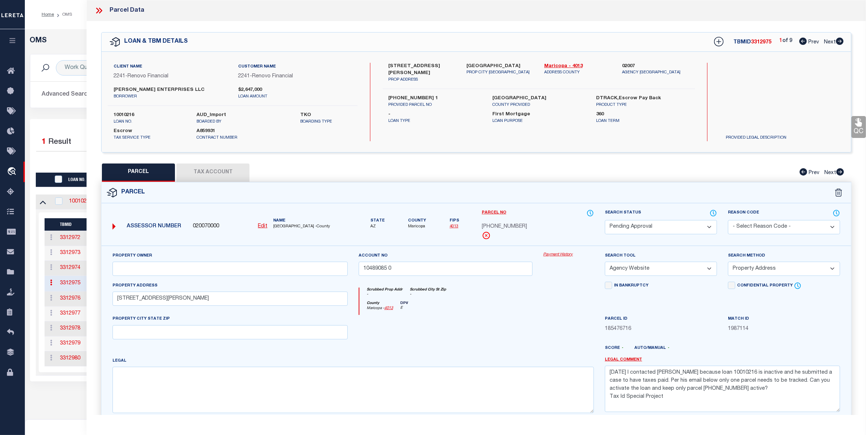
click at [709, 227] on select "Automated Search Bad Parcel Complete Duplicate Parcel High Dollar Reporting In …" at bounding box center [661, 227] width 112 height 14
click at [605, 220] on select "Automated Search Bad Parcel Complete Duplicate Parcel High Dollar Reporting In …" at bounding box center [661, 227] width 112 height 14
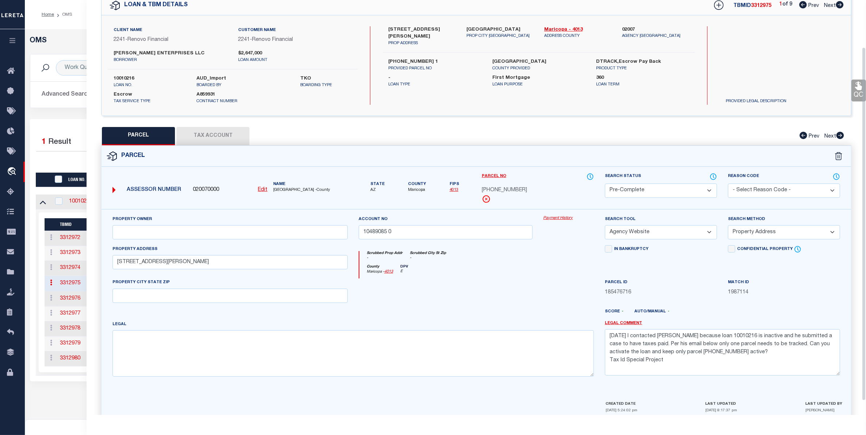
scroll to position [72, 0]
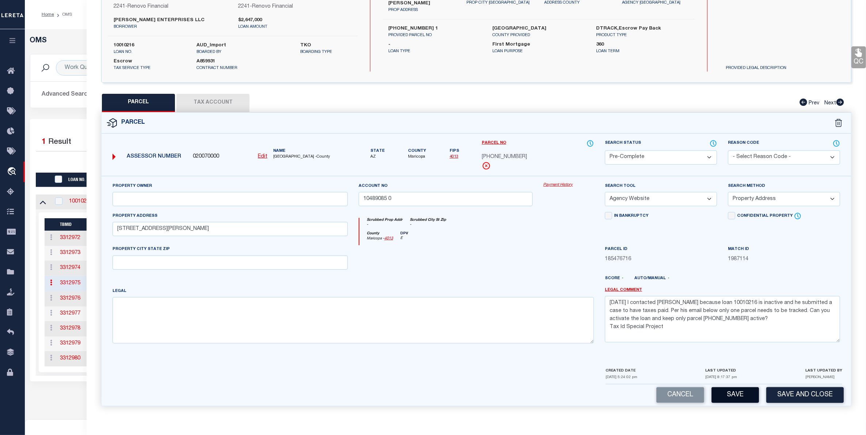
click at [731, 395] on button "Save" at bounding box center [735, 396] width 47 height 16
select select "AS"
select select
checkbox input "false"
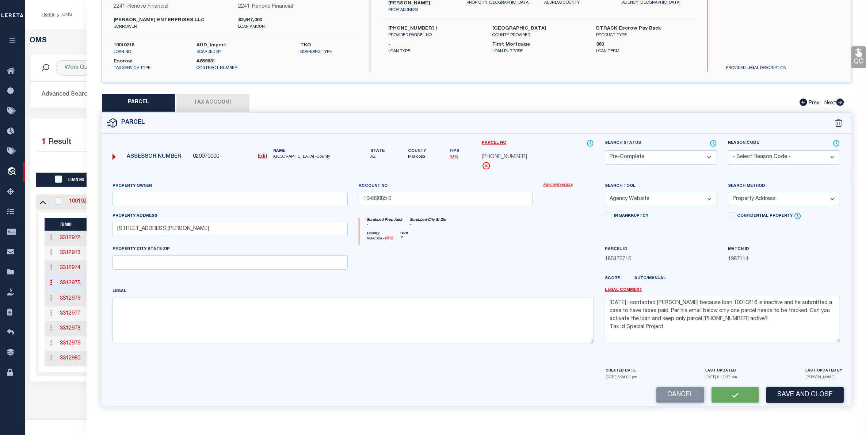
checkbox input "false"
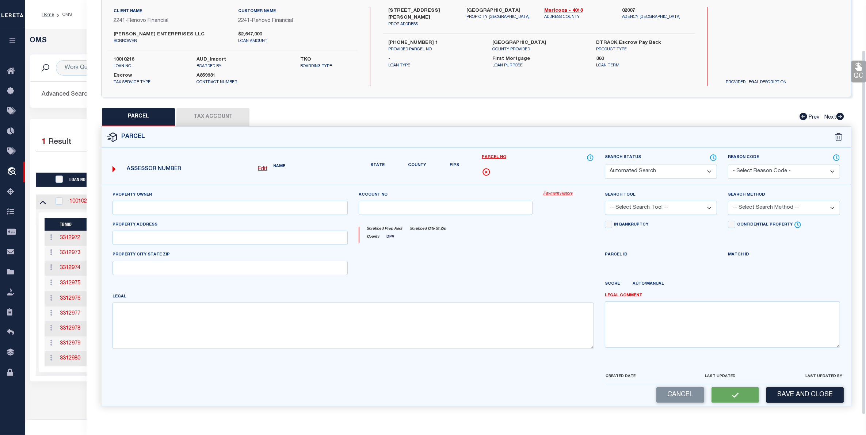
select select "PC"
type input "10489085 0"
select select "AGW"
select select "ADD"
type input "[STREET_ADDRESS][PERSON_NAME]"
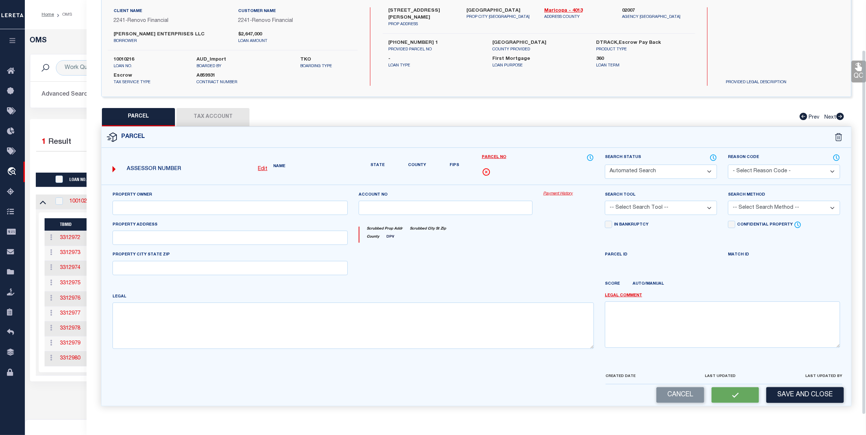
type textarea "10/7/25 I contacted Scott because loan 10010216 is inactive and he submitted a …"
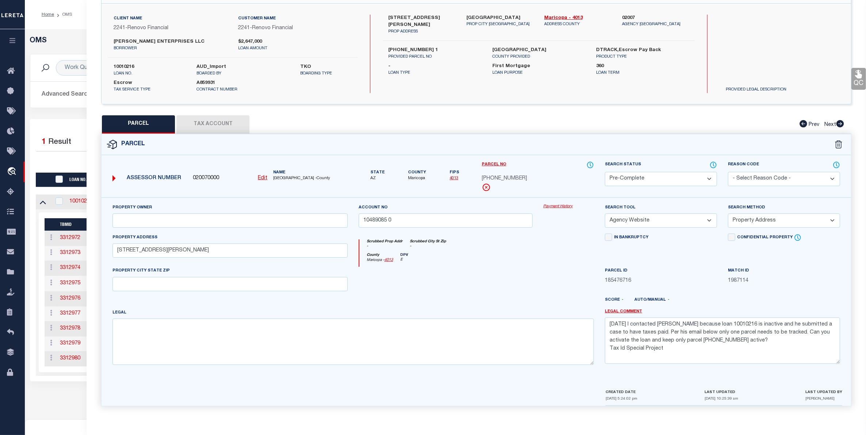
scroll to position [0, 0]
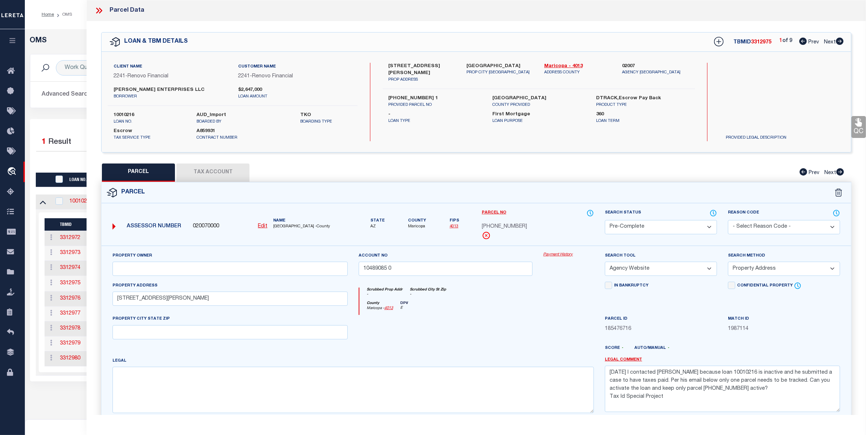
click at [827, 43] on span "Next" at bounding box center [830, 42] width 12 height 5
select select "AS"
select select
checkbox input "false"
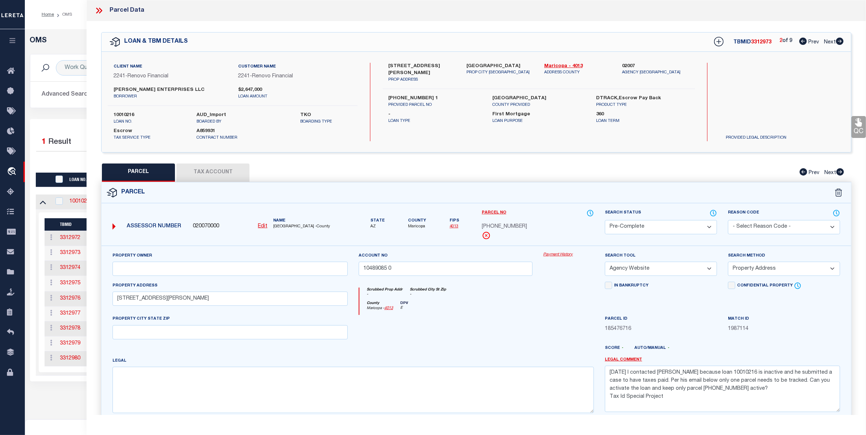
checkbox input "false"
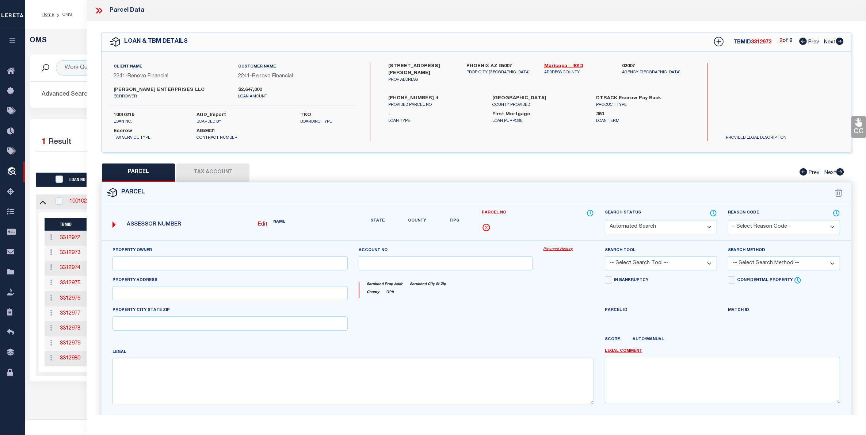
select select "PR"
select select "RLS"
type input "[PERSON_NAME] ENTERPRISES LLC"
select select
type input "1514 W SHERMAN ST"
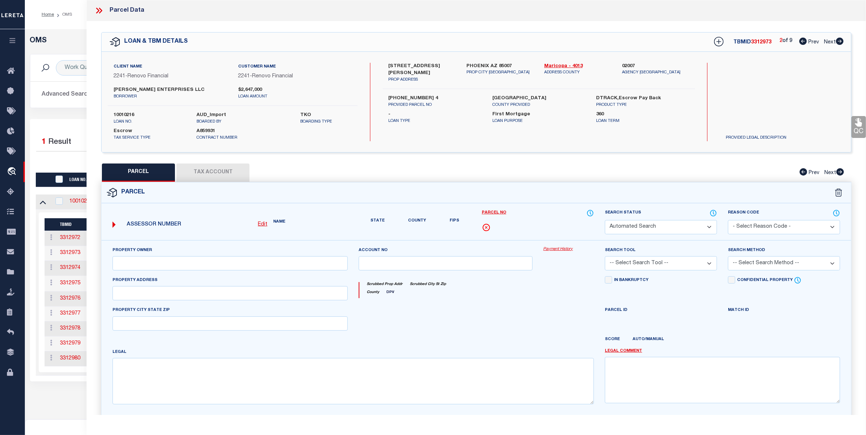
type input "PHOENIX AZ 85007"
type textarea "NORTH STEVE RAYBURN SUB Lot # 14"
type textarea "Tax Id Special Project"
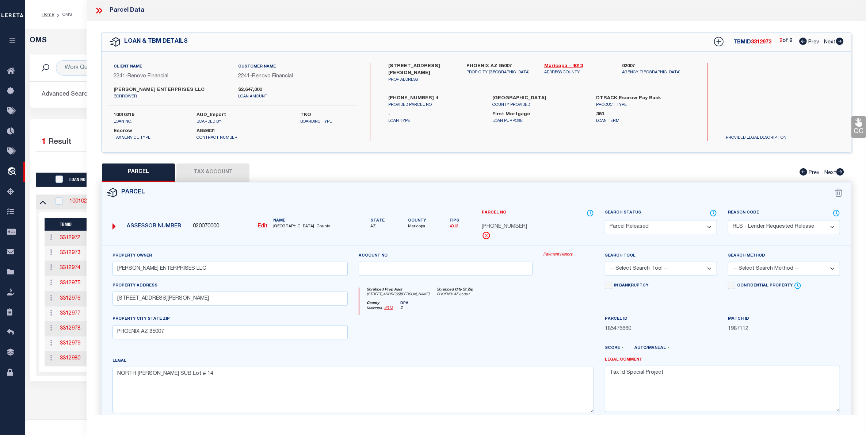
click at [827, 43] on span "Next" at bounding box center [830, 42] width 12 height 5
select select "AS"
select select
checkbox input "false"
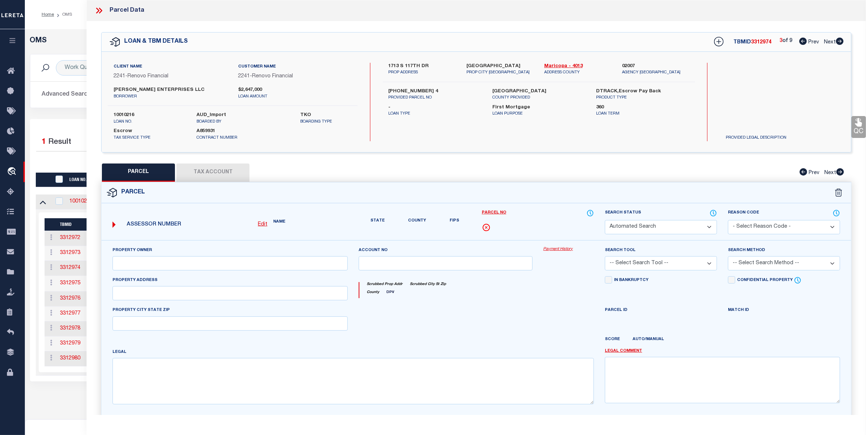
select select "PR"
select select "RLS"
type input "50030408 6"
type input "1713 S 117TH DR"
type textarea "Tax Id Special Project"
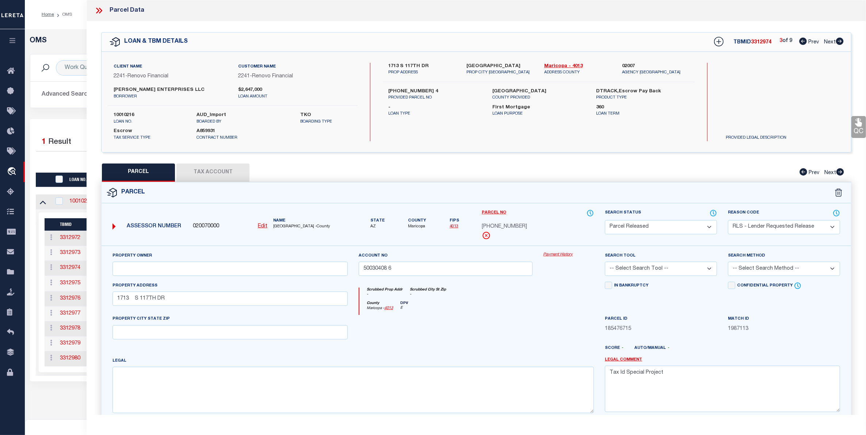
click at [827, 43] on span "Next" at bounding box center [830, 42] width 12 height 5
select select "AS"
select select
checkbox input "false"
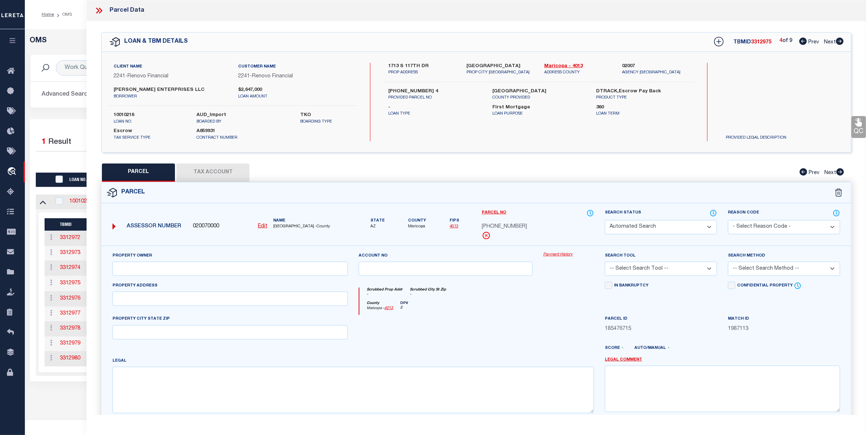
select select "PC"
type input "10489085 0"
select select "AGW"
select select "ADD"
type input "7336 S 48TH GLEN"
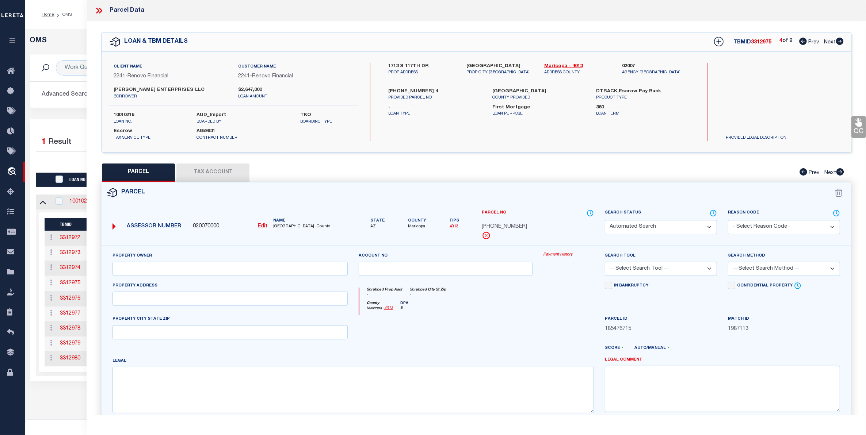
type textarea "10/7/25 I contacted Scott because loan 10010216 is inactive and he submitted a …"
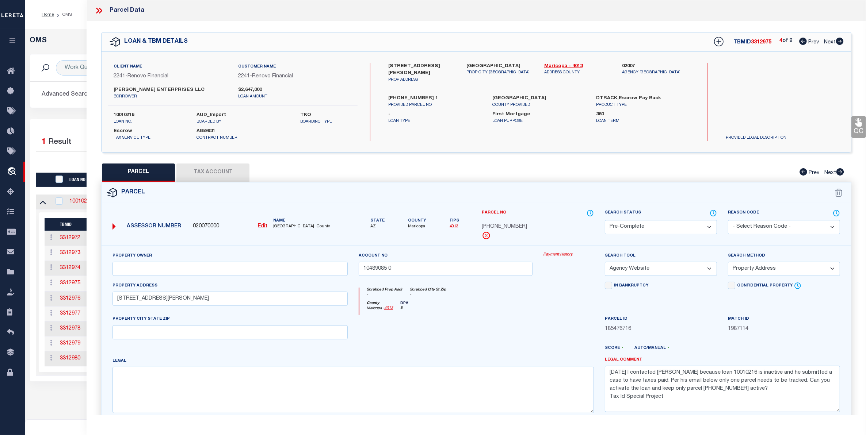
click at [827, 43] on span "Next" at bounding box center [830, 42] width 12 height 5
select select "AS"
select select
checkbox input "false"
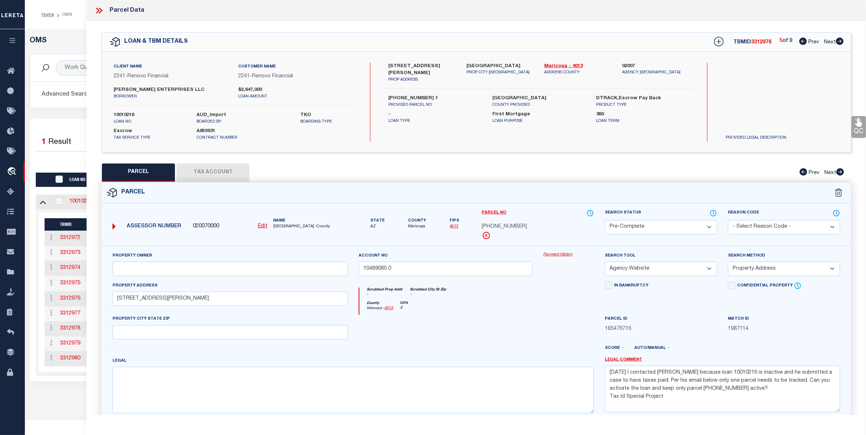
checkbox input "false"
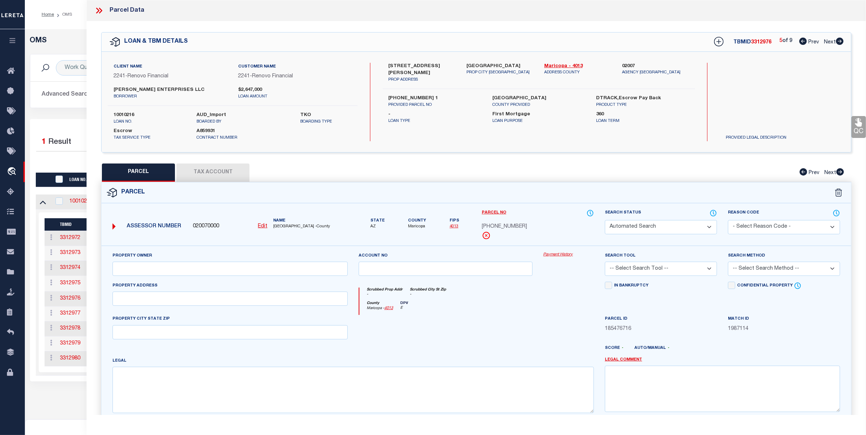
select select "PR"
select select "RLS"
type input "12179132A2"
type input "1038 N 25TH ST"
type textarea "Tax Id Special Project"
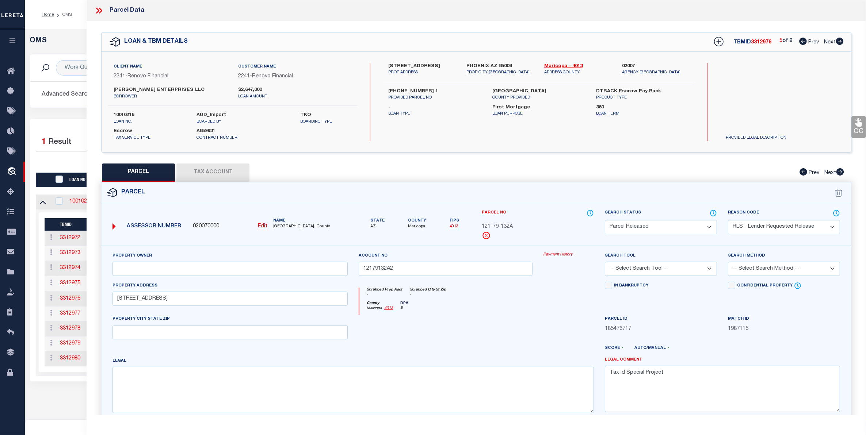
click at [827, 43] on span "Next" at bounding box center [830, 42] width 12 height 5
select select "AS"
select select
checkbox input "false"
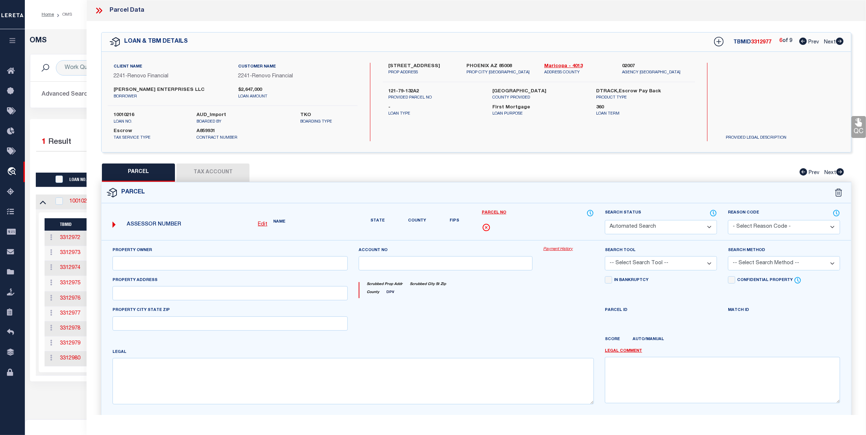
select select "PR"
select select "RLS"
type input "12179128 1"
type input "1046 N 25TH ST"
type textarea "Tax Id Special Project"
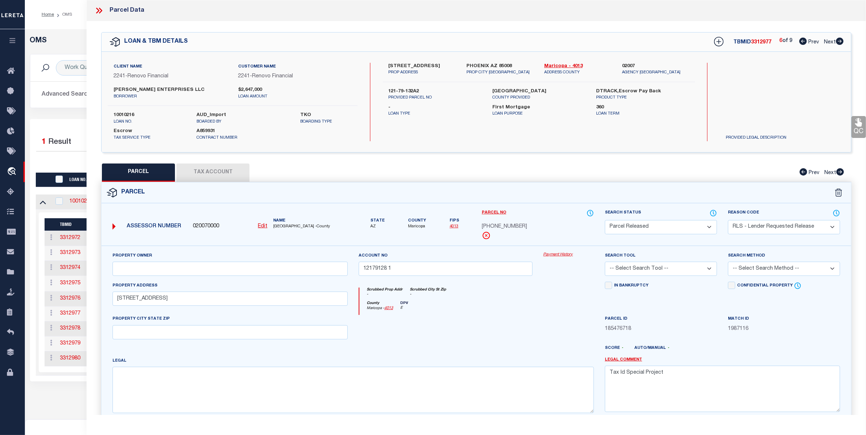
click at [827, 43] on span "Next" at bounding box center [830, 42] width 12 height 5
select select "AS"
select select
checkbox input "false"
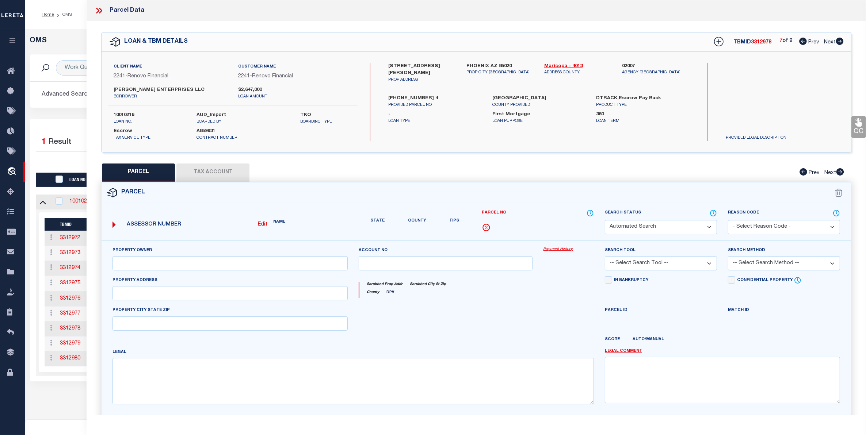
select select "PR"
select select "RLS"
type input "15945086 7"
type input "315 E CAROL AVE"
type textarea "Tax Id Special Project"
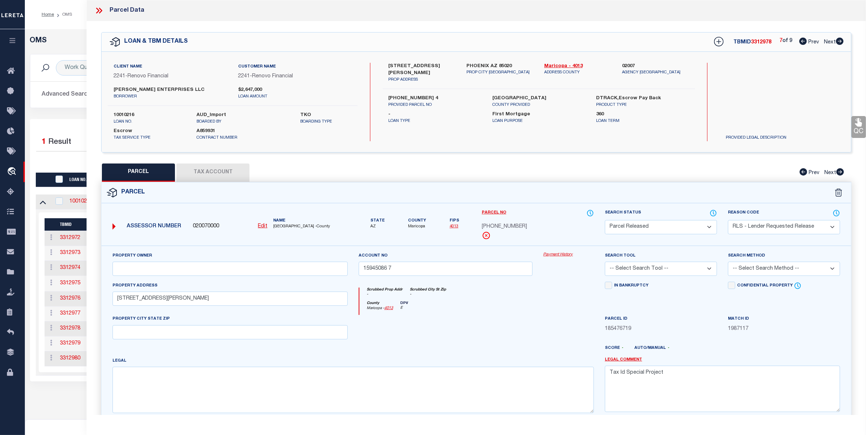
click at [827, 43] on span "Next" at bounding box center [830, 42] width 12 height 5
select select "AS"
select select
checkbox input "false"
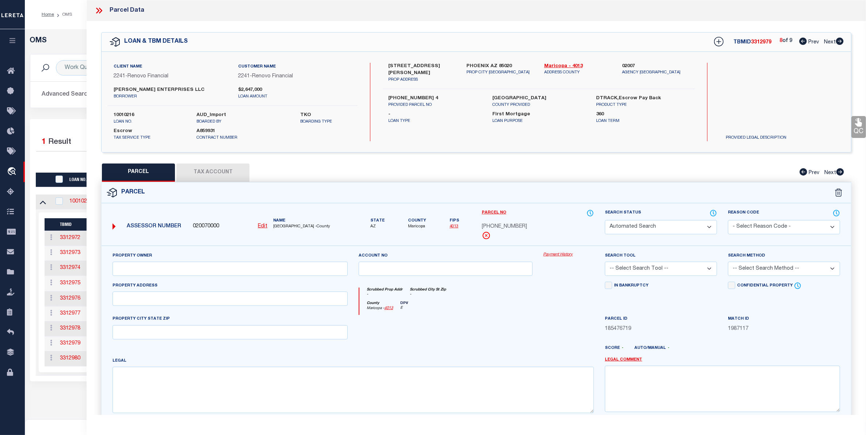
select select "PR"
select select "099"
type input "14904057 4"
select select "AGW"
select select "ADD"
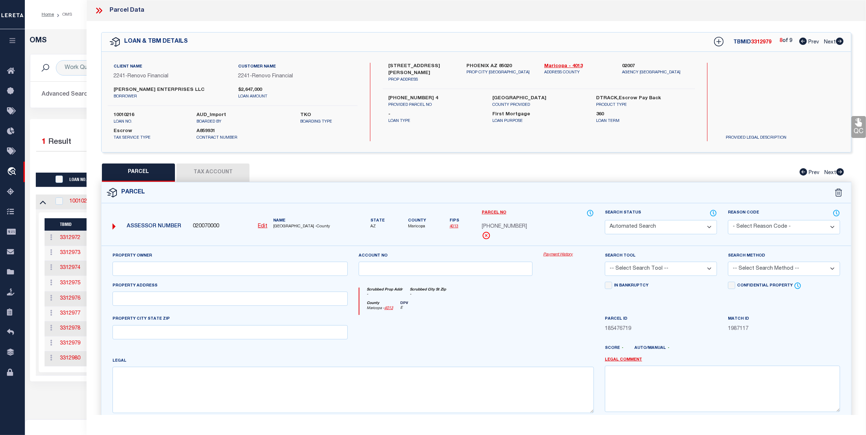
type input "12418 N 24TH AVE"
type textarea "This parcel also needs to be inactive:"
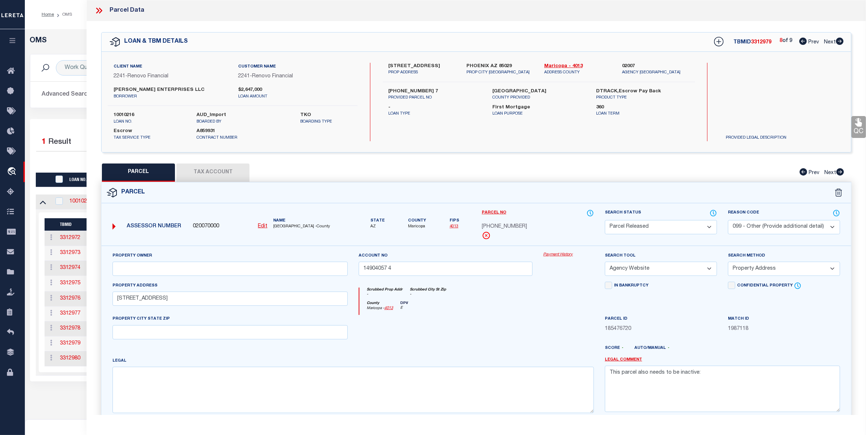
click at [827, 43] on span "Next" at bounding box center [830, 42] width 12 height 5
select select "AS"
select select
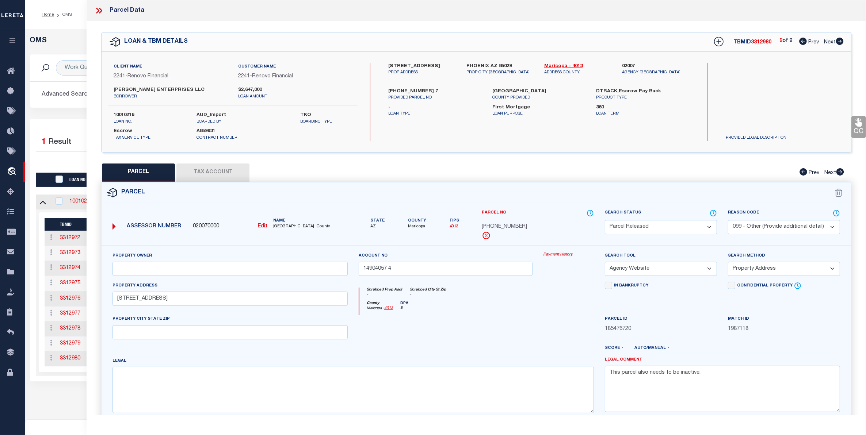
checkbox input "false"
select select "CP"
type input "11304024 1"
type input "4014 S 3RD AVE"
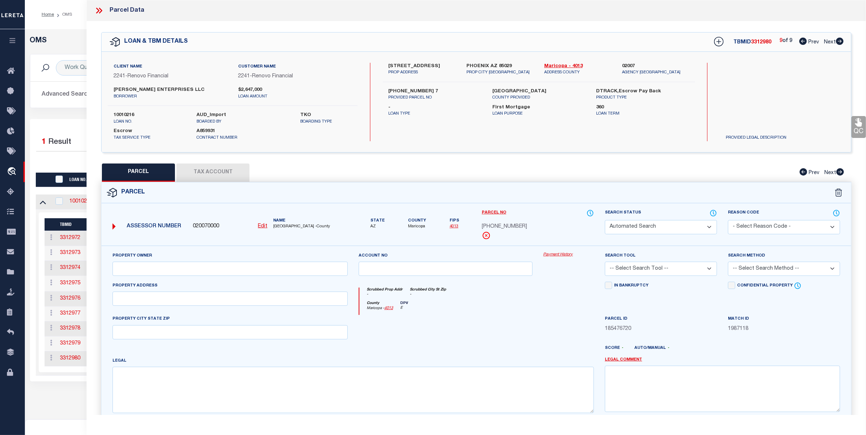
checkbox input "false"
type textarea "Tax Id Special Project"
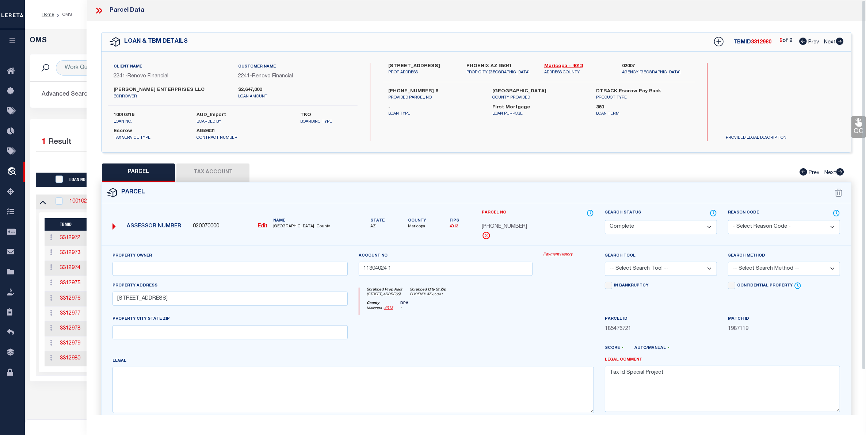
click at [97, 10] on icon at bounding box center [98, 10] width 9 height 9
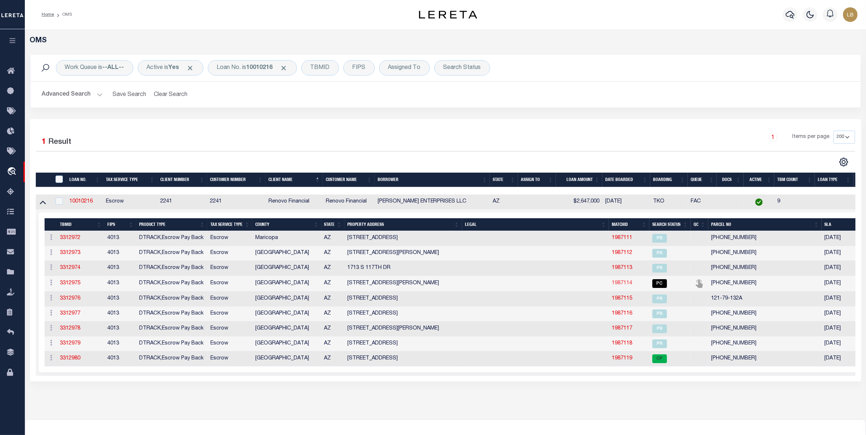
click at [621, 286] on link "1987114" at bounding box center [622, 283] width 20 height 5
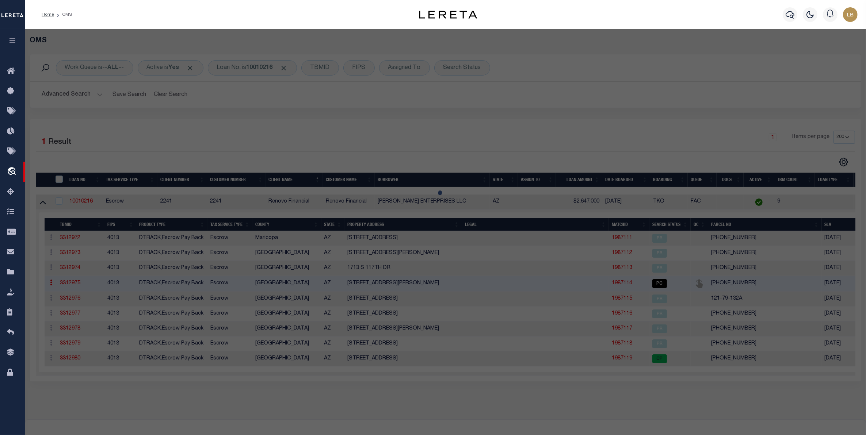
select select "AS"
checkbox input "false"
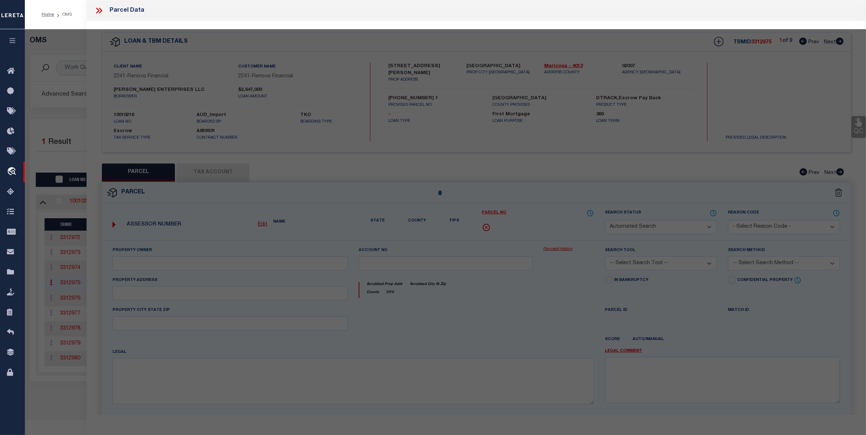
select select "PC"
type input "10489085 0"
select select "AGW"
select select "ADD"
type input "7336 S 48TH GLEN"
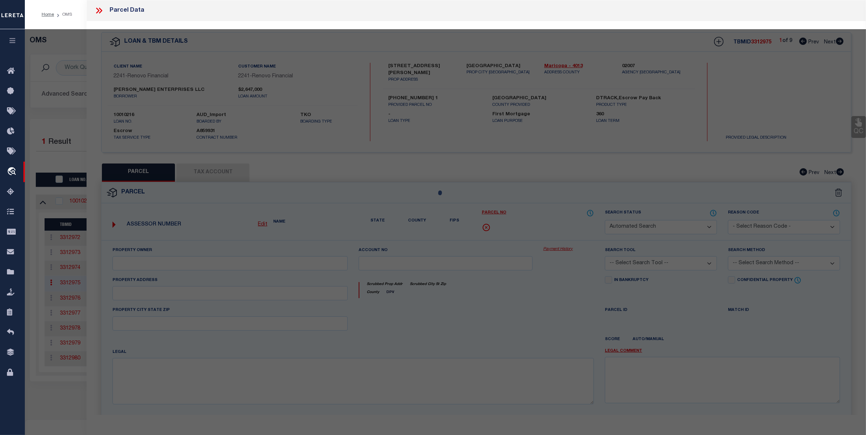
type textarea "10/7/25 I contacted Scott because loan 10010216 is inactive and he submitted a …"
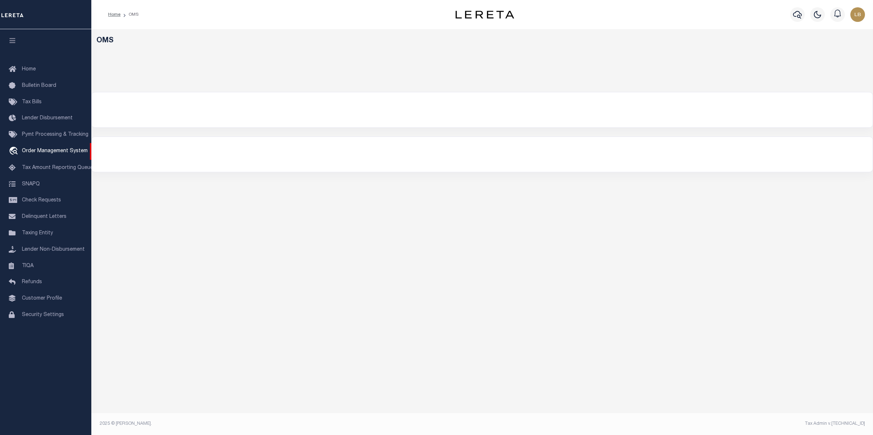
select select "200"
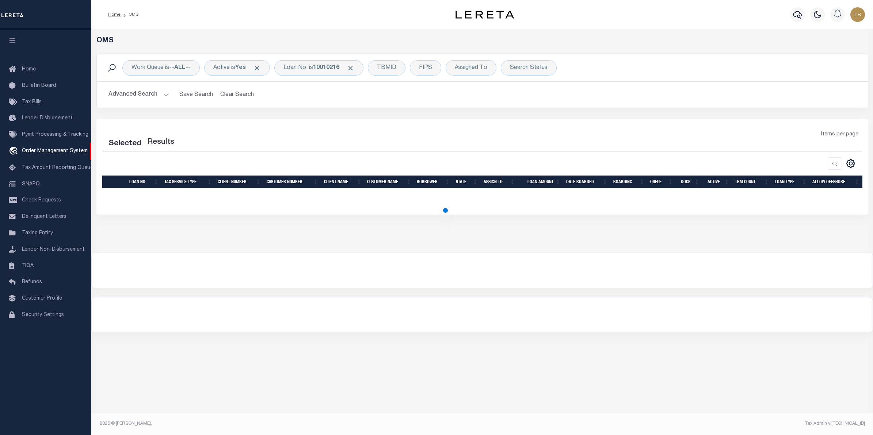
select select "200"
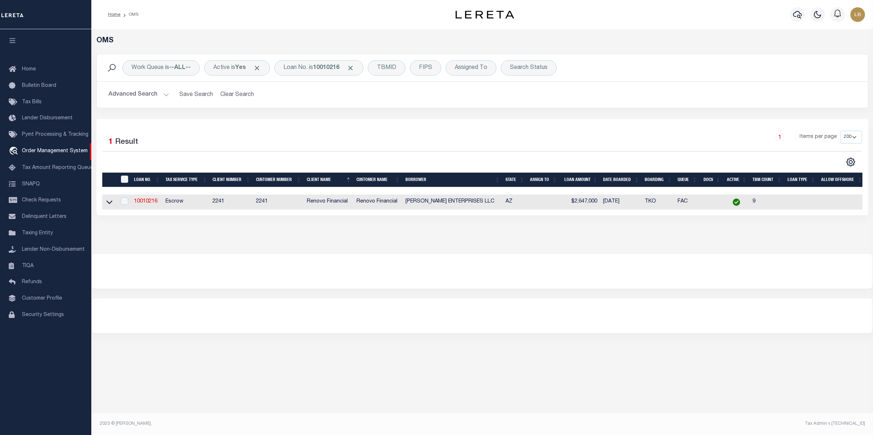
click at [105, 202] on link at bounding box center [109, 201] width 8 height 5
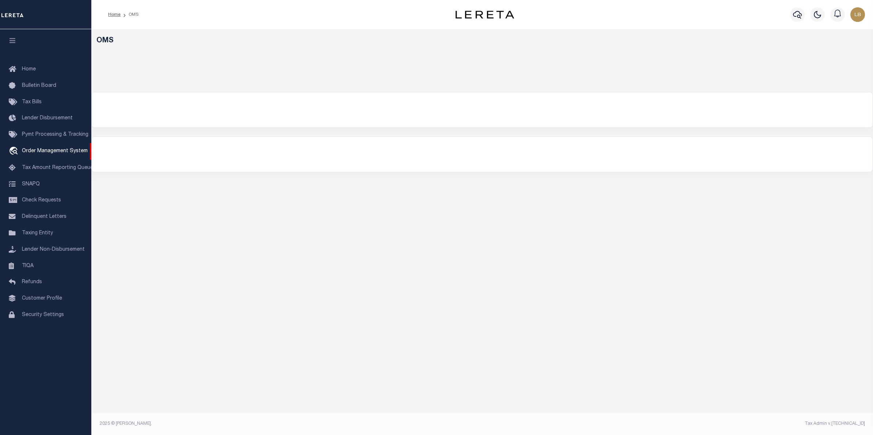
select select "200"
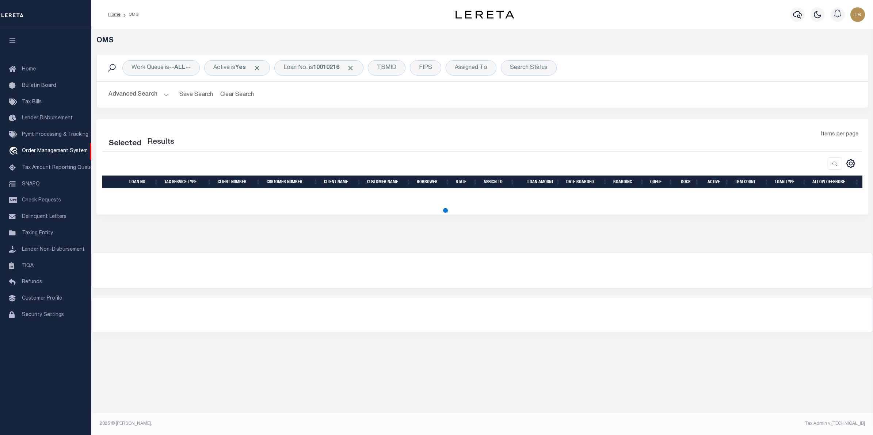
select select "200"
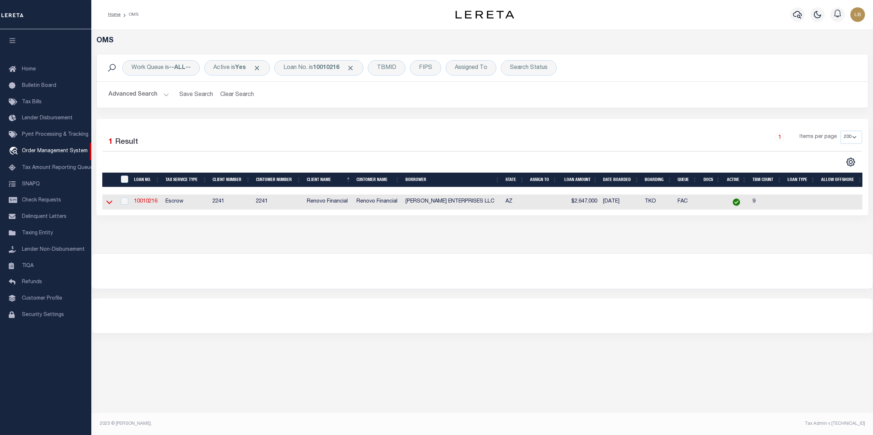
click at [110, 202] on icon at bounding box center [109, 202] width 6 height 8
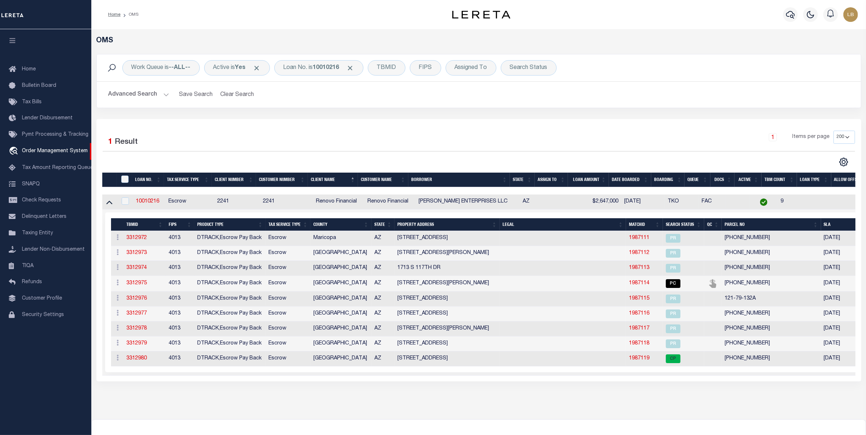
drag, startPoint x: 237, startPoint y: 89, endPoint x: 18, endPoint y: 48, distance: 223.6
click at [237, 89] on button "Clear Search" at bounding box center [237, 95] width 40 height 14
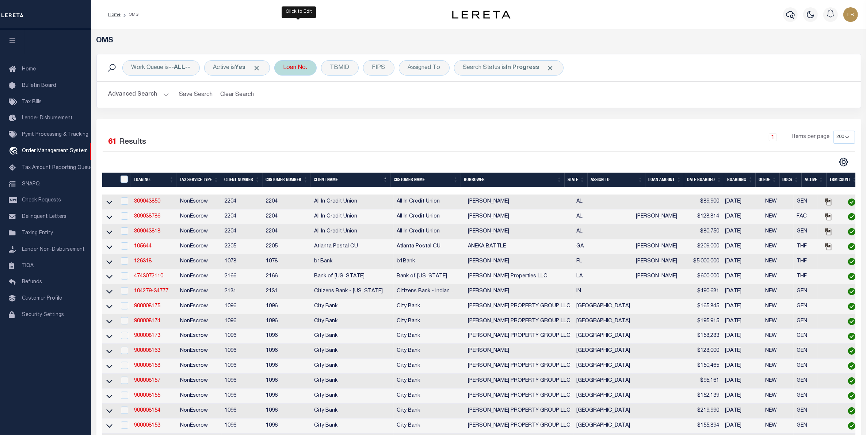
click at [297, 69] on div "Loan No." at bounding box center [295, 67] width 42 height 15
type input "1"
type input "10020038"
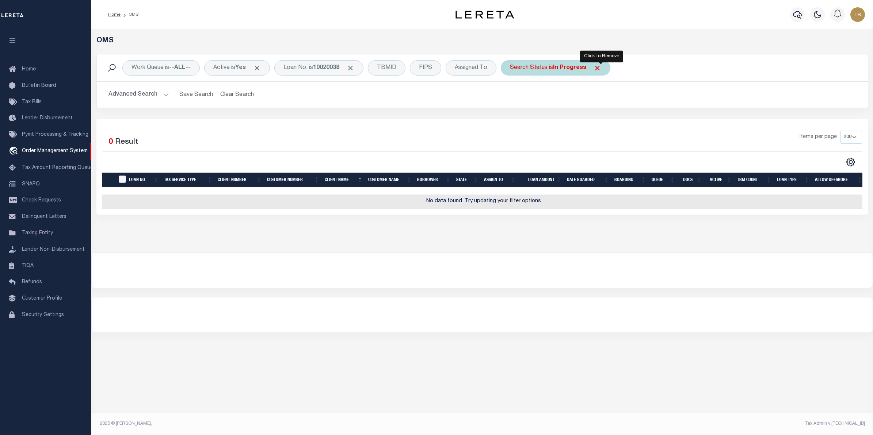
click at [599, 68] on span "Click to Remove" at bounding box center [598, 68] width 8 height 8
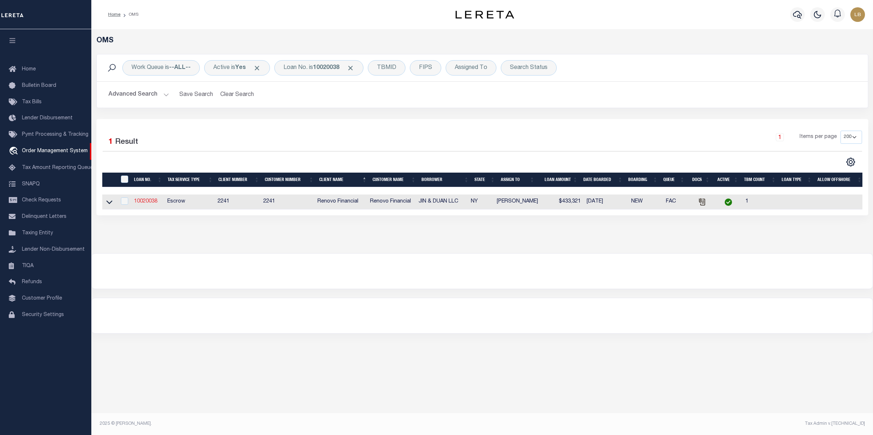
click at [139, 201] on link "10020038" at bounding box center [145, 201] width 23 height 5
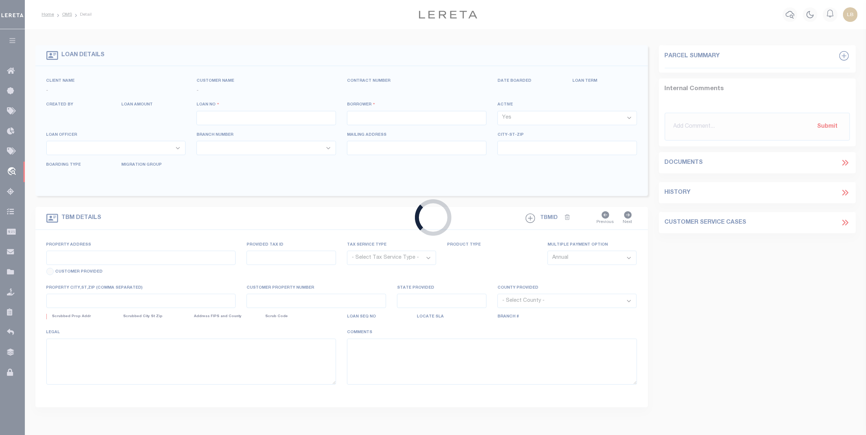
type input "10020038"
type input "JIN & DUAN LLC"
select select
type input "[STREET_ADDRESS]"
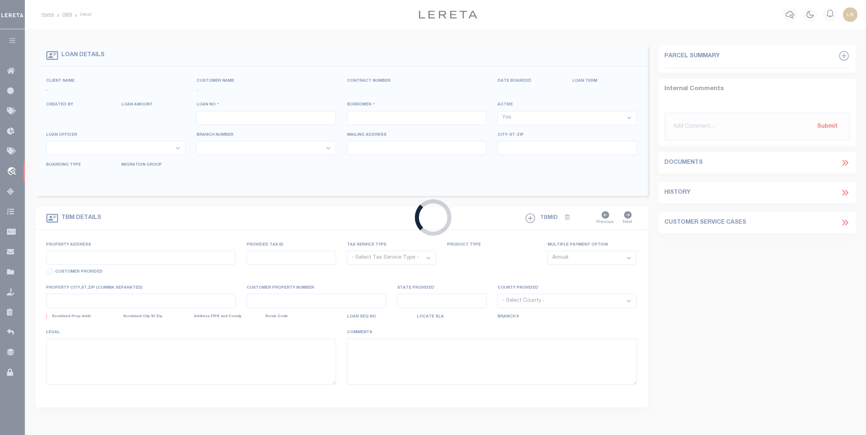
type input "GOSHEN,[GEOGRAPHIC_DATA],10924-2017"
select select "10"
select select "Escrow"
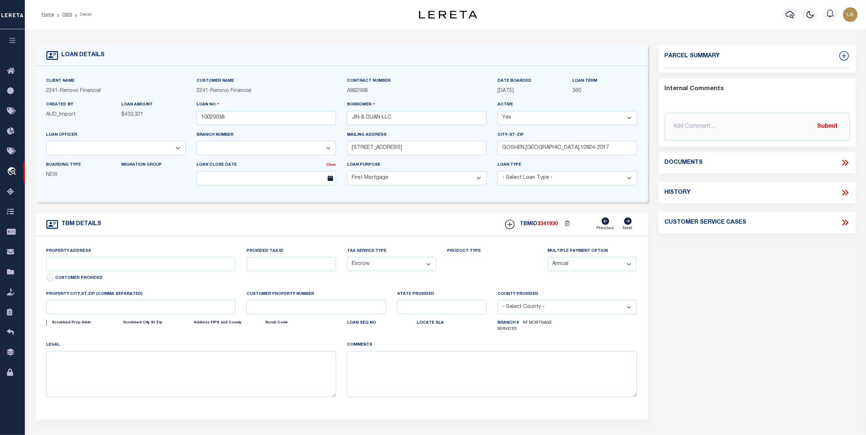
type input "[STREET_ADDRESS]"
type input "GOSHEN, NY 10924"
type input "a0kUS000001ixTg"
type input "NY"
select select
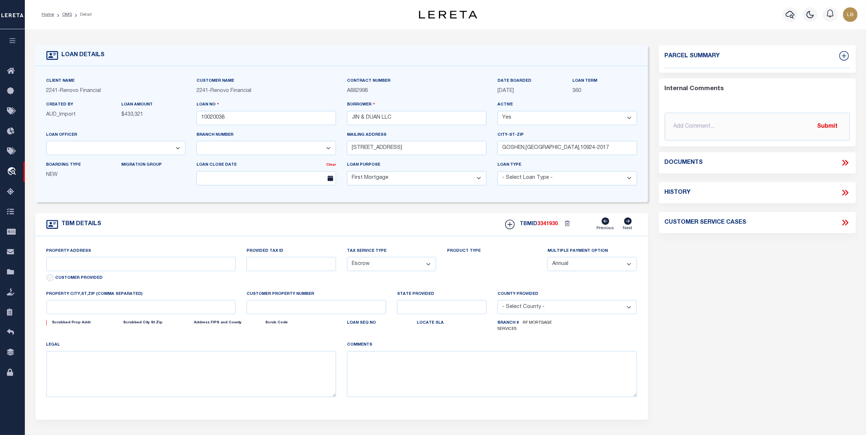
type textarea "LEGAL REQUIRED"
select select "25067"
select select
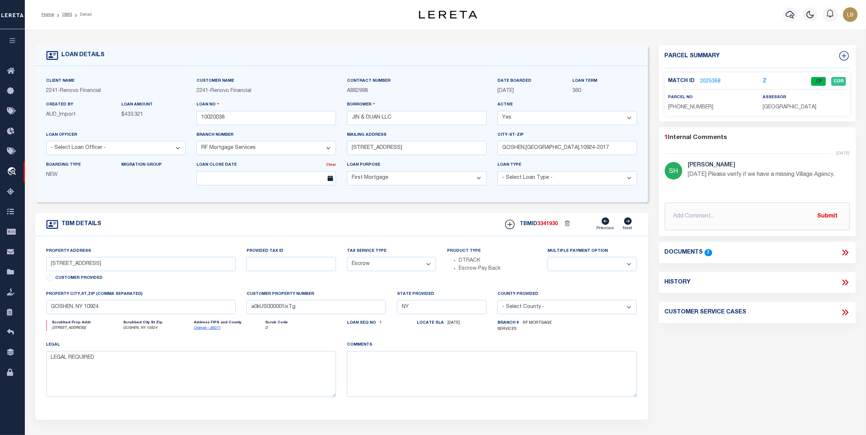
click at [710, 81] on link "2025368" at bounding box center [711, 82] width 20 height 8
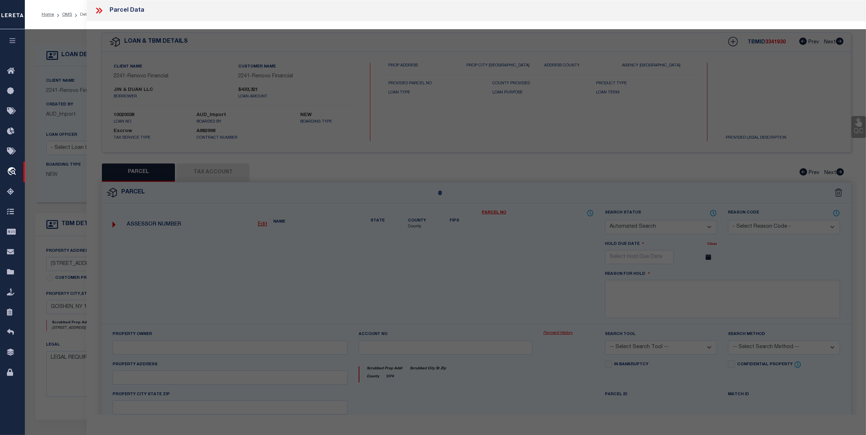
checkbox input "false"
select select "CP"
type input "Jian and Duan LLC"
select select "AGW"
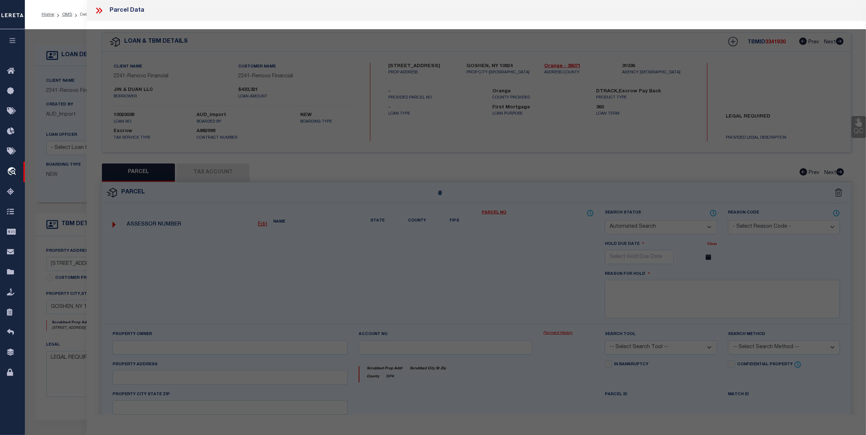
select select
type input "[STREET_ADDRESS]"
checkbox input "false"
type input "Goshen, NY 10924"
type textarea "Lot Size: 39.00 x 100.0"
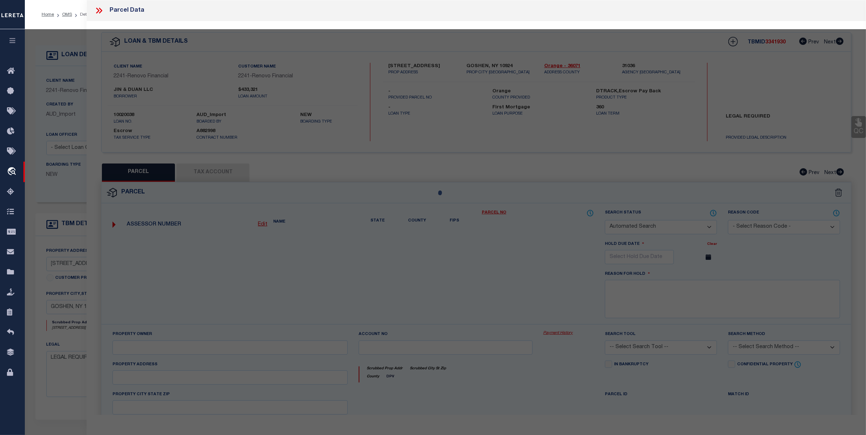
type textarea "Completed based on given legal document"
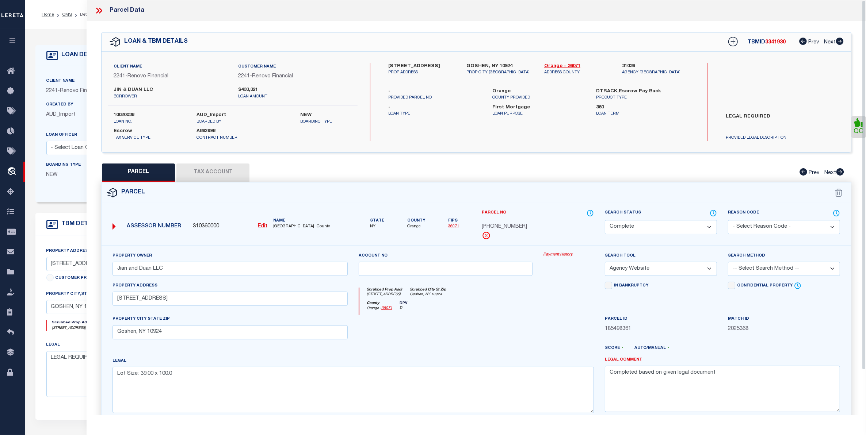
click at [213, 167] on button "Tax Account" at bounding box center [212, 173] width 73 height 18
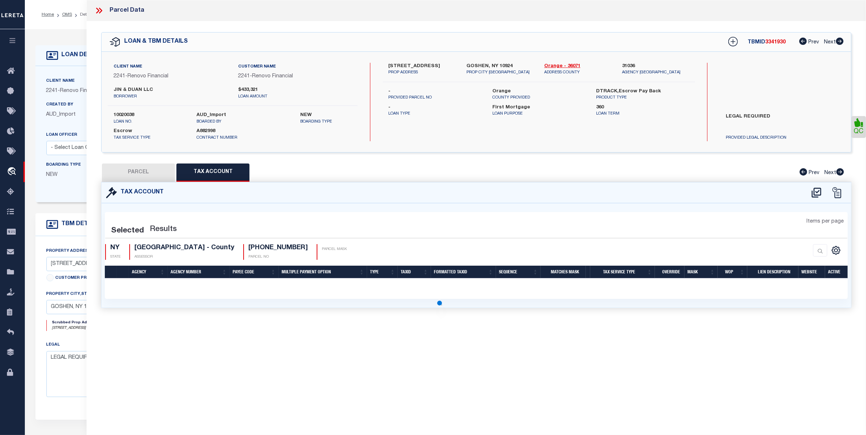
select select "100"
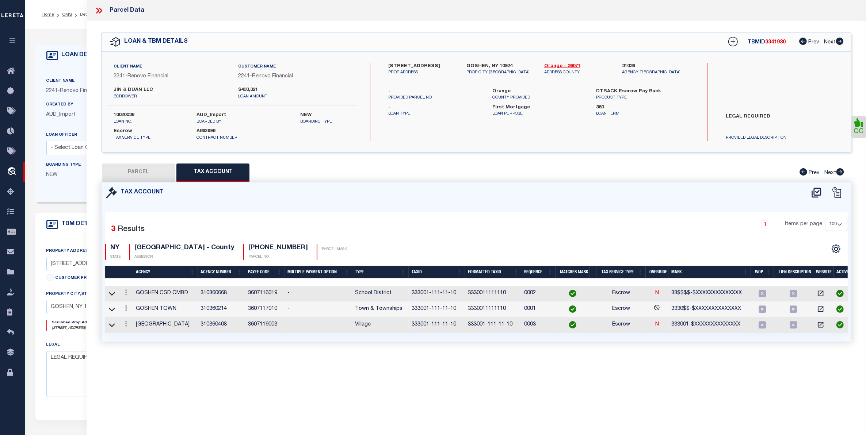
click at [149, 173] on button "PARCEL" at bounding box center [138, 173] width 73 height 18
select select "AS"
select select
checkbox input "false"
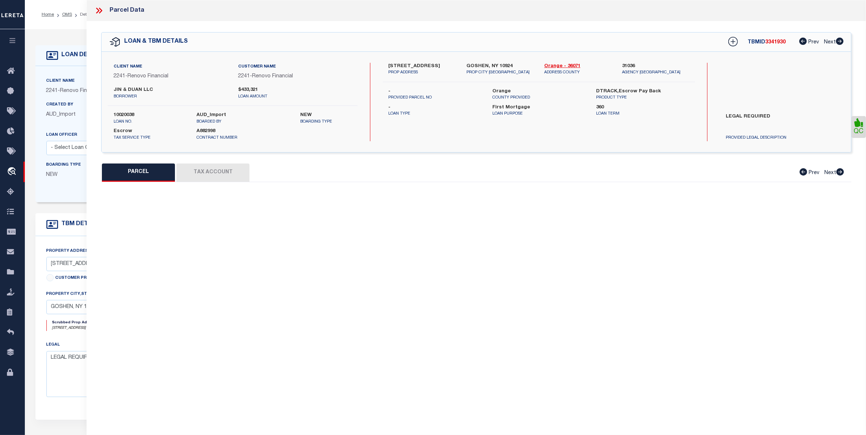
select select "CP"
type input "Jian and Duan LLC"
select select "AGW"
select select
type input "[STREET_ADDRESS]"
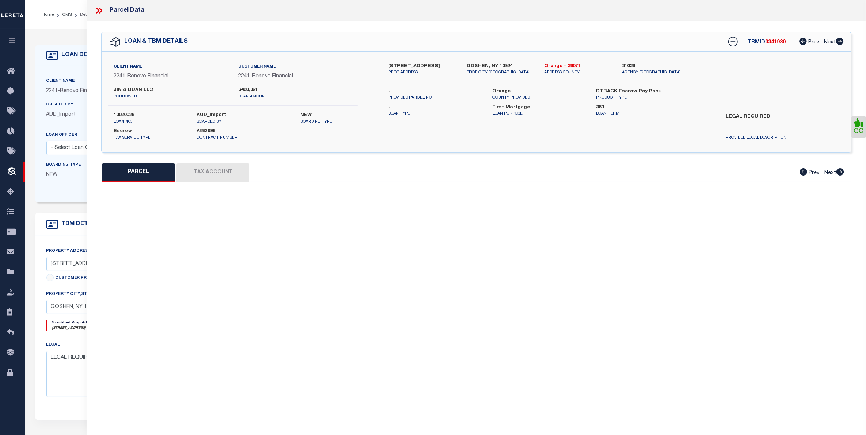
checkbox input "false"
type input "Goshen, NY 10924"
type textarea "Lot Size: 39.00 x 100.0"
type textarea "Completed based on given legal document"
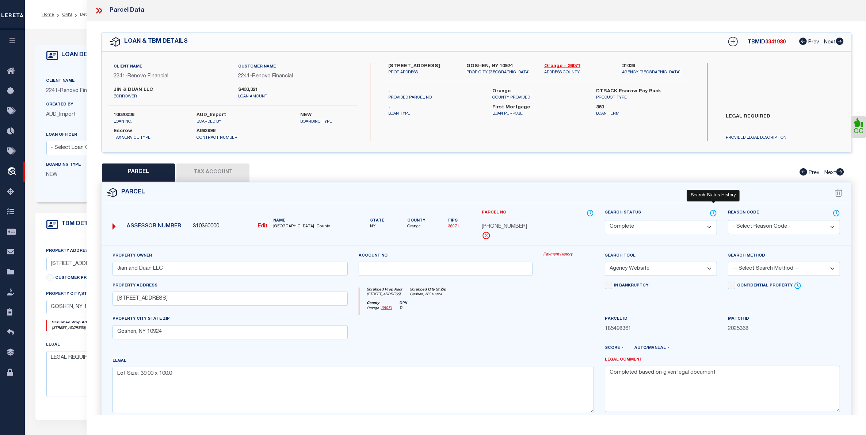
click at [713, 214] on icon at bounding box center [713, 213] width 7 height 8
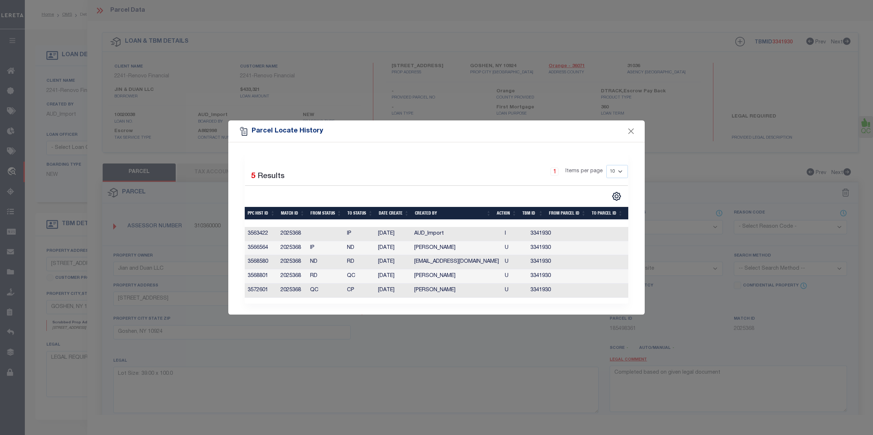
click at [639, 129] on div "Parcel Locate History" at bounding box center [436, 132] width 416 height 22
click at [625, 134] on div "Parcel Locate History" at bounding box center [436, 132] width 416 height 22
click at [631, 133] on button "Close" at bounding box center [631, 131] width 9 height 9
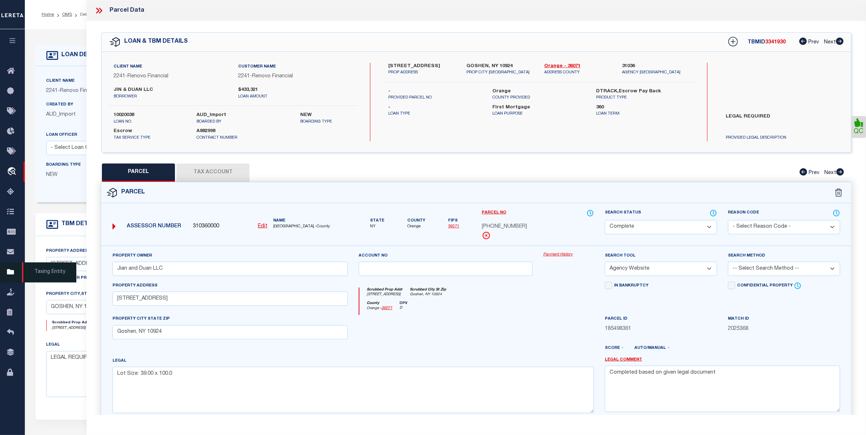
click at [11, 273] on icon at bounding box center [13, 272] width 12 height 9
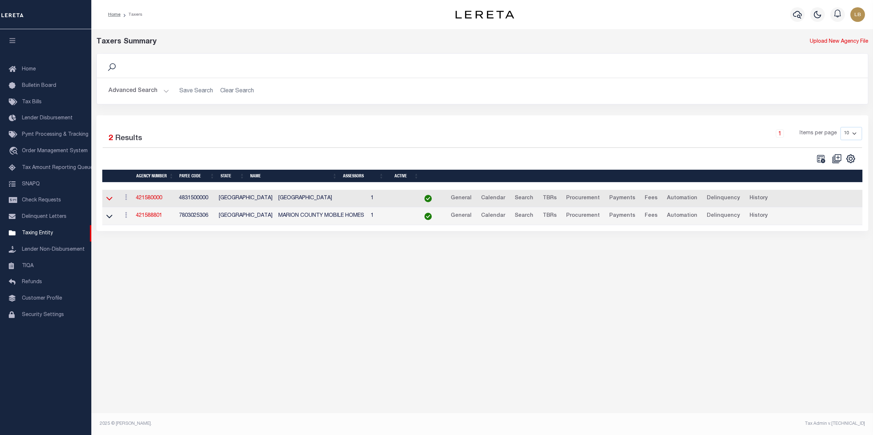
click at [110, 201] on icon at bounding box center [109, 199] width 6 height 8
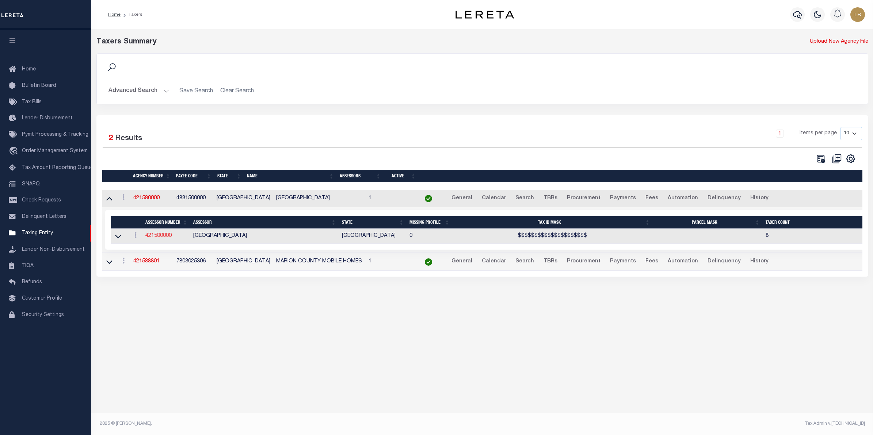
click at [157, 239] on link "421580000" at bounding box center [158, 235] width 26 height 5
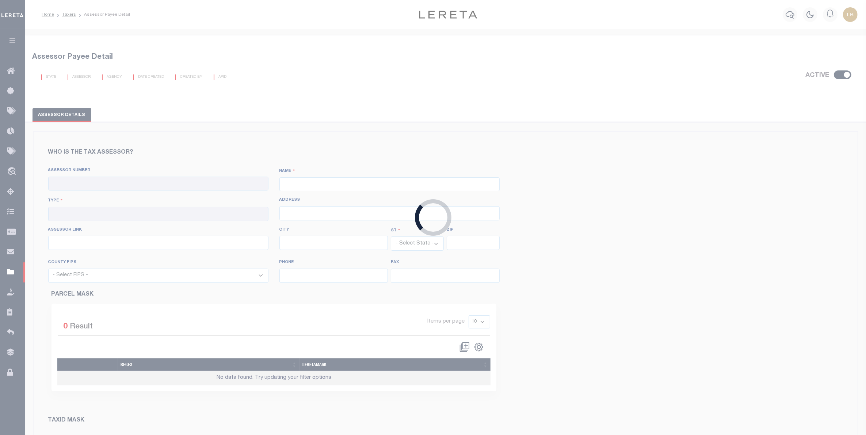
checkbox input "true"
type input "421580000"
type input "[GEOGRAPHIC_DATA]"
type input "00 - County"
type input "[STREET_ADDRESS]"
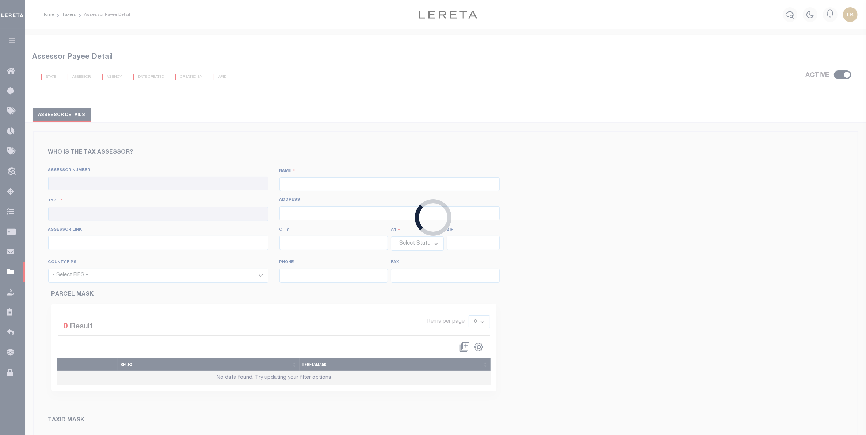
type input "[URL][DOMAIN_NAME]"
type input "Jefferson"
select select "[GEOGRAPHIC_DATA]"
type input "75657"
select select "48315"
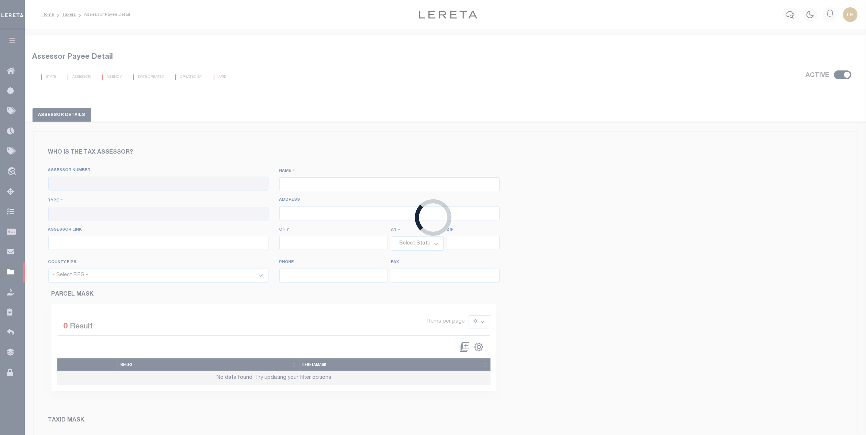
type input "[PHONE_NUMBER]"
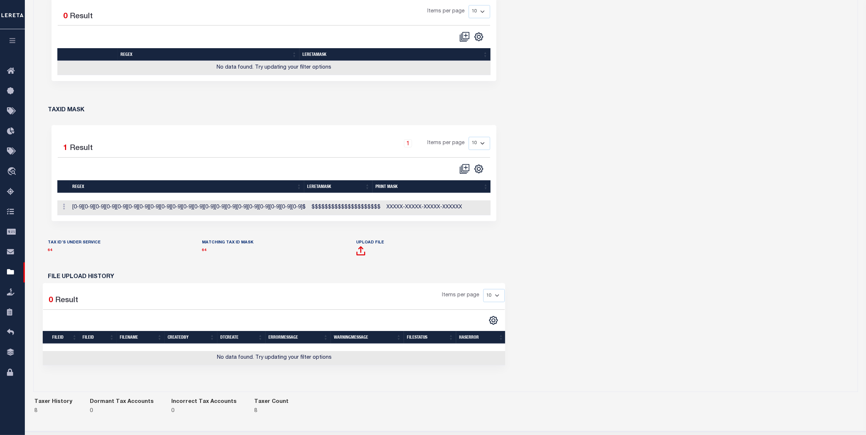
scroll to position [370, 0]
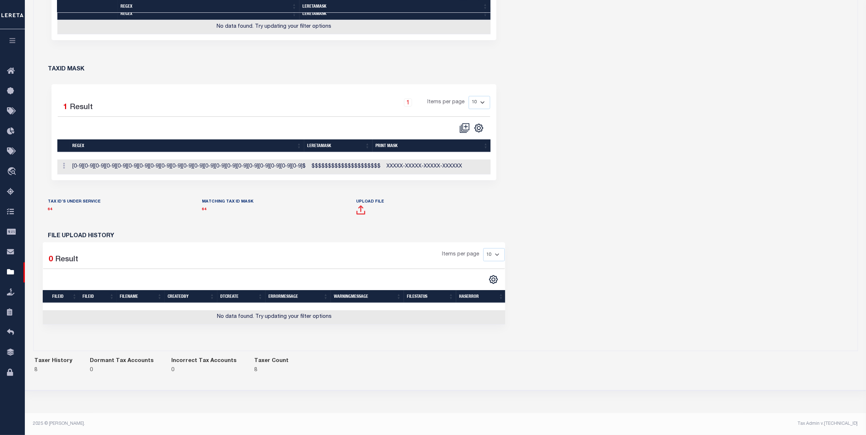
click at [360, 208] on span at bounding box center [361, 212] width 9 height 9
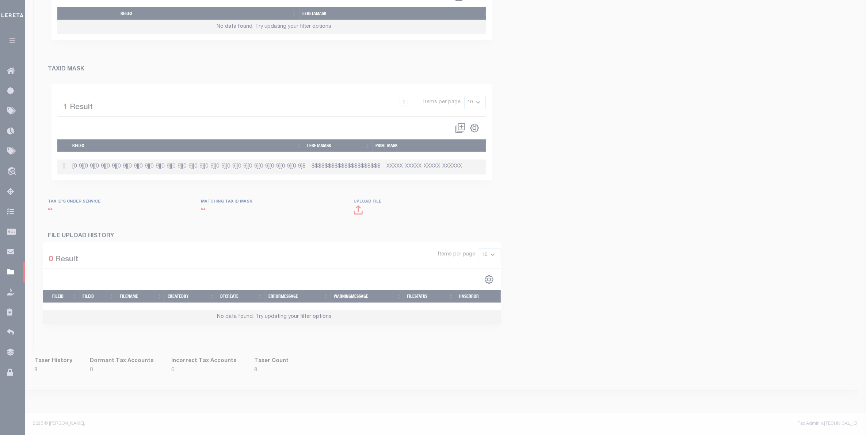
scroll to position [357, 0]
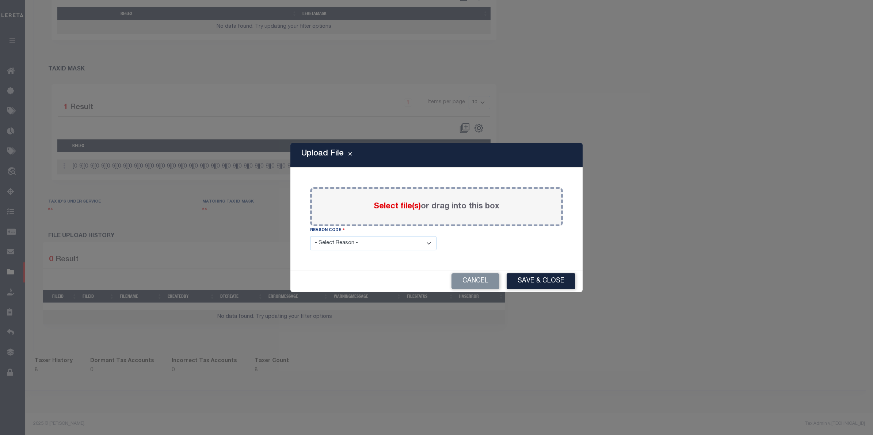
click at [398, 205] on span "Select file(s)" at bounding box center [397, 207] width 47 height 8
click at [0, 0] on input "Select file(s) or drag into this box" at bounding box center [0, 0] width 0 height 0
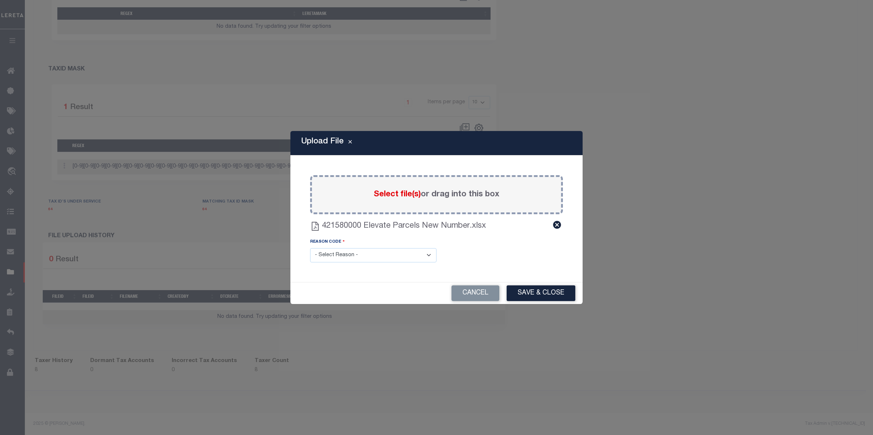
click at [373, 254] on select "- Select Reason - 099 - Other (Provide additional detail) ACT - Agency Changed …" at bounding box center [373, 255] width 126 height 14
select select "ACT"
click at [310, 248] on select "- Select Reason - 099 - Other (Provide additional detail) ACT - Agency Changed …" at bounding box center [373, 255] width 126 height 14
click at [543, 295] on button "Save & Close" at bounding box center [541, 294] width 69 height 16
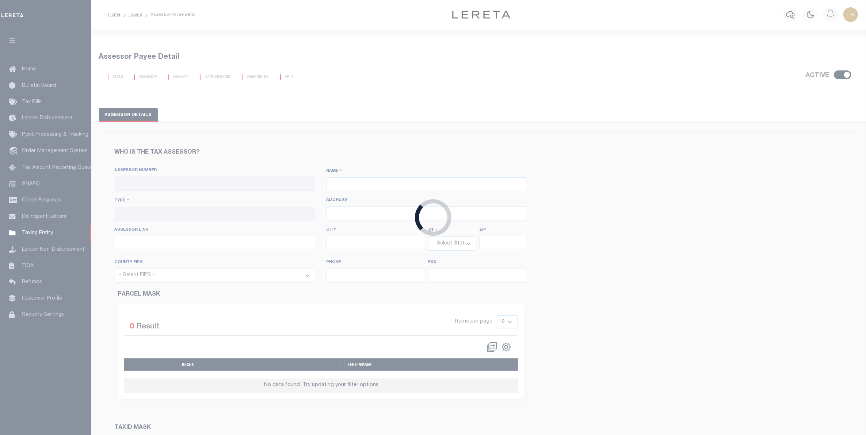
checkbox input "true"
type input "421580000"
type input "[GEOGRAPHIC_DATA]"
type input "00 - County"
type input "[STREET_ADDRESS]"
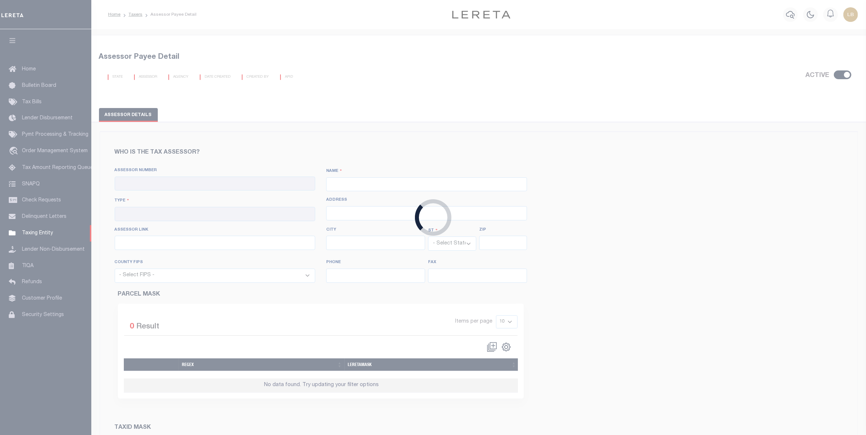
type input "[URL][DOMAIN_NAME]"
type input "Jefferson"
select select "[GEOGRAPHIC_DATA]"
type input "75657"
select select "48315"
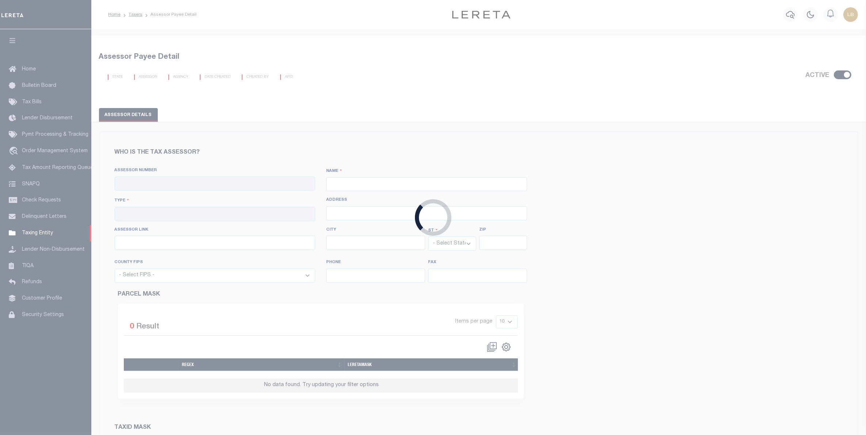
type input "[PHONE_NUMBER]"
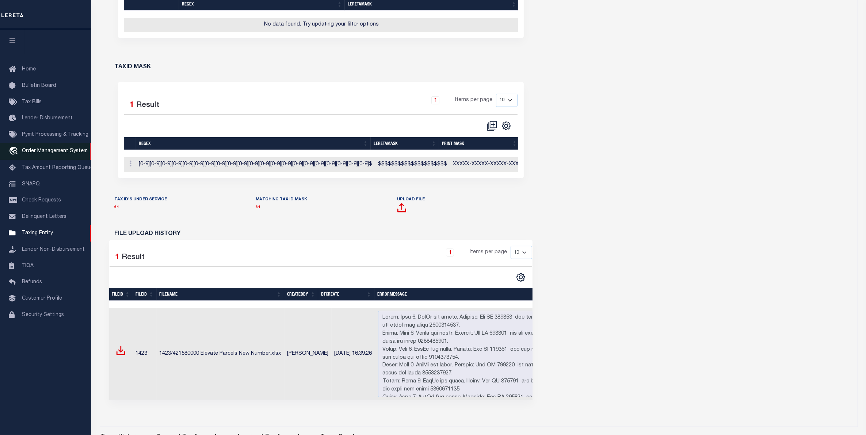
click at [30, 152] on span "Order Management System" at bounding box center [55, 151] width 66 height 5
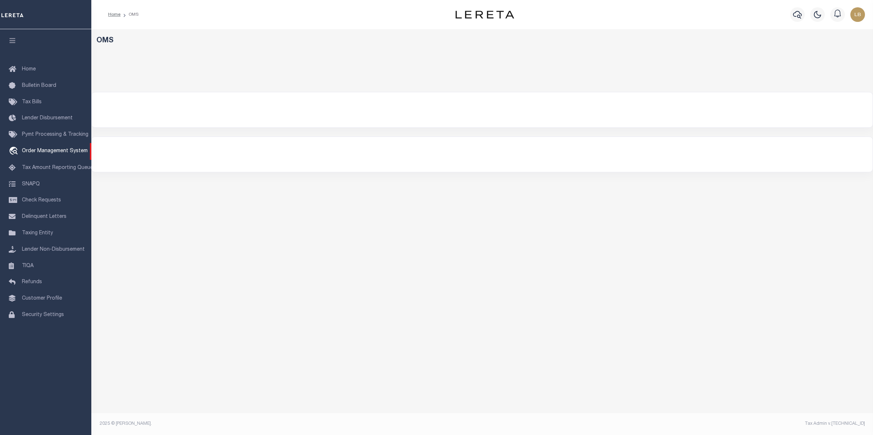
select select "200"
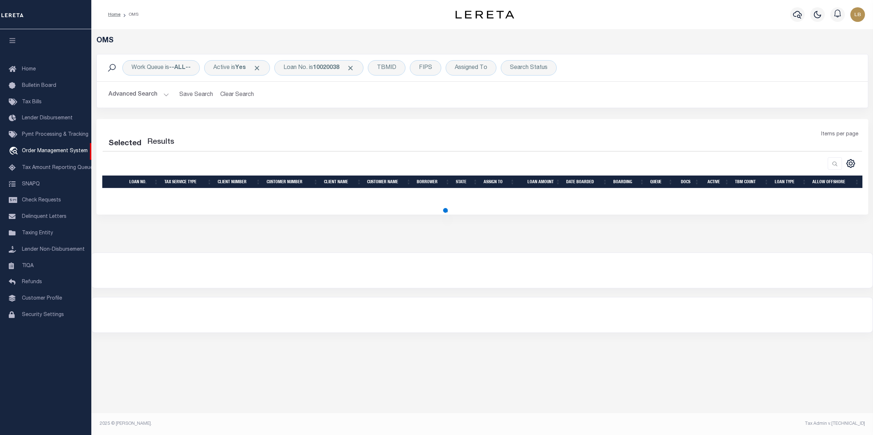
select select "200"
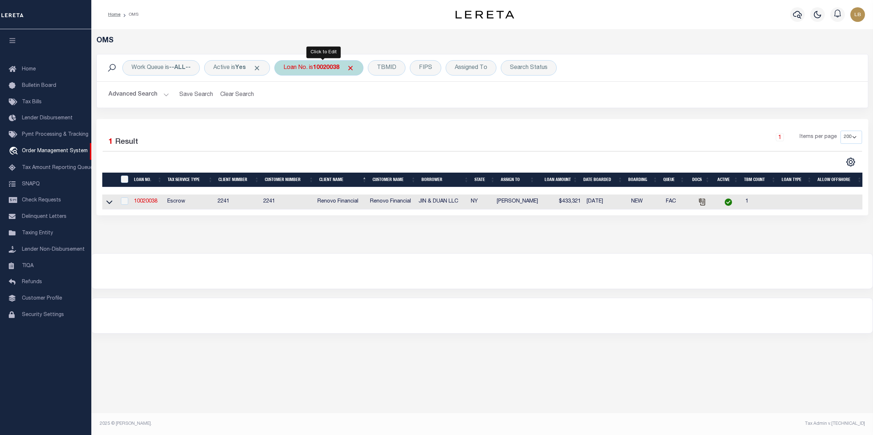
click at [331, 66] on b "10020038" at bounding box center [326, 68] width 26 height 6
type input "6171871"
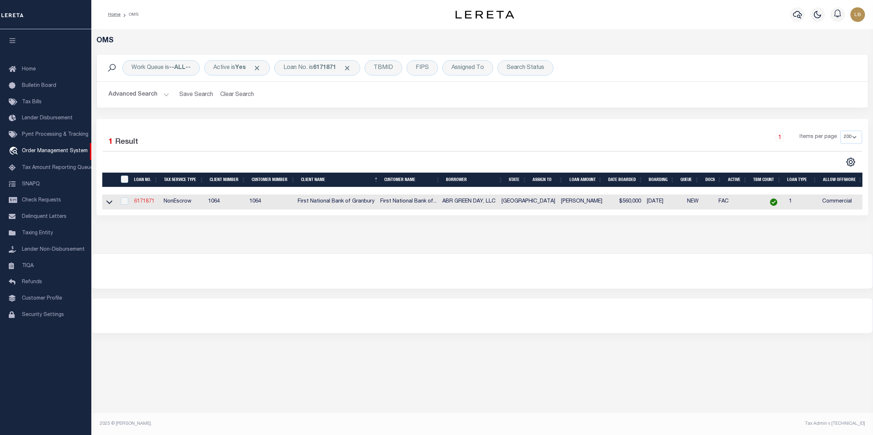
click at [151, 201] on link "6171871" at bounding box center [144, 201] width 20 height 5
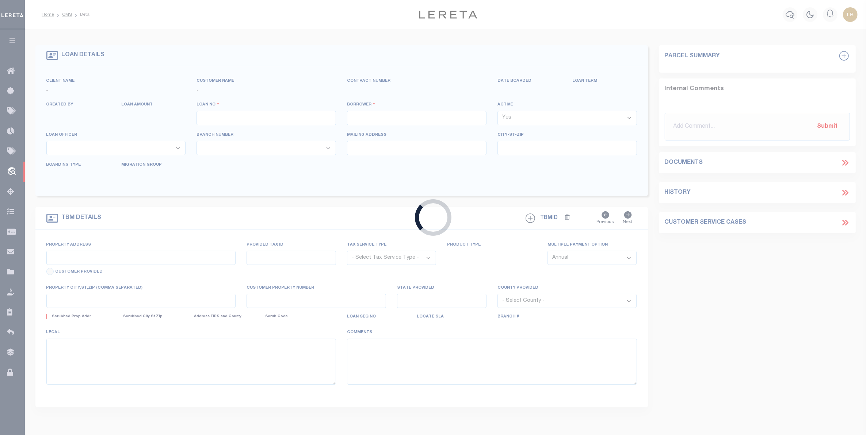
type input "6171871"
type input "ABR GREEN DAY, LLC"
select select
type input "[DATE]"
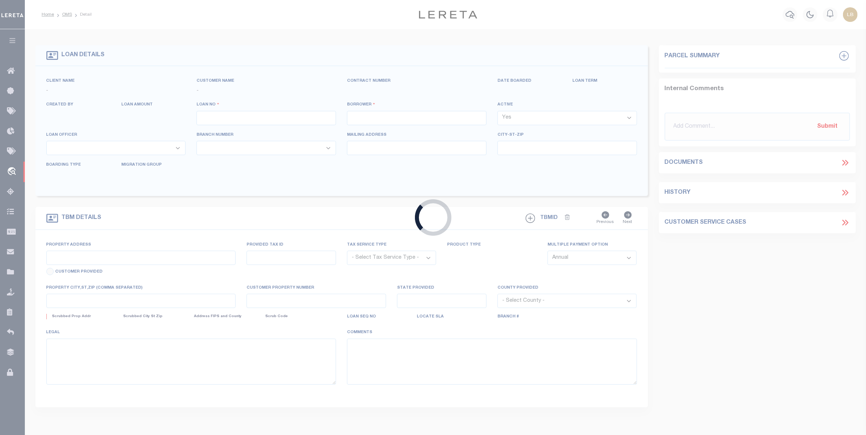
select select "20"
select select "NonEscrow"
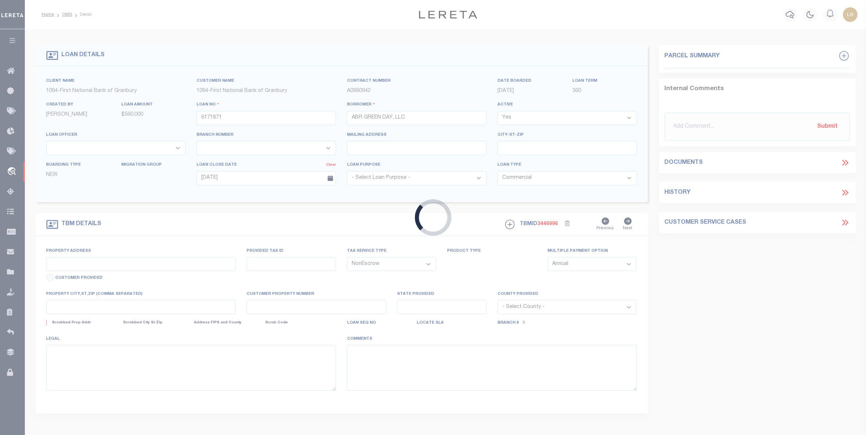
select select "1234"
select select "211"
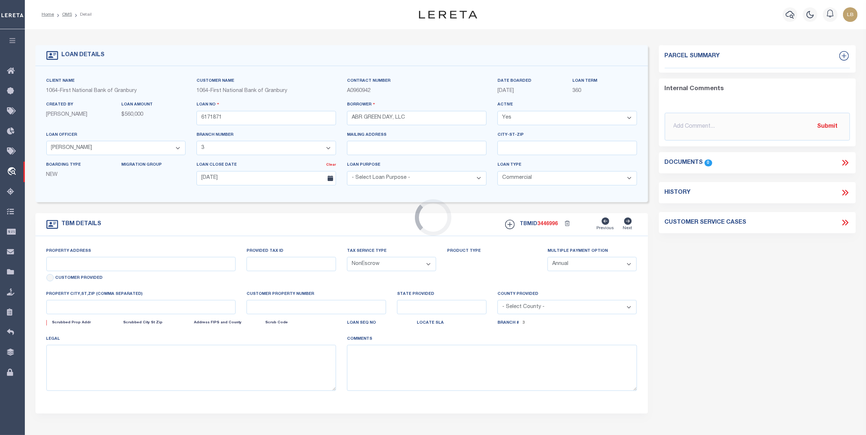
type input "[STREET_ADDRESS][PERSON_NAME][PERSON_NAME]"
select select
type input "[GEOGRAPHIC_DATA]-5401"
type input "[GEOGRAPHIC_DATA]"
select select
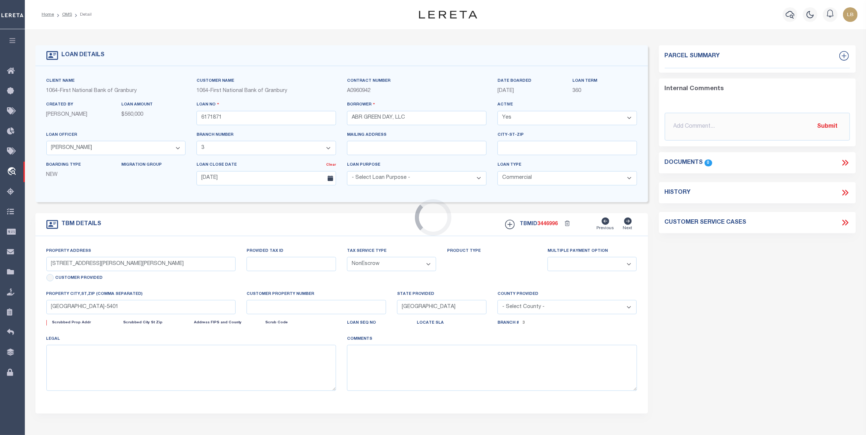
type textarea "2.44 AC, [PERSON_NAME] SVY A-701, TARRANT CO, [GEOGRAPHIC_DATA]"
type textarea "TAX ID Update last comment: Parcel not required."
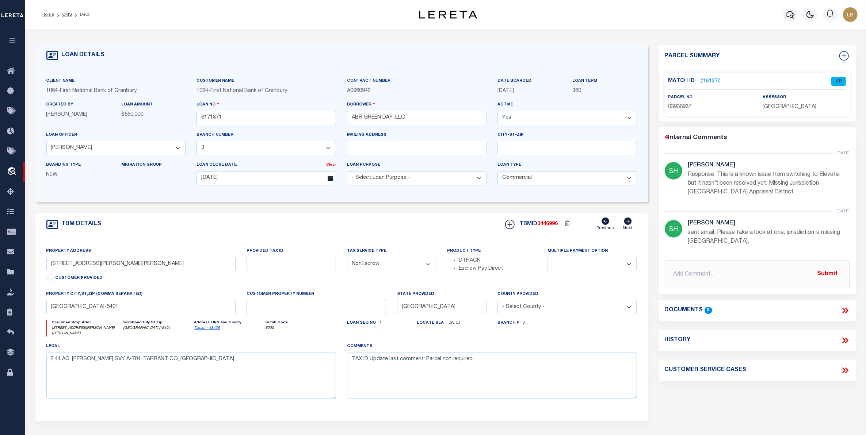
click at [706, 80] on link "2161370" at bounding box center [711, 82] width 20 height 8
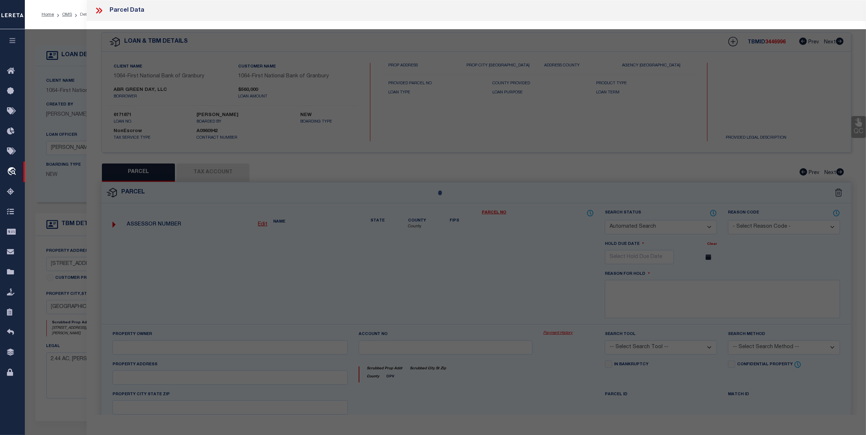
checkbox input "false"
select select "JR"
type input "ABR GREEN DAY LLC"
select select "AGW"
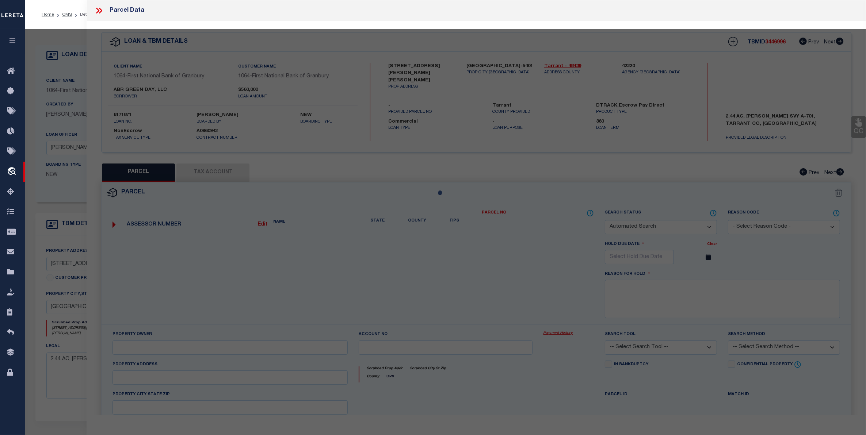
select select "LEG"
type input "[STREET_ADDRESS][PERSON_NAME][PERSON_NAME]"
type input "[GEOGRAPHIC_DATA]-5401"
type textarea "[PERSON_NAME] SURVEY Abstract 701 Tract 7P ABST 701 TRS 7P & 7Q"
type textarea "Parker county tax agency is not listed in jurisdiction list. Completed as per s…"
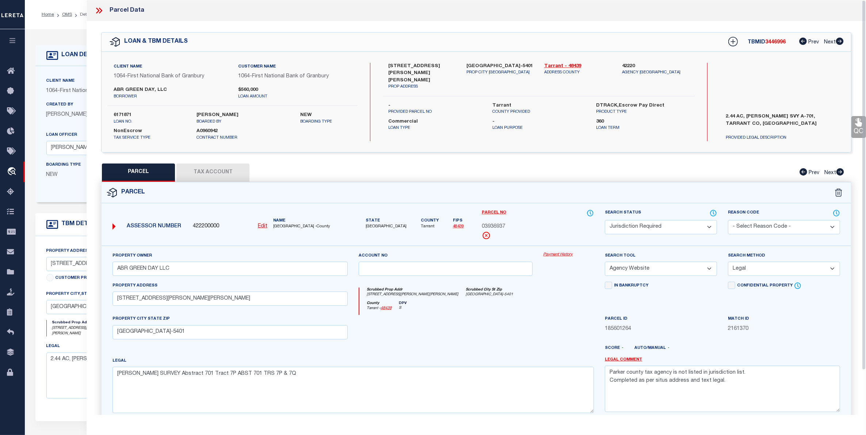
click at [204, 170] on button "Tax Account" at bounding box center [212, 173] width 73 height 18
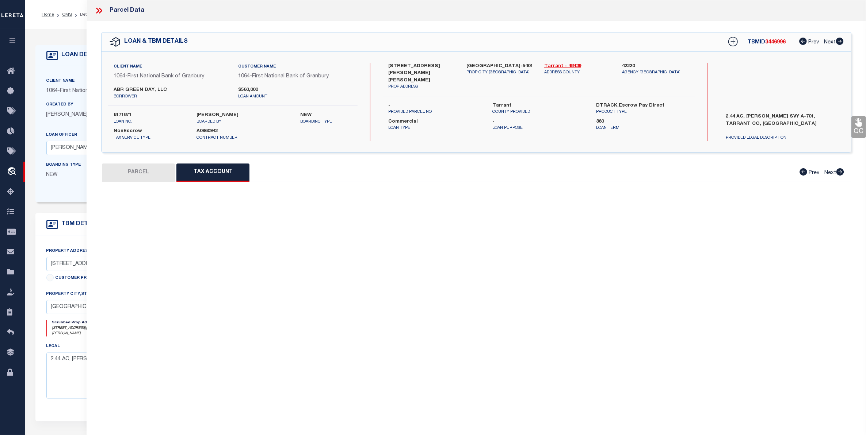
select select "100"
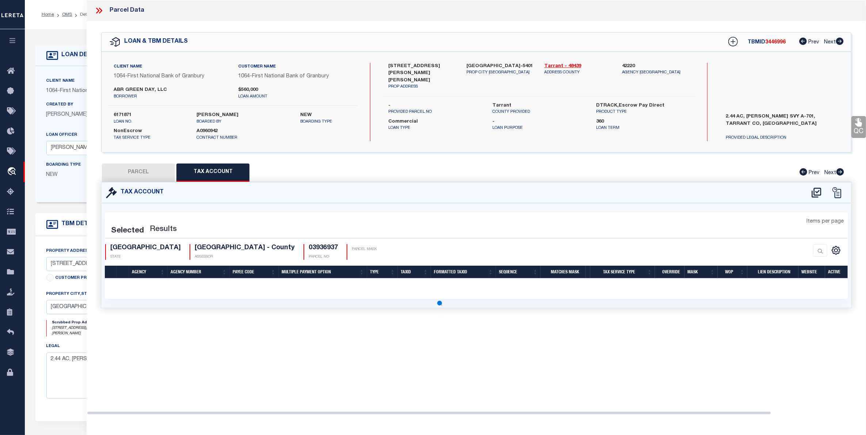
select select "100"
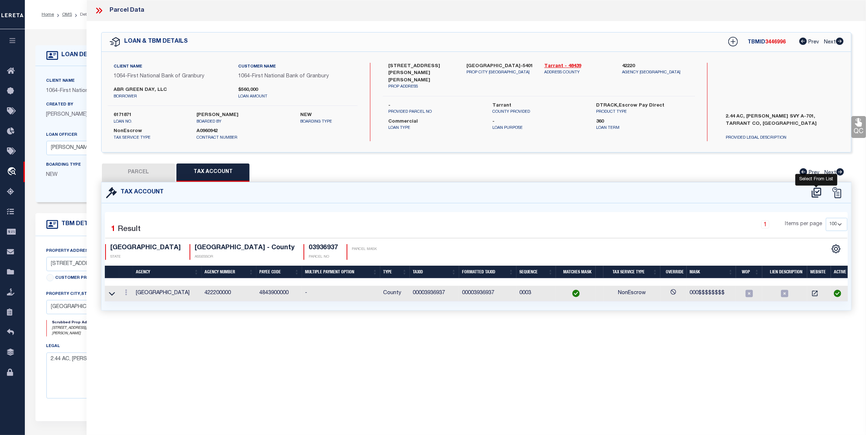
click at [815, 190] on icon at bounding box center [817, 193] width 12 height 12
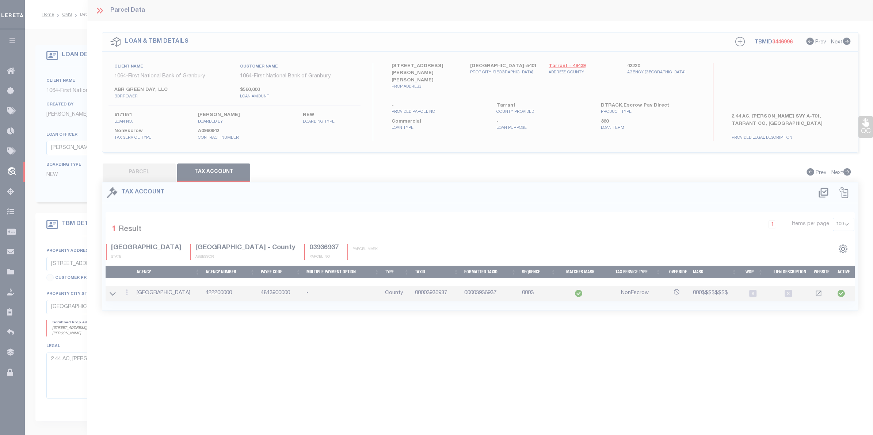
select select "100"
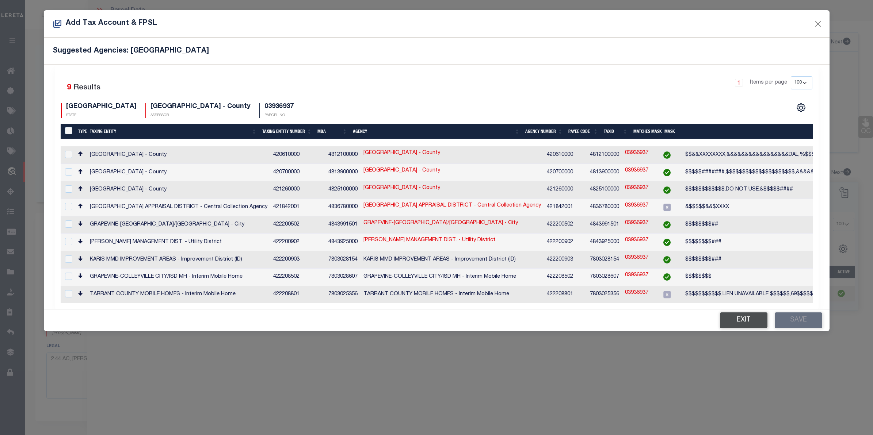
click at [740, 316] on button "Exit" at bounding box center [743, 321] width 47 height 16
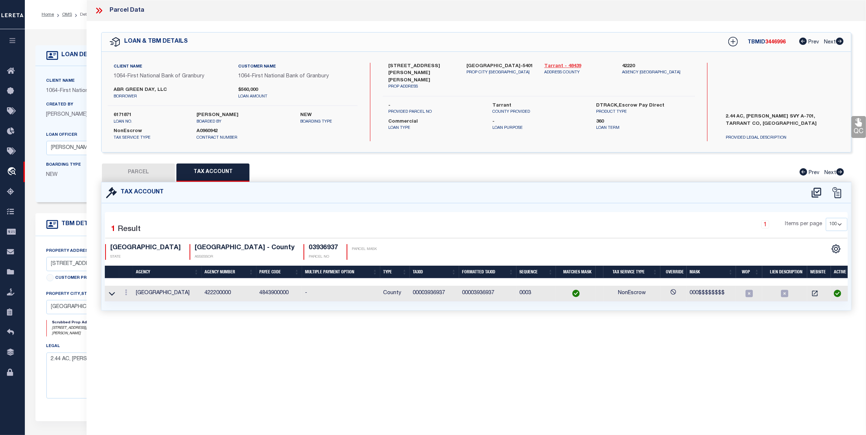
click at [560, 64] on link "Tarrant - 48439" at bounding box center [577, 66] width 67 height 7
click at [136, 172] on button "PARCEL" at bounding box center [138, 173] width 73 height 18
select select "AS"
select select
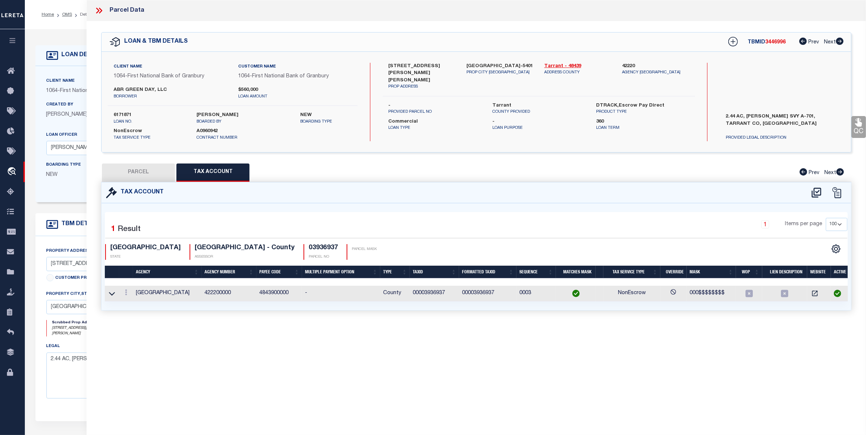
checkbox input "false"
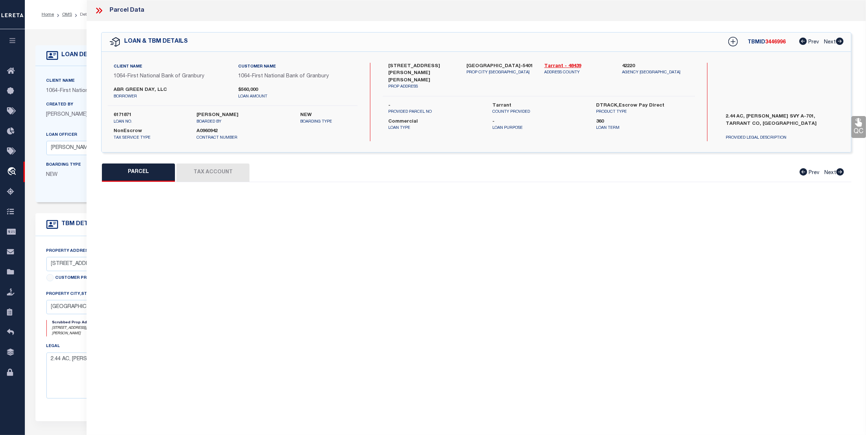
select select "JR"
type input "ABR GREEN DAY LLC"
select select "AGW"
select select "LEG"
type input "[STREET_ADDRESS][PERSON_NAME][PERSON_NAME]"
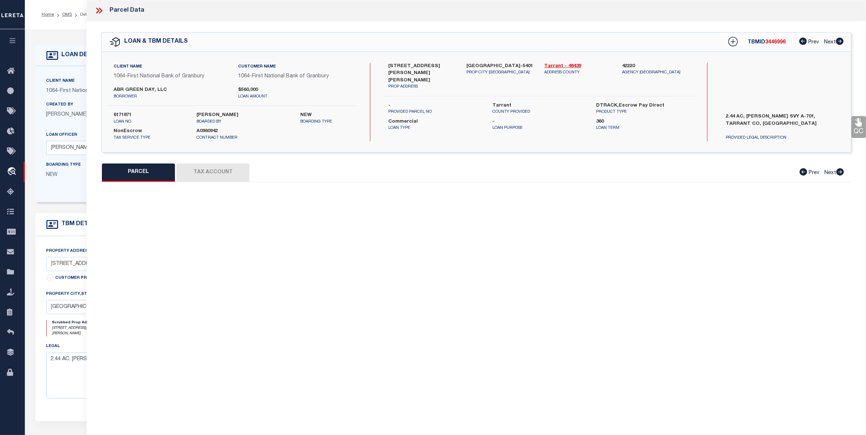
type input "[GEOGRAPHIC_DATA]-5401"
type textarea "HAWPE, T C SURVEY Abstract 701 Tract 7P ABST 701 TRS 7P & 7Q"
type textarea "Parker county tax agency is not listed in jurisdiction list. Completed as per s…"
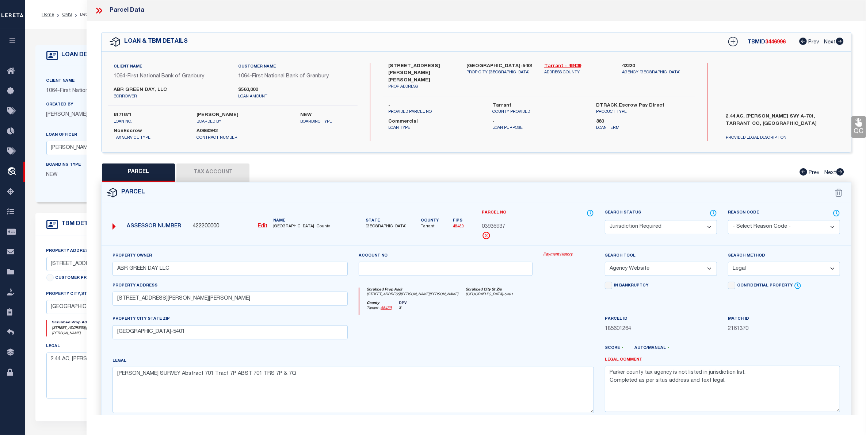
click at [216, 171] on button "Tax Account" at bounding box center [212, 173] width 73 height 18
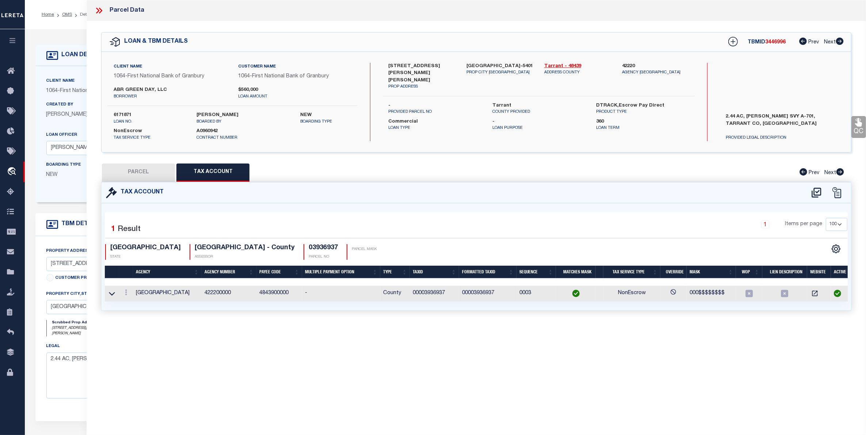
select select "100"
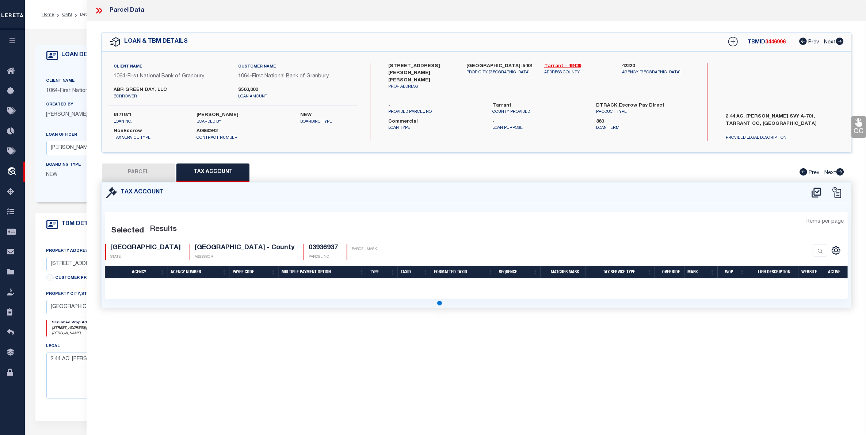
select select "100"
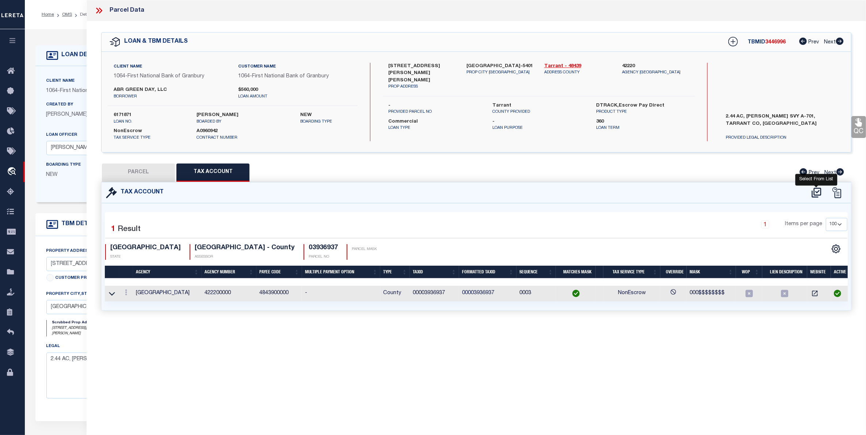
click at [817, 190] on icon at bounding box center [817, 193] width 12 height 12
select select "100"
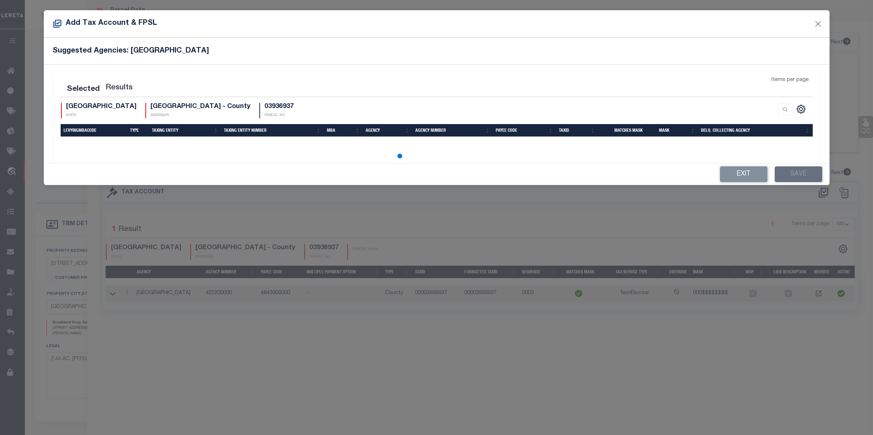
select select "100"
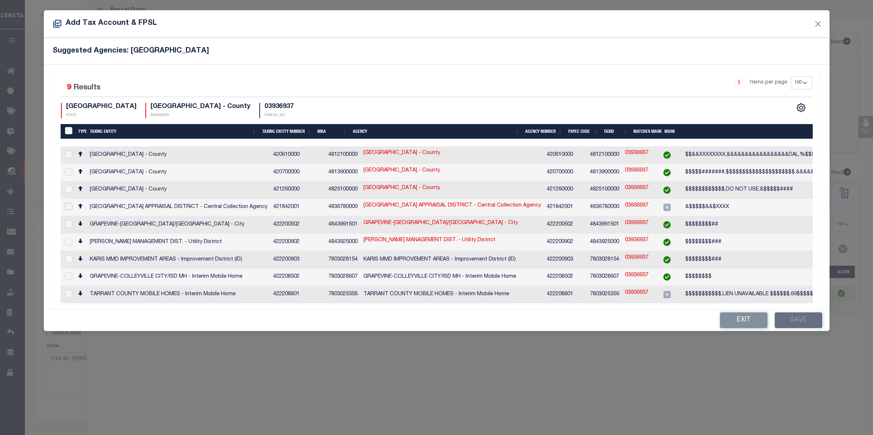
click at [69, 206] on input "checkbox" at bounding box center [68, 206] width 7 height 7
checkbox input "true"
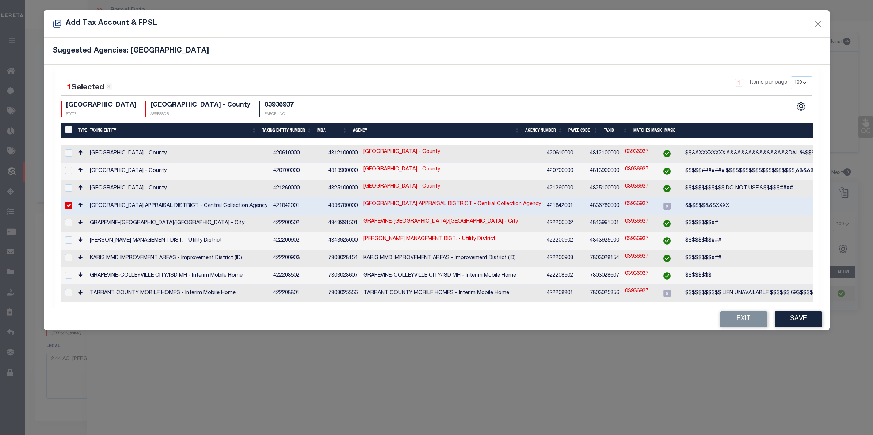
click at [625, 201] on link "03936937" at bounding box center [636, 205] width 23 height 8
type input "03936937"
type textarea "&$$$$$&&$XXXX"
checkbox input "false"
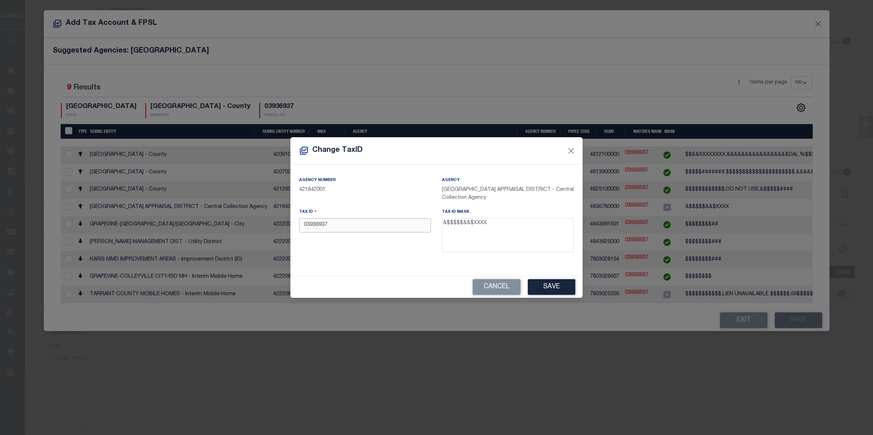
drag, startPoint x: 315, startPoint y: 225, endPoint x: 260, endPoint y: 225, distance: 54.8
click at [260, 225] on div "Change TaxID Agency Number 421842001 Agency PARKER COUNTY APPRAISAL DISTRICT - …" at bounding box center [436, 217] width 873 height 435
click at [337, 229] on input "03936937" at bounding box center [365, 225] width 132 height 14
drag, startPoint x: 337, startPoint y: 228, endPoint x: 278, endPoint y: 231, distance: 58.9
click at [278, 231] on div "Change TaxID Agency Number 421842001 Agency PARKER COUNTY APPRAISAL DISTRICT - …" at bounding box center [436, 217] width 873 height 435
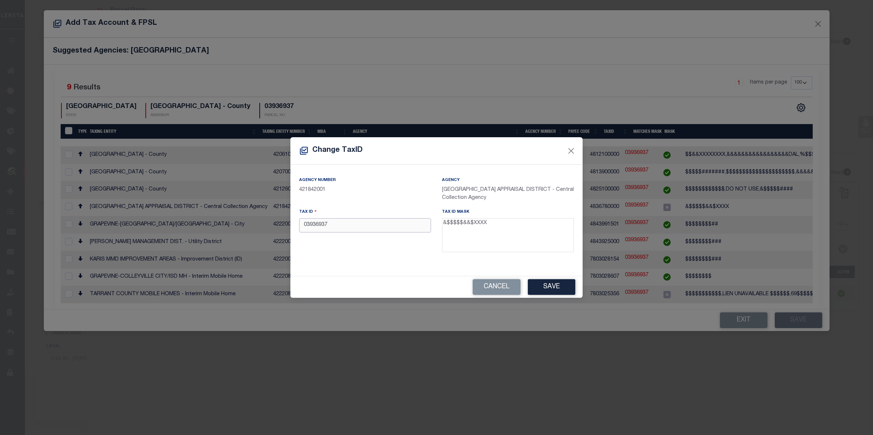
paste input "Z000007856"
type input "Z000007856"
click at [558, 286] on button "Save" at bounding box center [551, 287] width 47 height 16
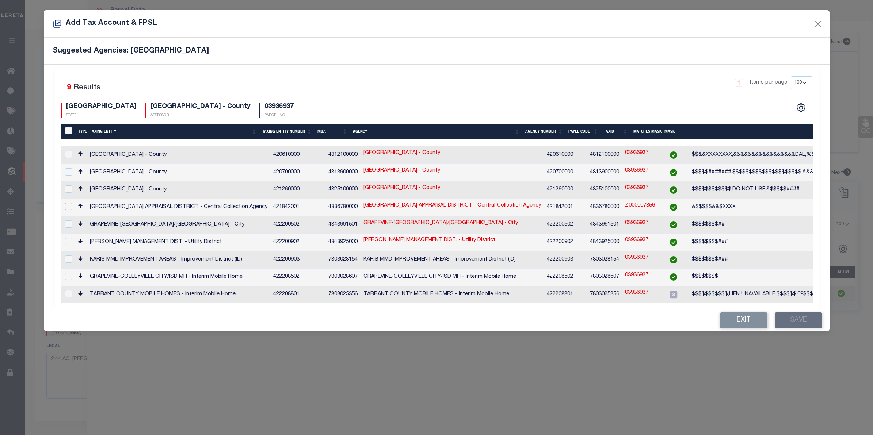
click at [65, 203] on input "checkbox" at bounding box center [68, 206] width 7 height 7
checkbox input "true"
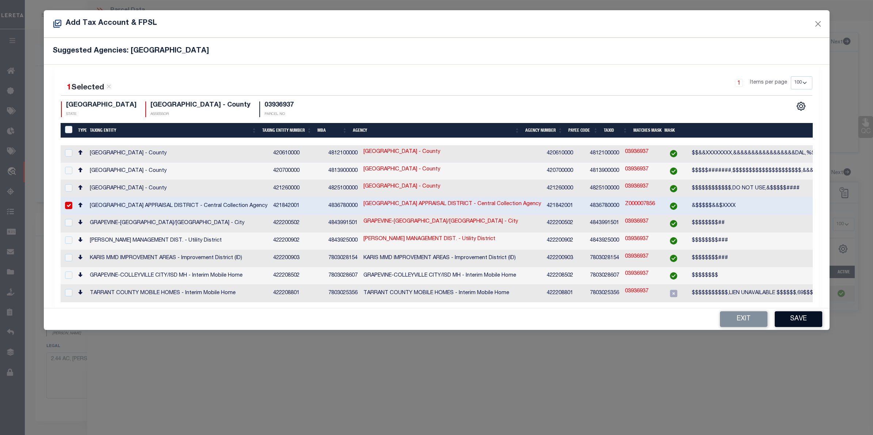
click at [800, 315] on button "Save" at bounding box center [798, 320] width 47 height 16
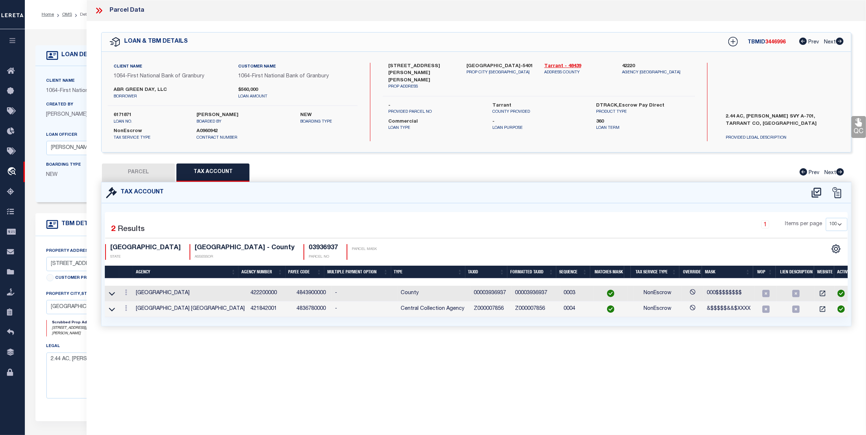
click at [133, 170] on button "PARCEL" at bounding box center [138, 173] width 73 height 18
select select "AS"
select select
checkbox input "false"
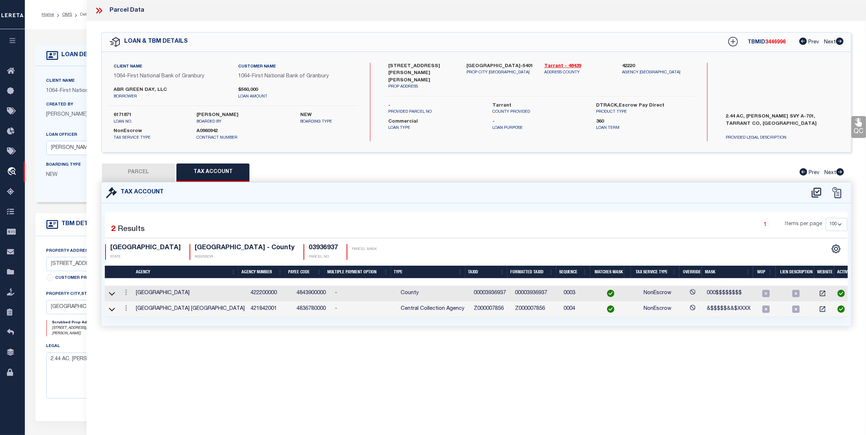
checkbox input "false"
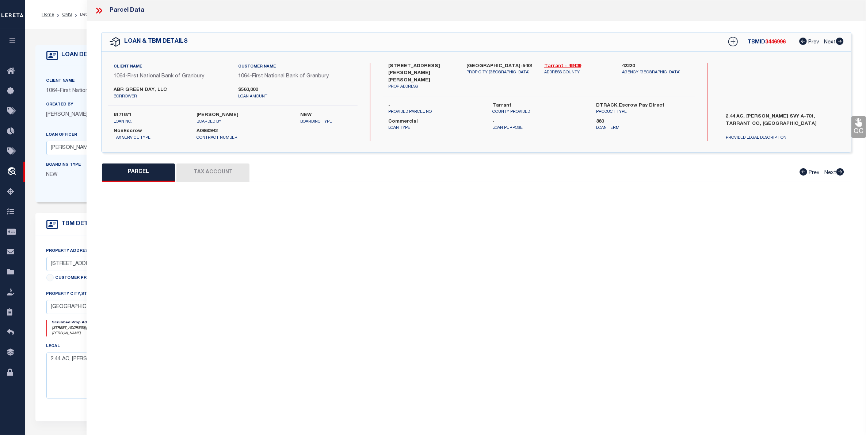
select select "JR"
type input "ABR GREEN DAY LLC"
select select "AGW"
select select "LEG"
type input "[STREET_ADDRESS][PERSON_NAME][PERSON_NAME]"
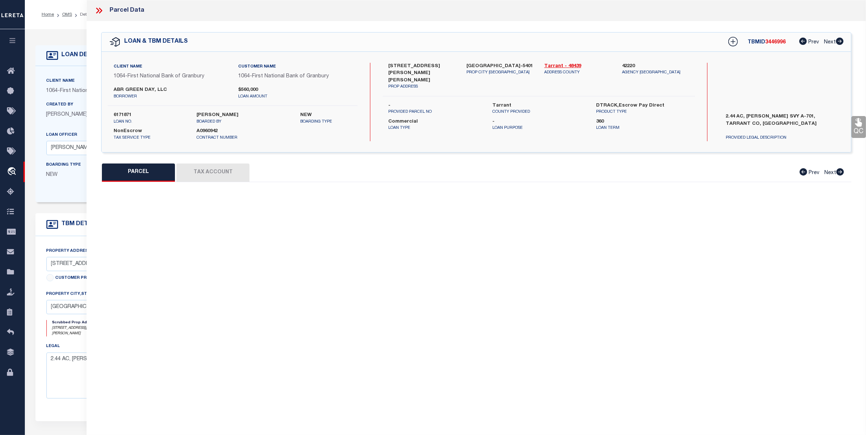
type input "[GEOGRAPHIC_DATA]-5401"
type textarea "[PERSON_NAME] SURVEY Abstract 701 Tract 7P ABST 701 TRS 7P & 7Q"
type textarea "Parker county tax agency is not listed in jurisdiction list. Completed as per s…"
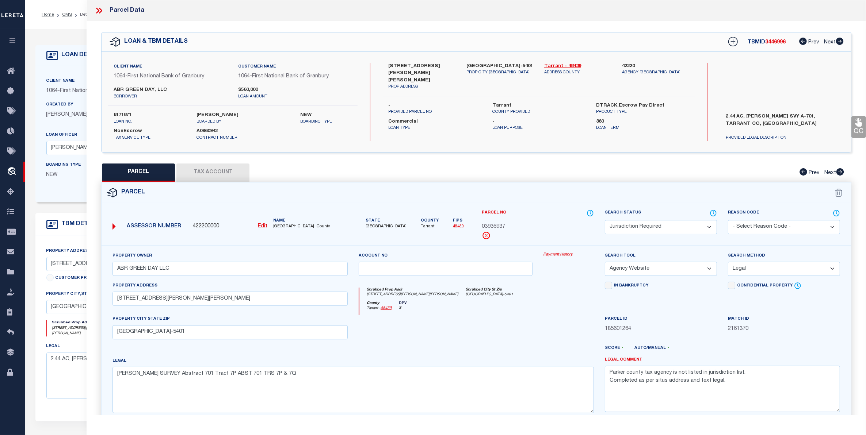
click at [706, 226] on select "Automated Search Bad Parcel Complete Duplicate Parcel High Dollar Reporting In …" at bounding box center [661, 227] width 112 height 14
select select "CP"
click at [605, 220] on select "Automated Search Bad Parcel Complete Duplicate Parcel High Dollar Reporting In …" at bounding box center [661, 227] width 112 height 14
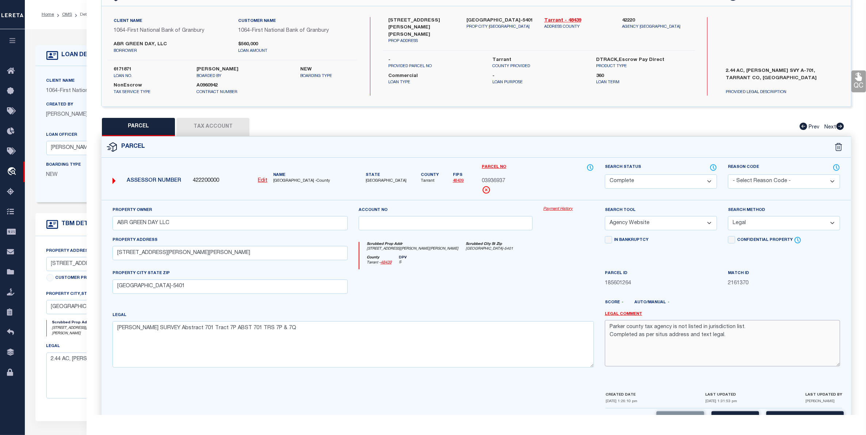
drag, startPoint x: 704, startPoint y: 333, endPoint x: 567, endPoint y: 311, distance: 139.5
click at [567, 311] on div "Property Owner ABR GREEN DAY LLC Account no Payment History Search Tool -- Sele…" at bounding box center [476, 289] width 739 height 167
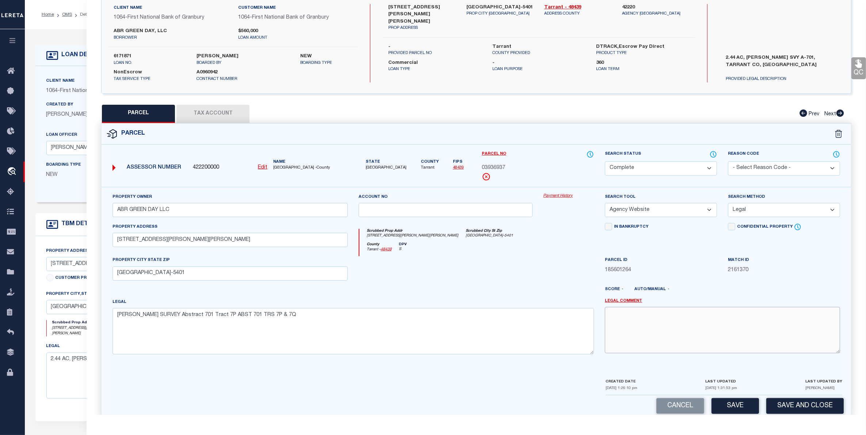
scroll to position [72, 0]
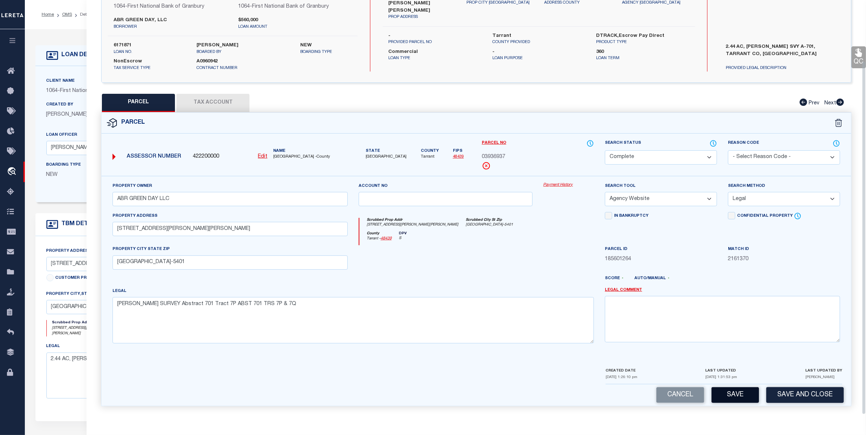
click at [744, 395] on button "Save" at bounding box center [735, 396] width 47 height 16
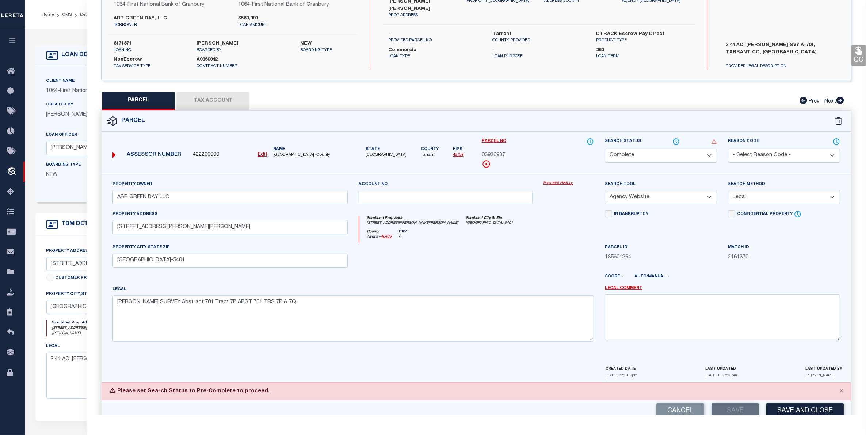
click at [681, 155] on select "Automated Search Bad Parcel Complete Duplicate Parcel High Dollar Reporting In …" at bounding box center [661, 156] width 112 height 14
click at [605, 149] on select "Automated Search Bad Parcel Complete Duplicate Parcel High Dollar Reporting In …" at bounding box center [661, 156] width 112 height 14
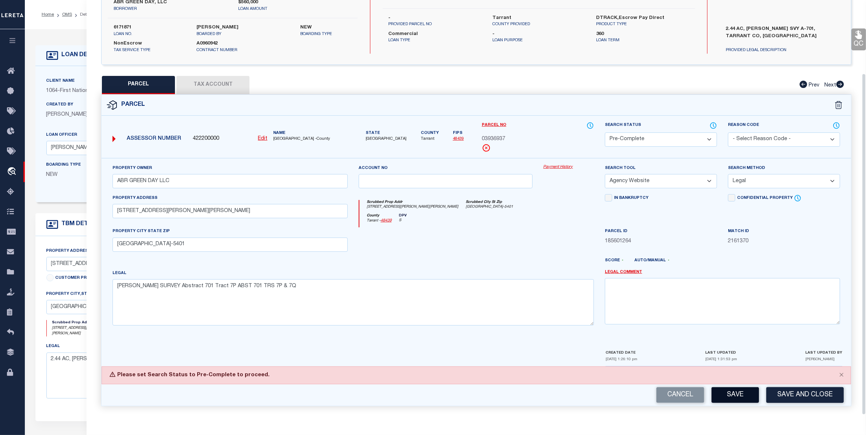
click at [733, 397] on button "Save" at bounding box center [735, 396] width 47 height 16
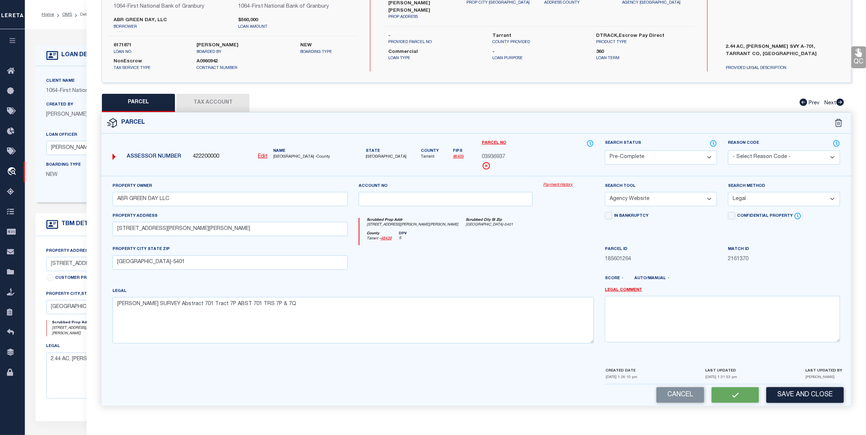
select select "AS"
select select
checkbox input "false"
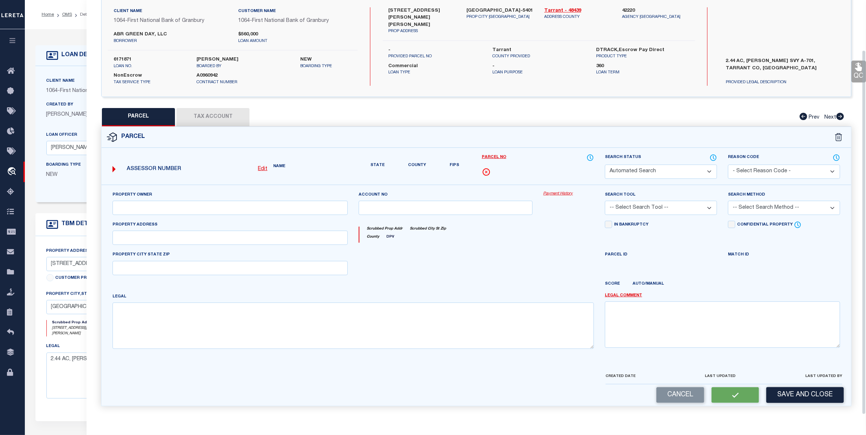
select select "PC"
type input "ABR GREEN DAY LLC"
select select "AGW"
select select "LEG"
type input "[STREET_ADDRESS][PERSON_NAME][PERSON_NAME]"
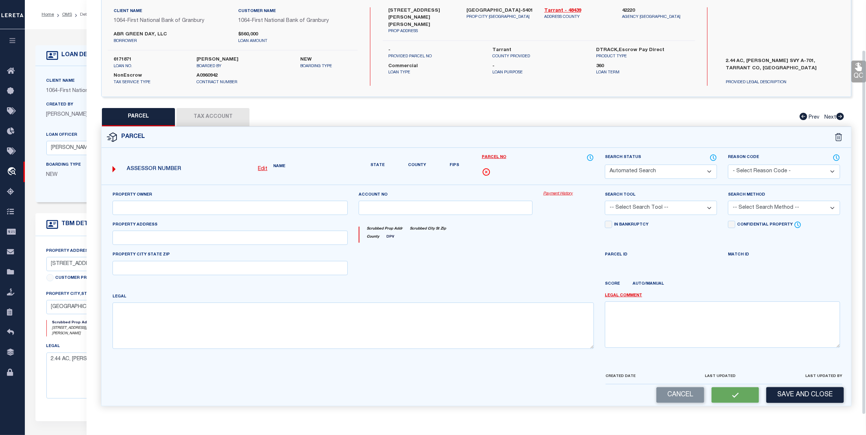
type input "[GEOGRAPHIC_DATA]-5401"
type textarea "[PERSON_NAME] SURVEY Abstract 701 Tract 7P ABST 701 TRS 7P & 7Q"
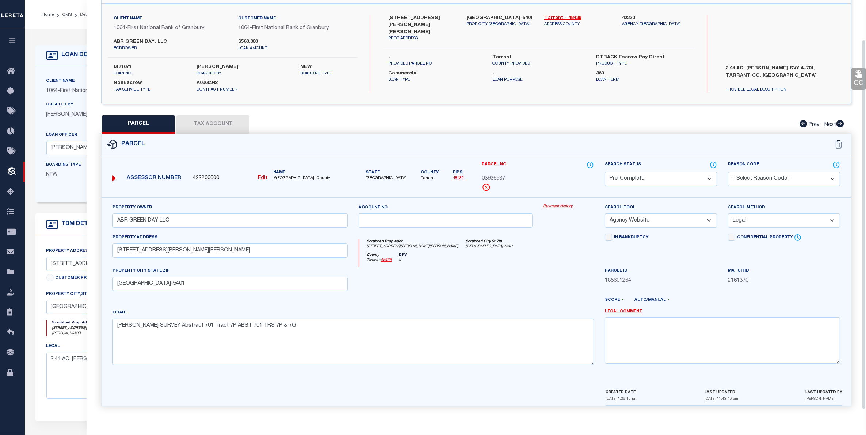
scroll to position [0, 0]
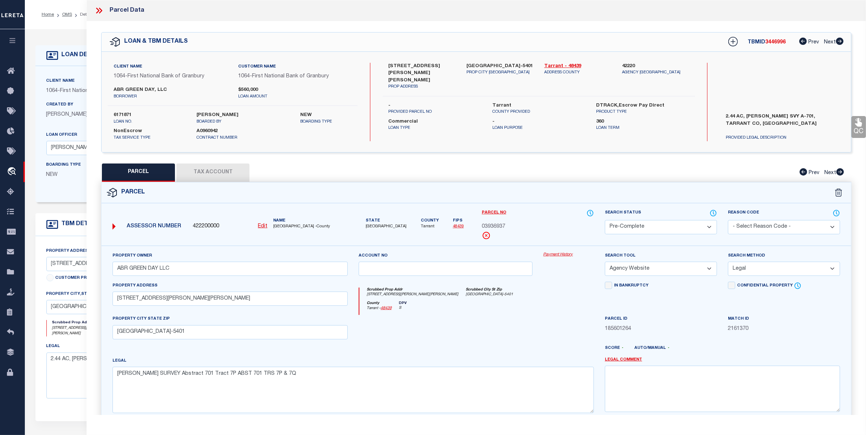
drag, startPoint x: 58, startPoint y: 4, endPoint x: 20, endPoint y: -8, distance: 39.2
click at [20, 0] on html "Home OMS Detail" at bounding box center [433, 280] width 866 height 561
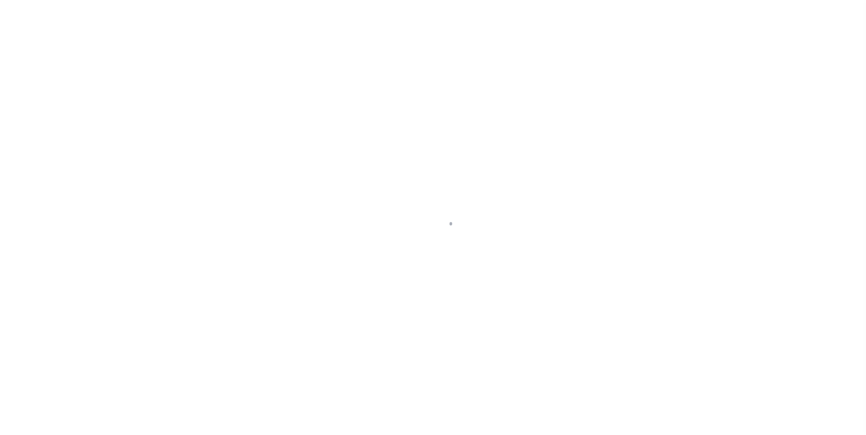
type input "6171871"
type input "ABR GREEN DAY, LLC"
select select
type input "[DATE]"
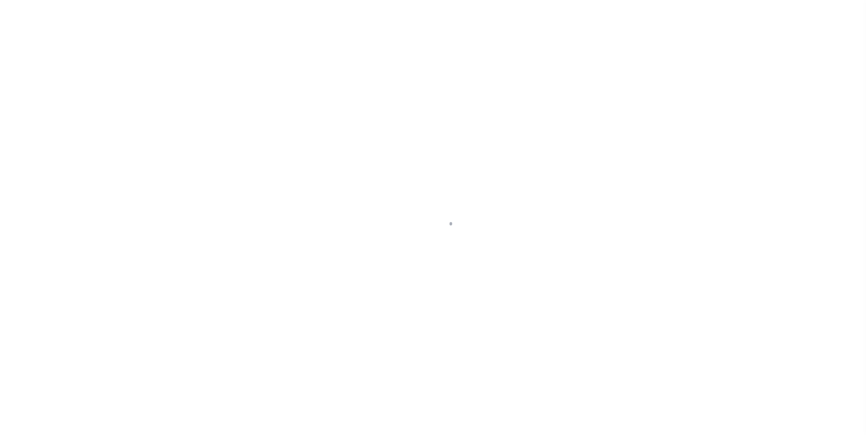
select select "20"
select select "NonEscrow"
type input "[STREET_ADDRESS][PERSON_NAME][PERSON_NAME]"
select select
type input "[GEOGRAPHIC_DATA]-5401"
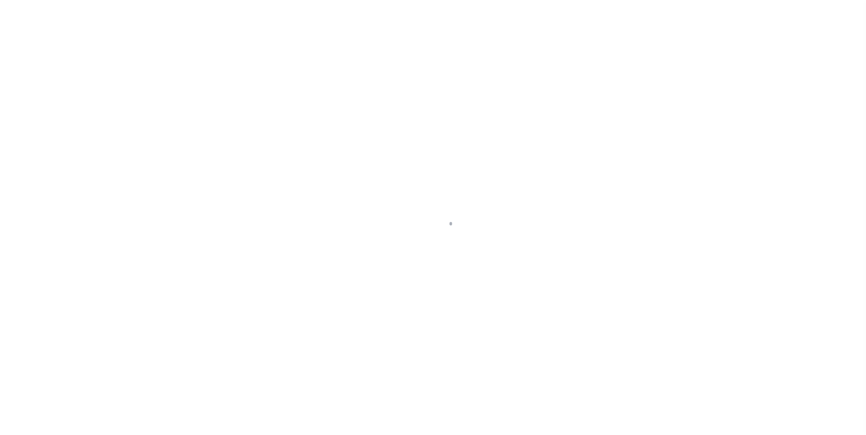
type input "[GEOGRAPHIC_DATA]"
select select
type textarea "2.44 AC, [PERSON_NAME] SVY A-701, TARRANT CO, [GEOGRAPHIC_DATA]"
type textarea "TAX ID Update last comment: Parcel not required."
select select "1234"
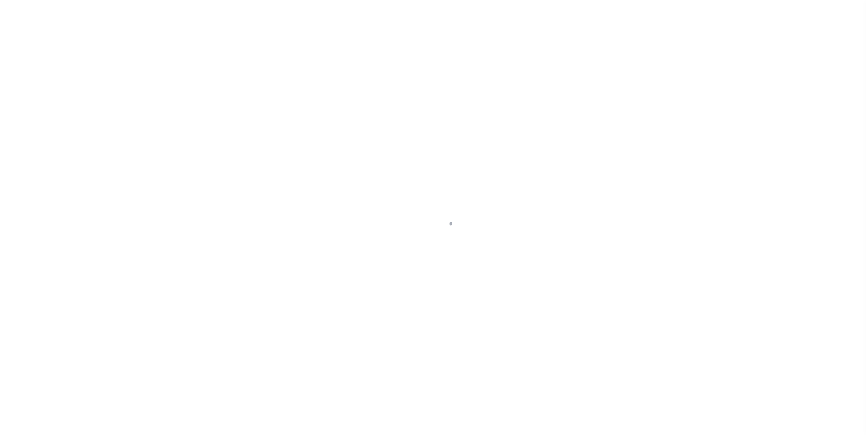
select select "211"
select select "20"
select select "NonEscrow"
type input "[STREET_ADDRESS][PERSON_NAME][PERSON_NAME]"
select select
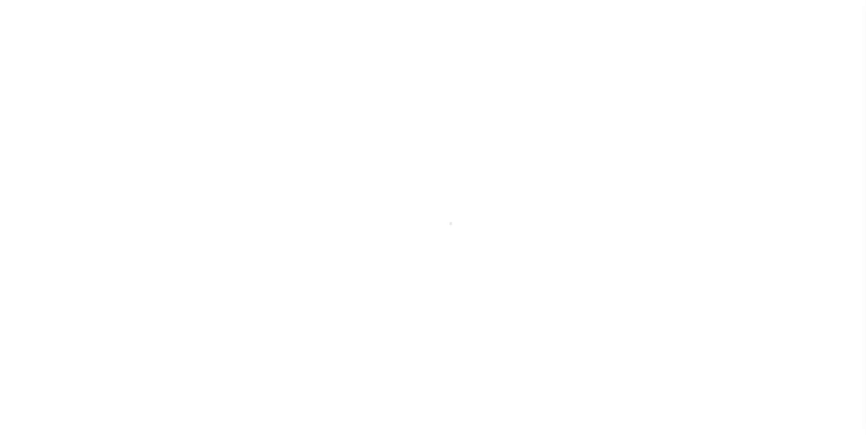
type input "[GEOGRAPHIC_DATA]-5401"
type input "[GEOGRAPHIC_DATA]"
select select
type textarea "2.44 AC, [PERSON_NAME] SVY A-701, TARRANT CO, [GEOGRAPHIC_DATA]"
type textarea "TAX ID Update last comment: Parcel not required."
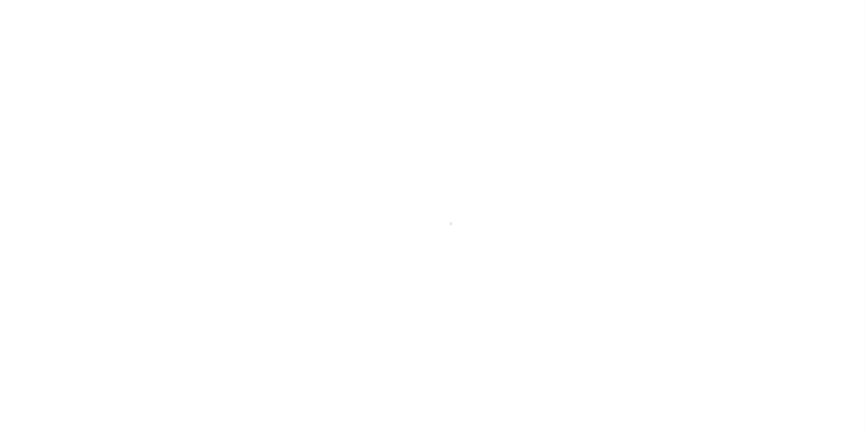
select select "1234"
select select "211"
type input "6171871"
type input "ABR GREEN DAY, LLC"
select select
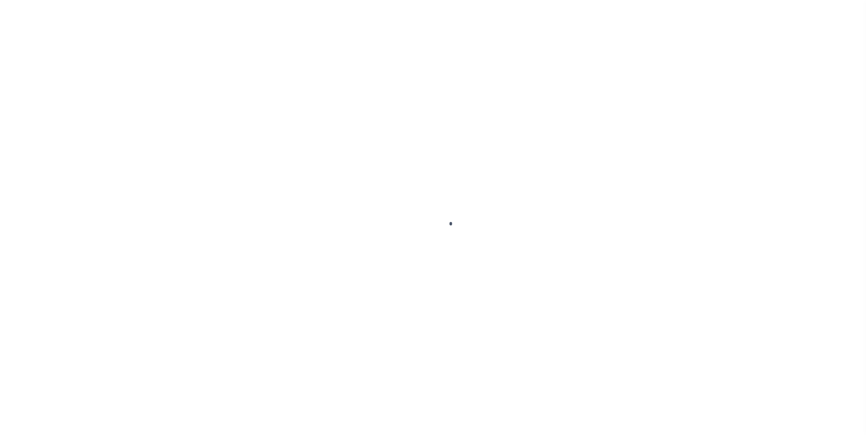
select select
type input "[DATE]"
select select "20"
select select "NonEscrow"
type input "[STREET_ADDRESS][PERSON_NAME][PERSON_NAME]"
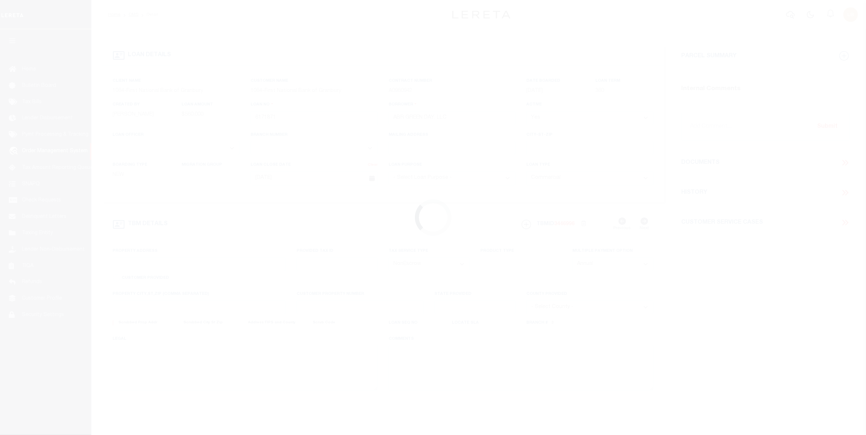
select select
type input "[GEOGRAPHIC_DATA]-5401"
type input "[GEOGRAPHIC_DATA]"
select select
type textarea "2.44 AC, TC HAWPE SVY A-701, TARRANT CO, TX"
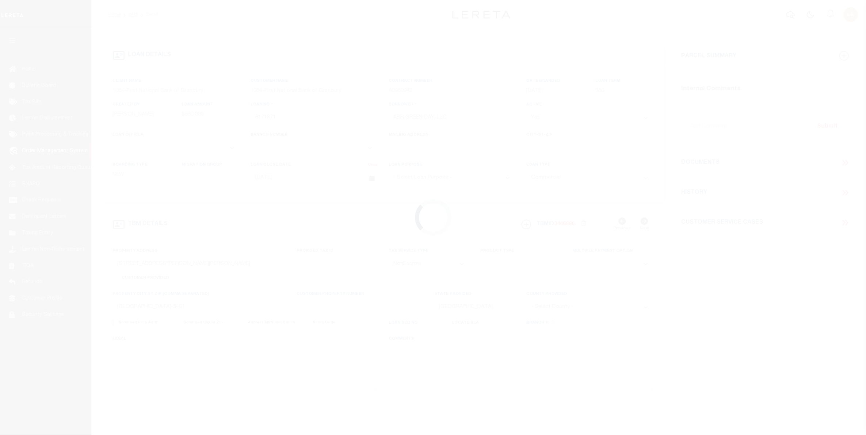
type textarea "TAX ID Update last comment: Parcel not required."
select select "1234"
select select "211"
select select "20"
select select "NonEscrow"
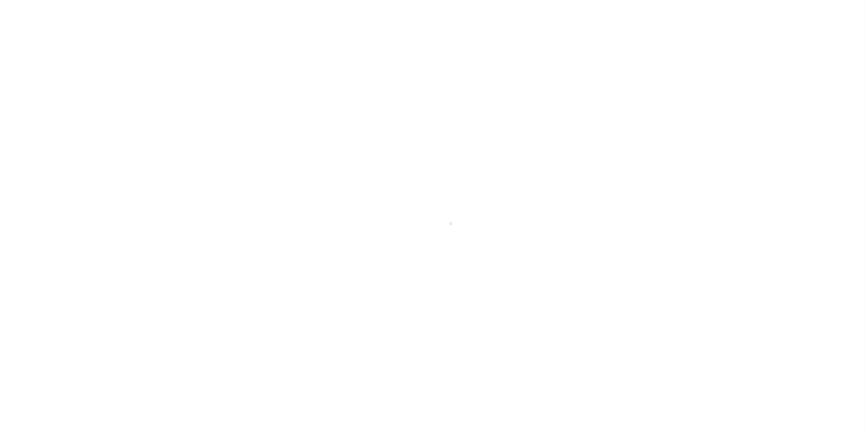
type input "[STREET_ADDRESS][PERSON_NAME][PERSON_NAME]"
select select
type input "[GEOGRAPHIC_DATA]-5401"
type input "[GEOGRAPHIC_DATA]"
select select
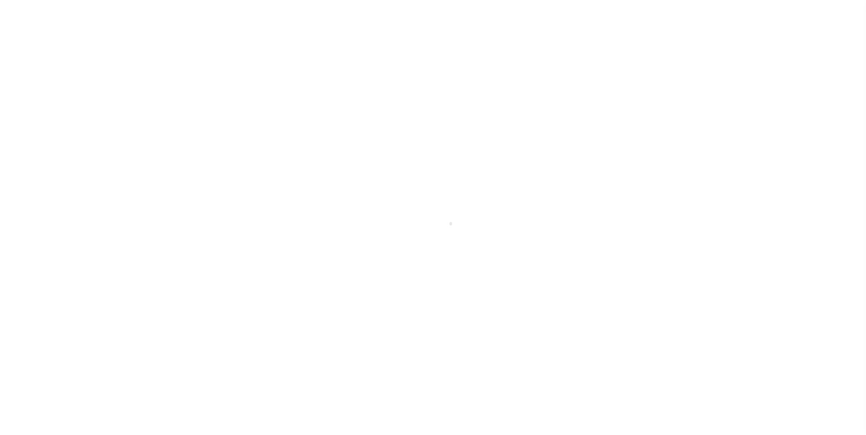
type textarea "2.44 AC, [PERSON_NAME] SVY A-701, TARRANT CO, [GEOGRAPHIC_DATA]"
type textarea "TAX ID Update last comment: Parcel not required."
select select "1234"
select select "211"
select select "20"
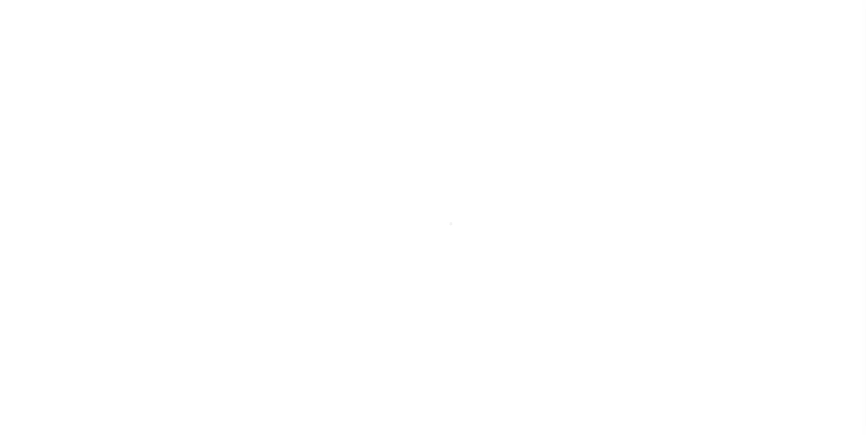
select select "NonEscrow"
type input "[STREET_ADDRESS][PERSON_NAME][PERSON_NAME]"
select select
type input "[GEOGRAPHIC_DATA]-5401"
type input "[GEOGRAPHIC_DATA]"
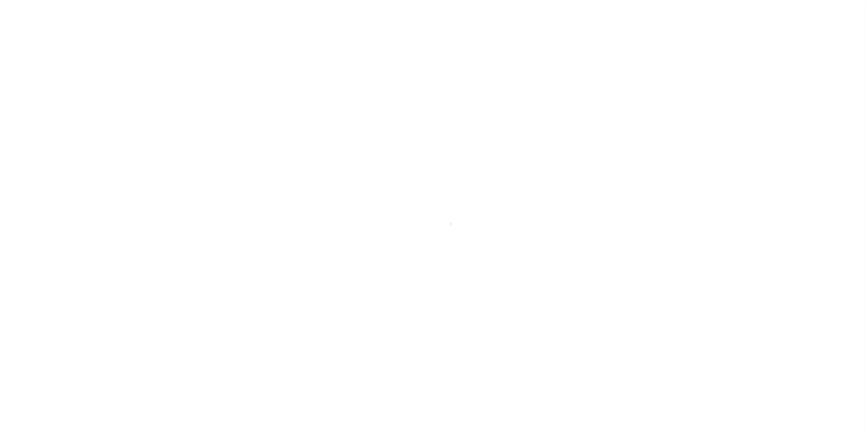
select select
type textarea "2.44 AC, [PERSON_NAME] SVY A-701, TARRANT CO, [GEOGRAPHIC_DATA]"
type textarea "TAX ID Update last comment: Parcel not required."
select select "1234"
select select "211"
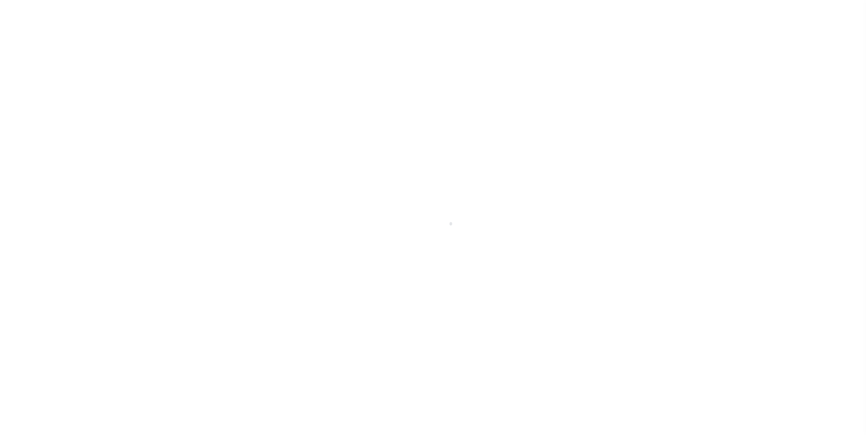
select select "20"
select select "NonEscrow"
type input "[STREET_ADDRESS][PERSON_NAME][PERSON_NAME]"
select select
type input "[GEOGRAPHIC_DATA]-5401"
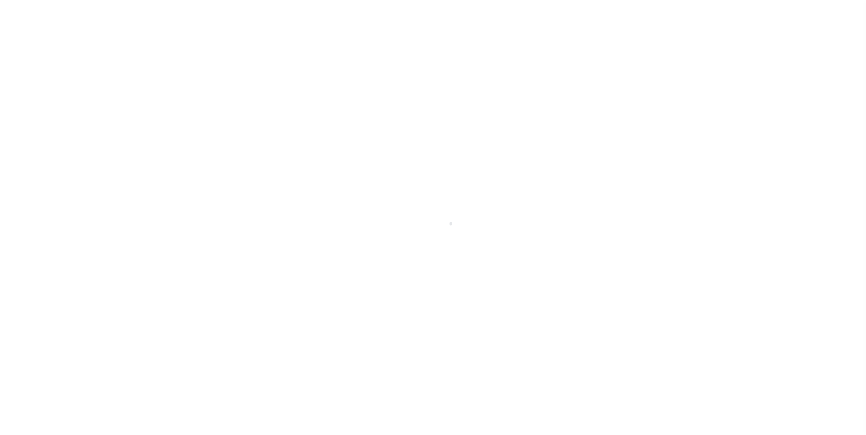
type input "[GEOGRAPHIC_DATA]"
select select
type textarea "2.44 AC, [PERSON_NAME] SVY A-701, TARRANT CO, [GEOGRAPHIC_DATA]"
type textarea "TAX ID Update last comment: Parcel not required."
select select "1234"
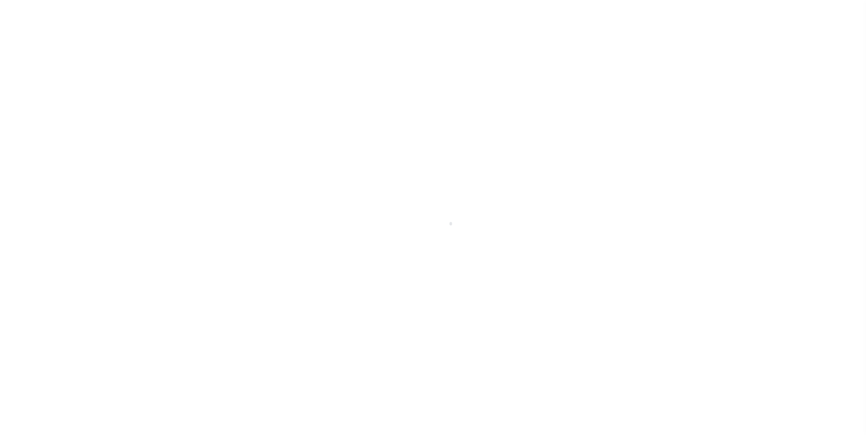
select select "211"
select select "20"
select select "NonEscrow"
type input "[STREET_ADDRESS][PERSON_NAME][PERSON_NAME]"
select select
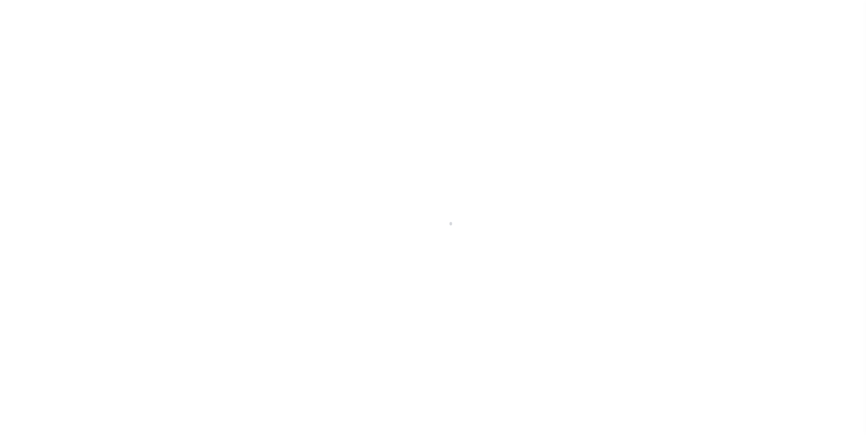
type input "[GEOGRAPHIC_DATA]-5401"
type input "[GEOGRAPHIC_DATA]"
select select
type textarea "2.44 AC, [PERSON_NAME] SVY A-701, TARRANT CO, [GEOGRAPHIC_DATA]"
type textarea "TAX ID Update last comment: Parcel not required."
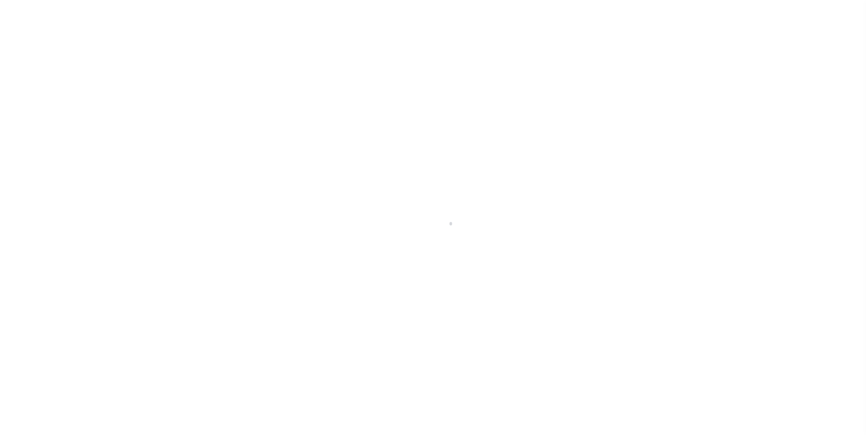
select select "1234"
select select "211"
select select "20"
select select "NonEscrow"
type input "[STREET_ADDRESS][PERSON_NAME][PERSON_NAME]"
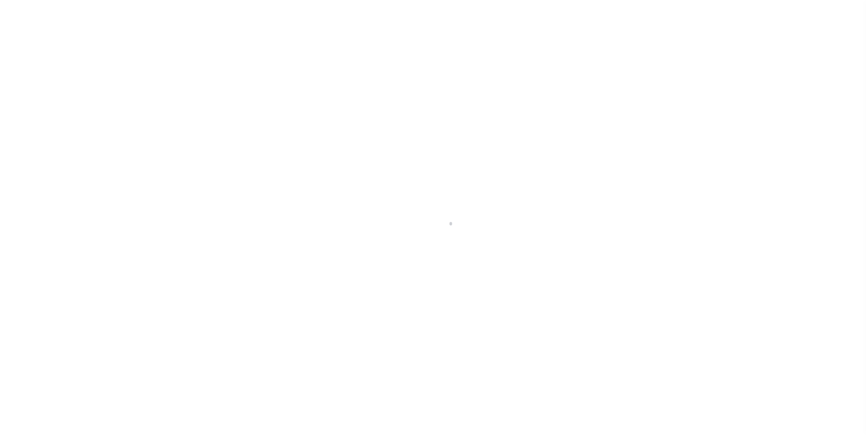
select select
type input "[GEOGRAPHIC_DATA]-5401"
type input "[GEOGRAPHIC_DATA]"
select select
type textarea "2.44 AC, [PERSON_NAME] SVY A-701, TARRANT CO, [GEOGRAPHIC_DATA]"
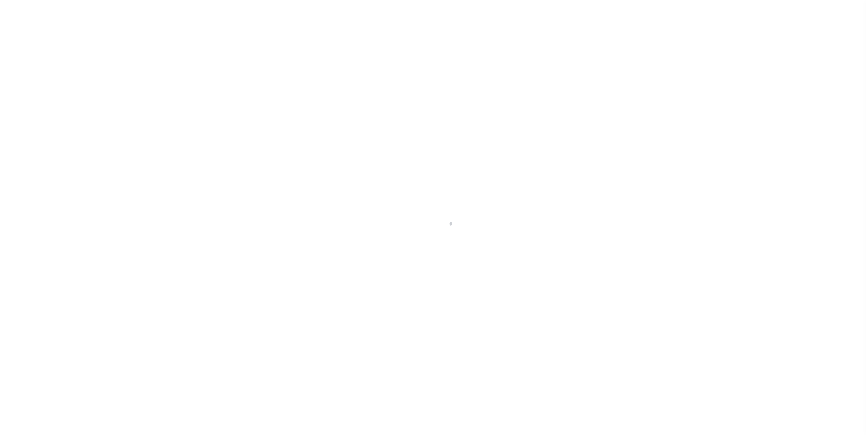
type textarea "TAX ID Update last comment: Parcel not required."
select select "1234"
select select "211"
select select "20"
select select "NonEscrow"
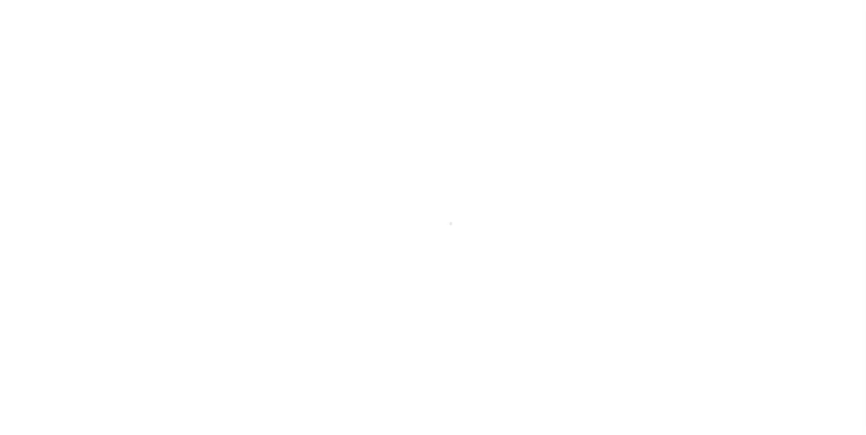
type input "[STREET_ADDRESS][PERSON_NAME][PERSON_NAME]"
select select
type input "[GEOGRAPHIC_DATA]-5401"
type input "[GEOGRAPHIC_DATA]"
select select
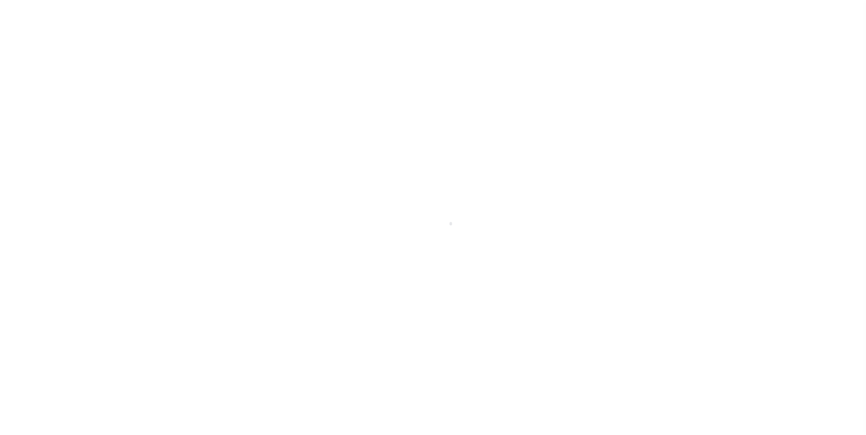
type textarea "2.44 AC, [PERSON_NAME] SVY A-701, TARRANT CO, [GEOGRAPHIC_DATA]"
type textarea "TAX ID Update last comment: Parcel not required."
select select "1234"
select select "211"
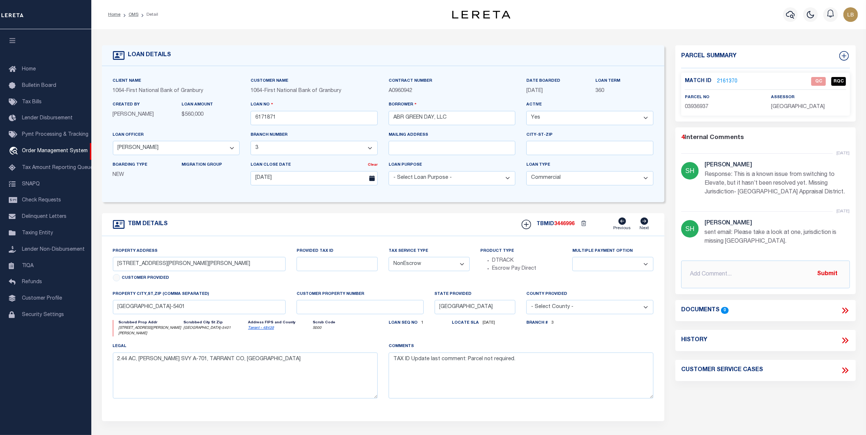
click at [727, 80] on link "2161370" at bounding box center [727, 82] width 20 height 8
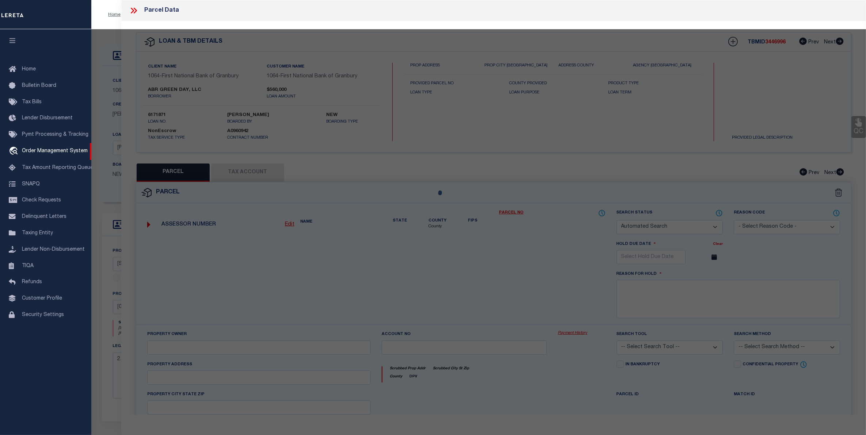
checkbox input "false"
select select "QC"
type input "ABR GREEN DAY LLC"
select select "AGW"
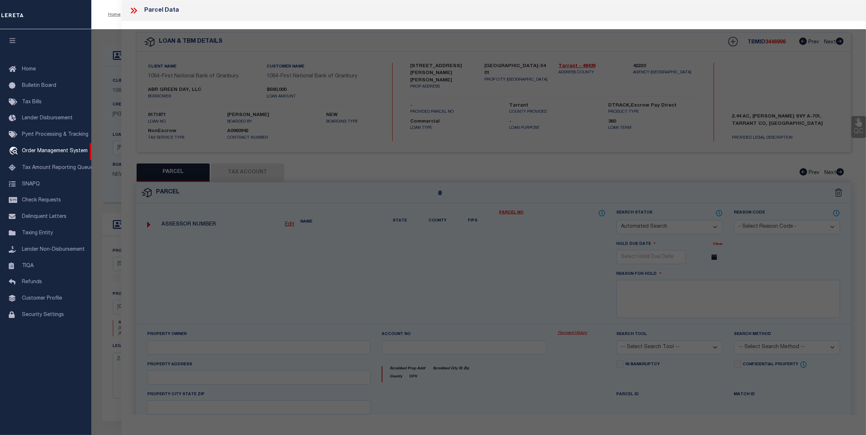
select select "LEG"
type input "[STREET_ADDRESS][PERSON_NAME][PERSON_NAME]"
type input "[GEOGRAPHIC_DATA]-5401"
type textarea "[PERSON_NAME] SURVEY Abstract 701 Tract 7P ABST 701 TRS 7P & 7Q"
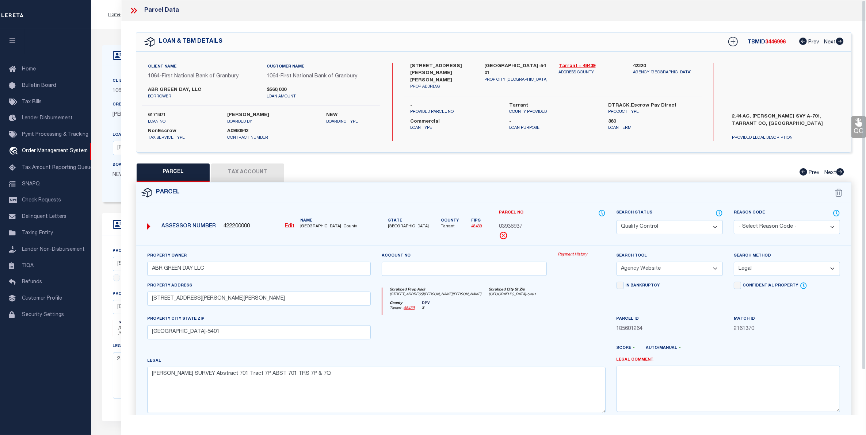
click at [685, 223] on select "Automated Search Bad Parcel Complete Duplicate Parcel High Dollar Reporting In …" at bounding box center [670, 227] width 106 height 14
click at [617, 220] on select "Automated Search Bad Parcel Complete Duplicate Parcel High Dollar Reporting In …" at bounding box center [670, 227] width 106 height 14
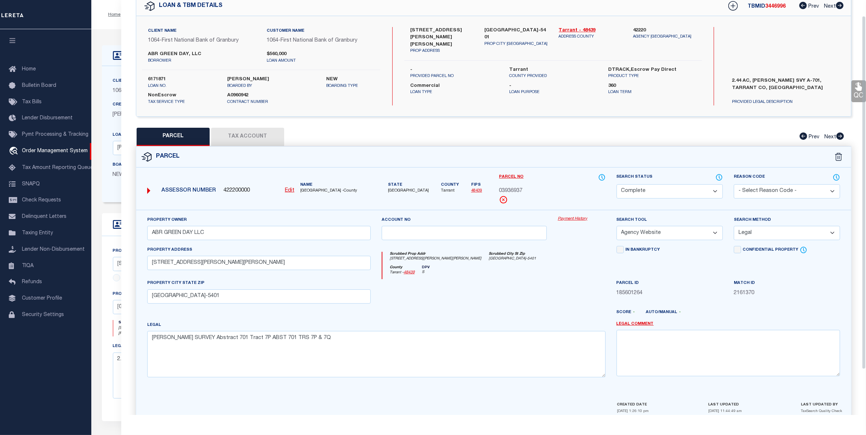
scroll to position [72, 0]
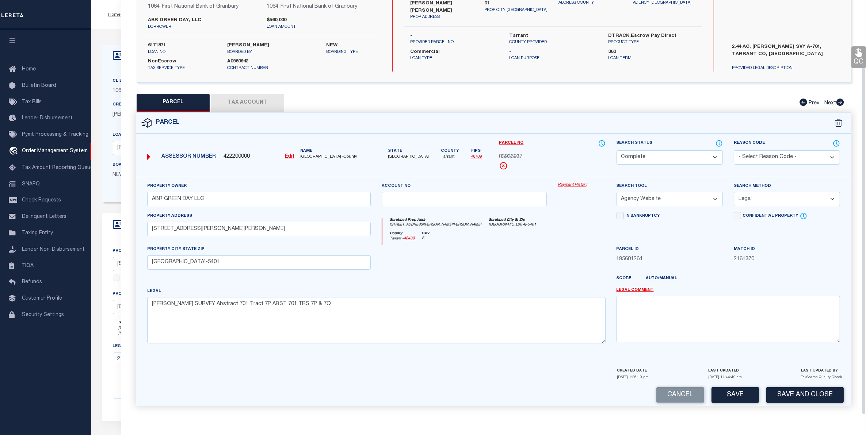
click at [725, 399] on button "Save" at bounding box center [735, 396] width 47 height 16
select select "AS"
select select
checkbox input "false"
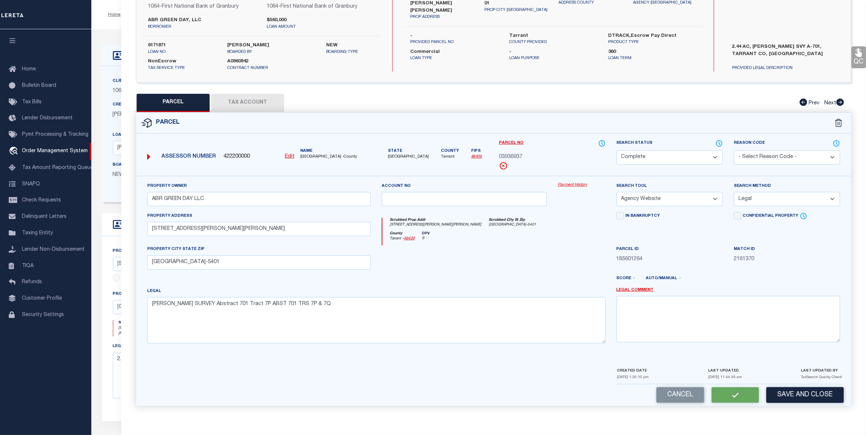
checkbox input "false"
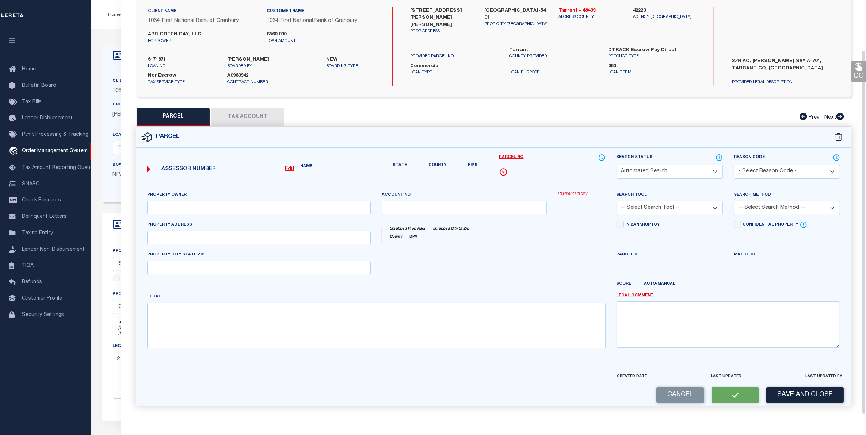
select select "CP"
type input "ABR GREEN DAY LLC"
select select "AGW"
select select "LEG"
type input "[STREET_ADDRESS][PERSON_NAME][PERSON_NAME]"
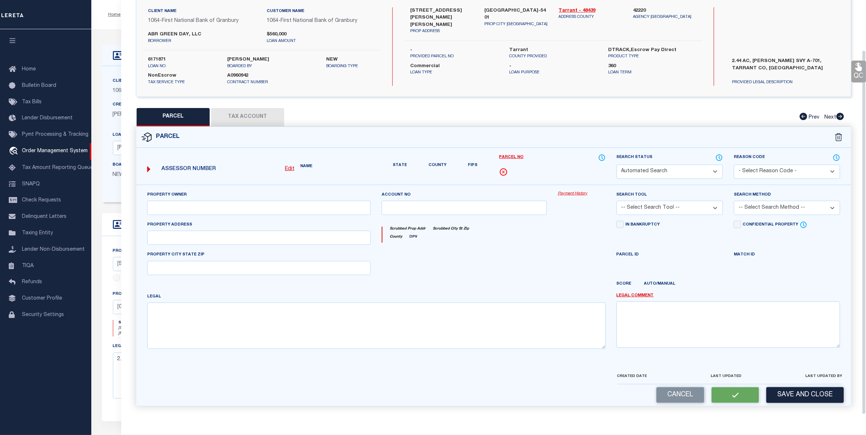
type input "[GEOGRAPHIC_DATA]-5401"
type textarea "[PERSON_NAME] SURVEY Abstract 701 Tract 7P ABST 701 TRS 7P & 7Q"
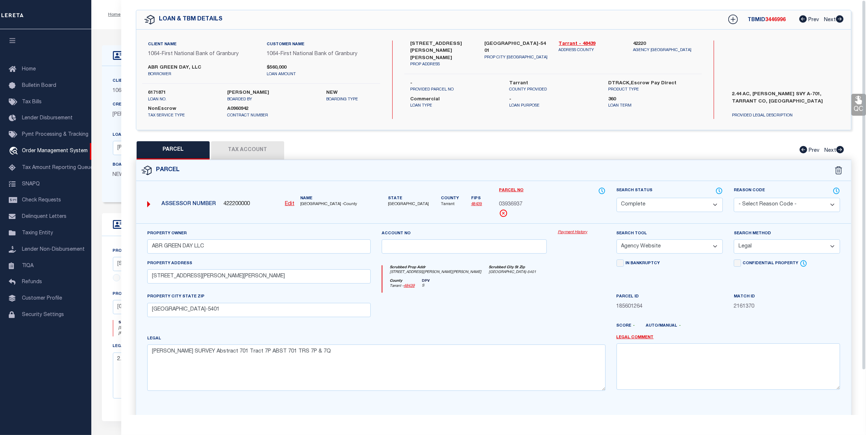
scroll to position [0, 0]
